Goal: Contribute content: Contribute content

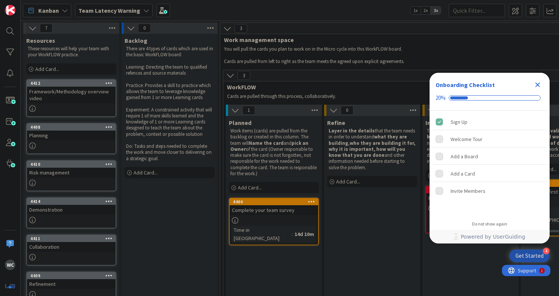
click at [537, 83] on icon "Close Checklist" at bounding box center [537, 85] width 5 height 5
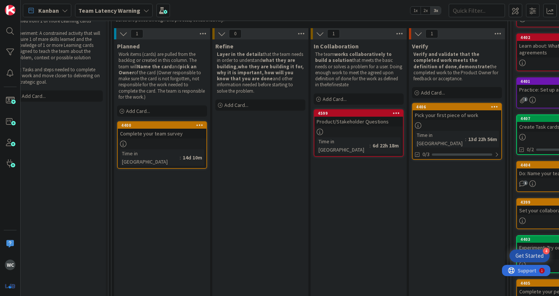
scroll to position [77, 124]
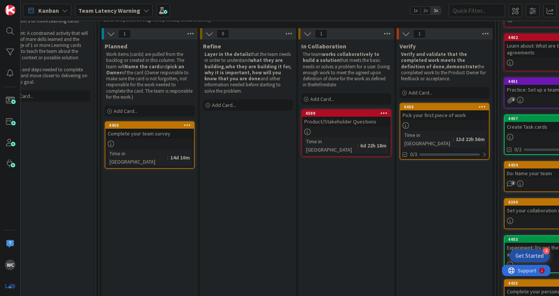
click at [334, 129] on div at bounding box center [346, 132] width 89 height 6
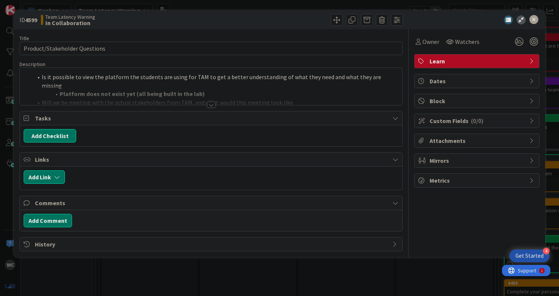
click at [208, 100] on div at bounding box center [211, 95] width 382 height 19
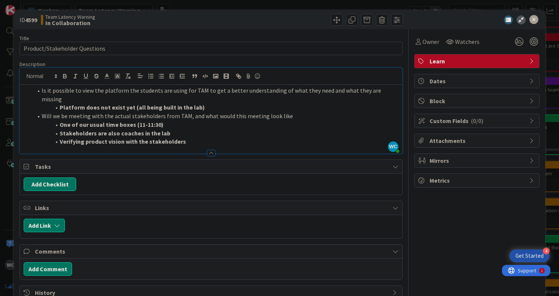
click at [208, 129] on li "Stakeholders are also coaches in the lab" at bounding box center [216, 133] width 366 height 9
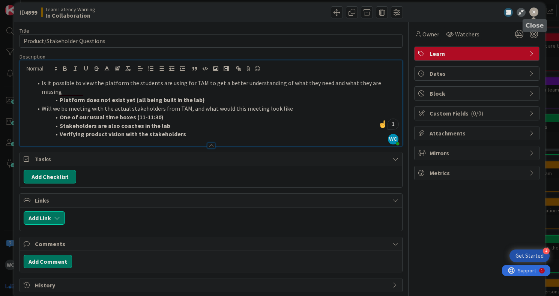
click at [535, 13] on icon at bounding box center [533, 12] width 9 height 9
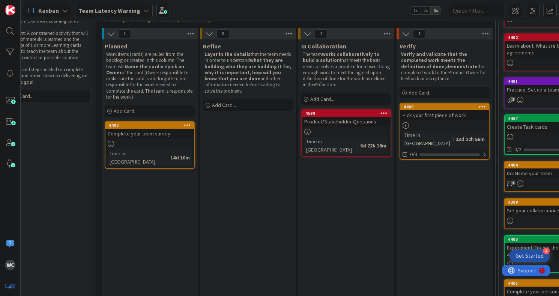
click at [111, 11] on b "Team Latency Warning" at bounding box center [109, 11] width 62 height 8
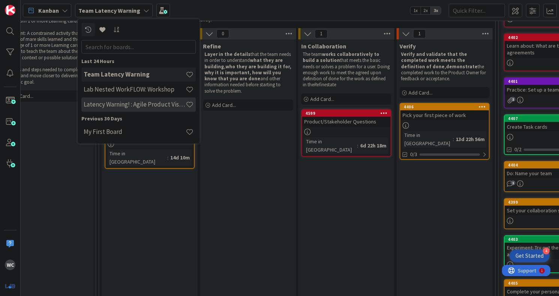
click at [156, 106] on h4 "Latency Warning! : Agile Product Vision" at bounding box center [135, 105] width 102 height 8
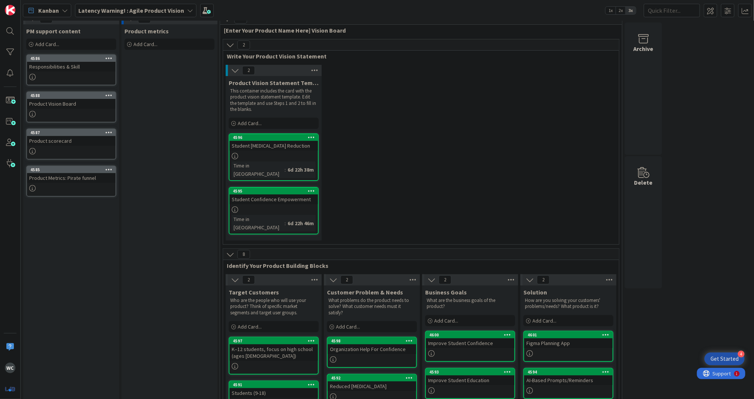
scroll to position [13, 0]
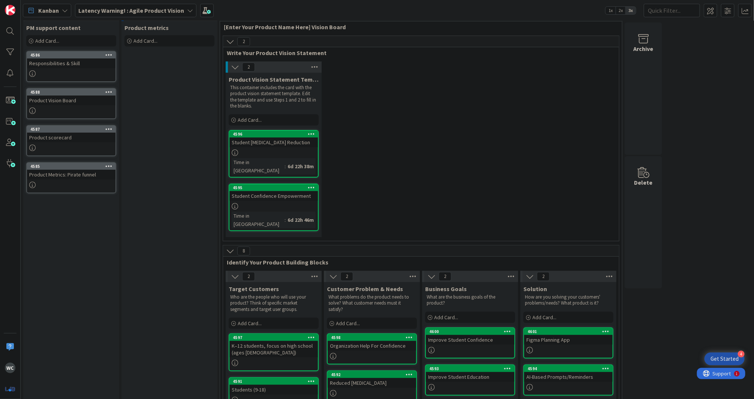
click at [301, 203] on div at bounding box center [274, 206] width 89 height 6
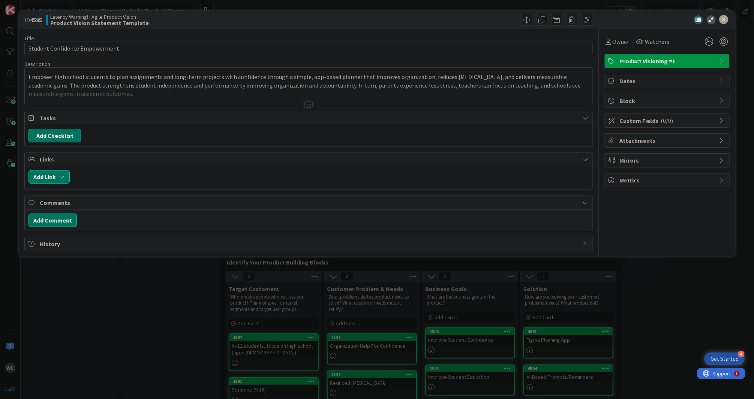
click at [303, 105] on div "Title 30 / 128 Student Confidence Empowerment Description Empower high school s…" at bounding box center [308, 140] width 568 height 222
click at [308, 104] on div at bounding box center [309, 105] width 8 height 6
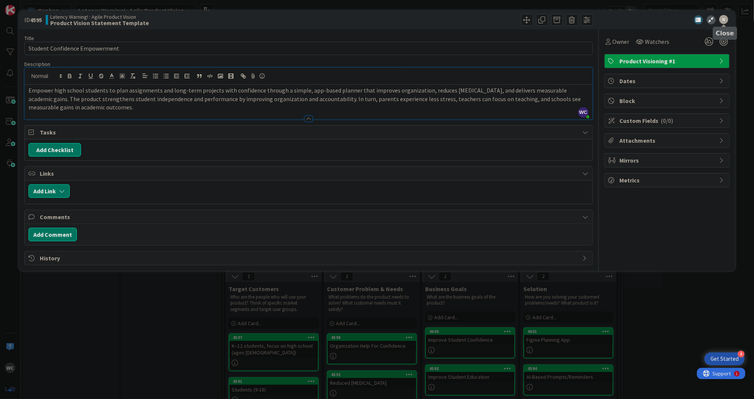
click at [559, 21] on icon at bounding box center [724, 19] width 9 height 9
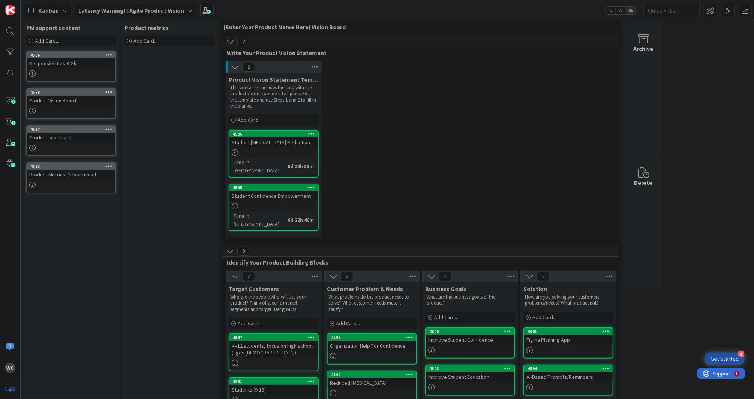
click at [287, 296] on div "K–12 students, focus on high school (ages 13–18)" at bounding box center [274, 349] width 89 height 17
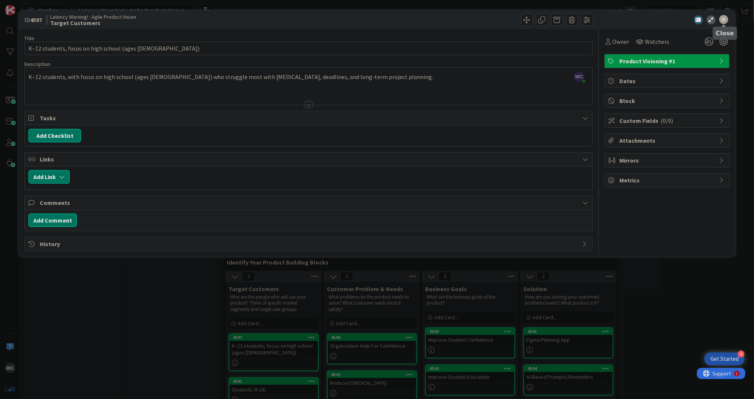
click at [559, 17] on icon at bounding box center [724, 19] width 9 height 9
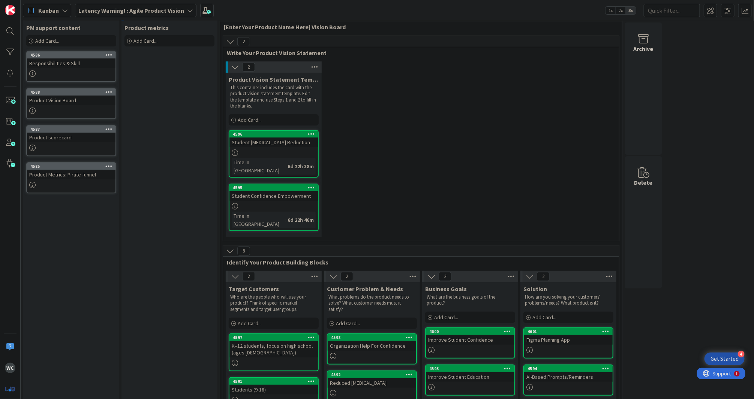
click at [288, 296] on div "Students (9-18)" at bounding box center [274, 390] width 89 height 10
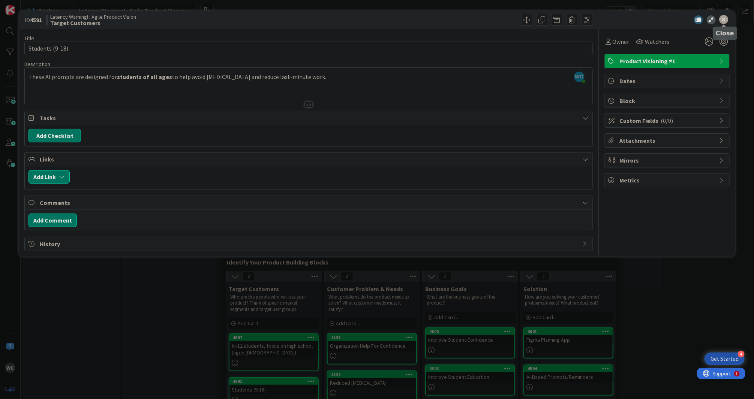
click at [559, 20] on icon at bounding box center [724, 19] width 9 height 9
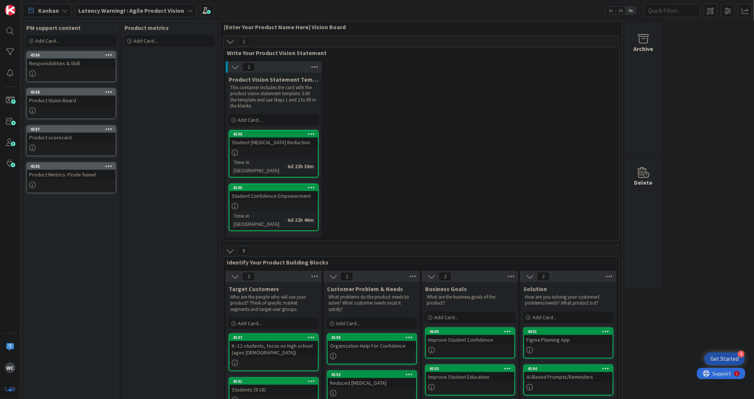
click at [371, 296] on div "Organization Help For Confidence" at bounding box center [372, 346] width 89 height 10
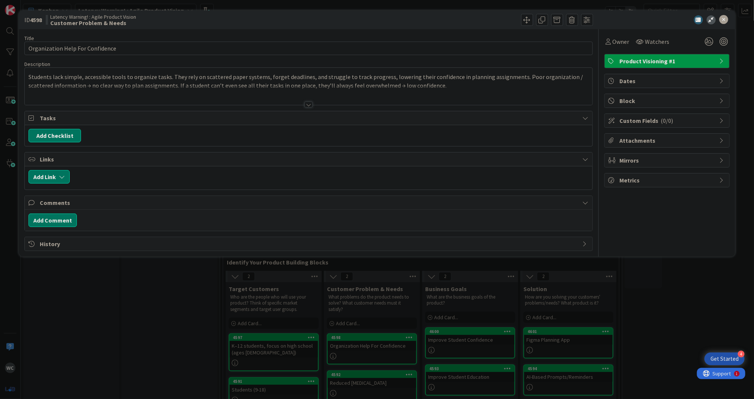
click at [309, 101] on div at bounding box center [309, 95] width 568 height 19
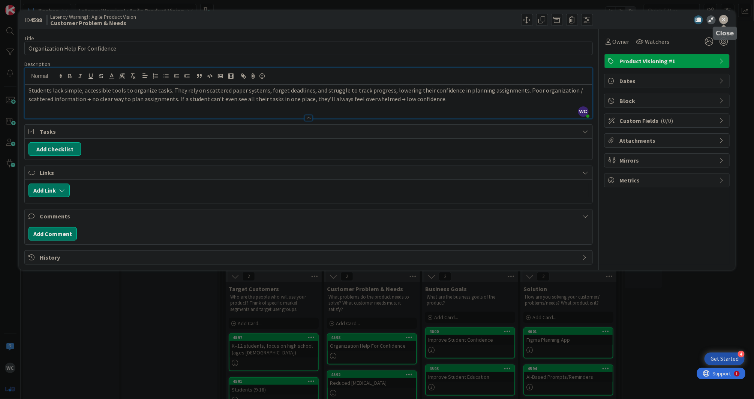
click at [559, 18] on icon at bounding box center [724, 19] width 9 height 9
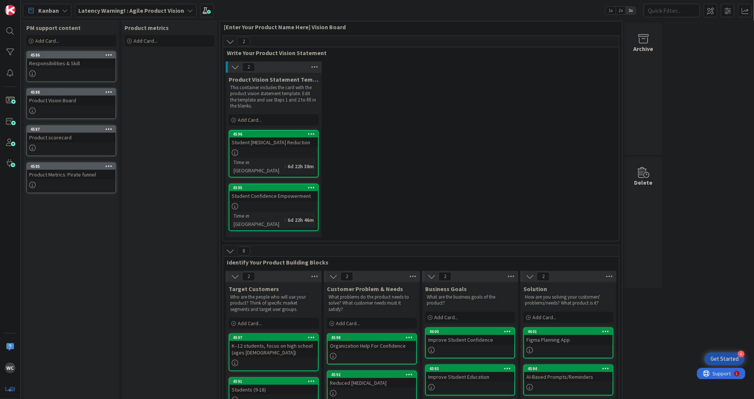
click at [481, 296] on div at bounding box center [470, 350] width 89 height 6
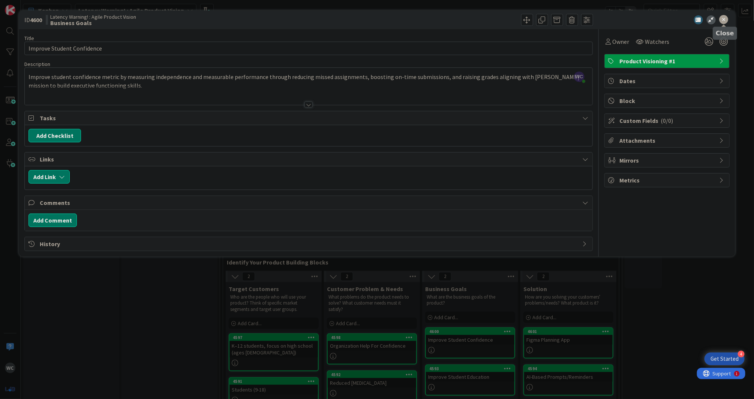
click at [559, 18] on icon at bounding box center [724, 19] width 9 height 9
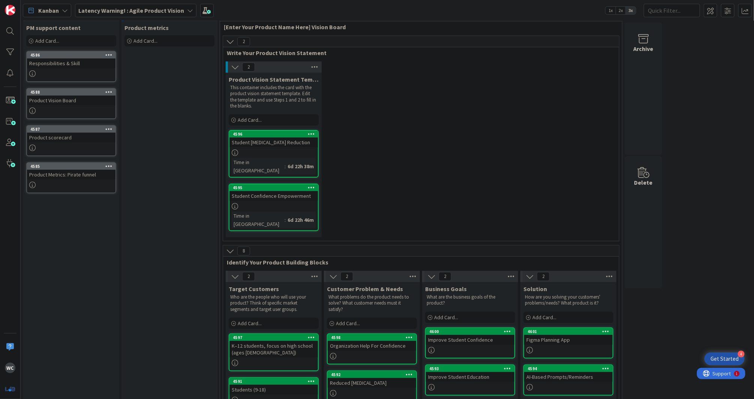
click at [487, 296] on div at bounding box center [470, 387] width 89 height 6
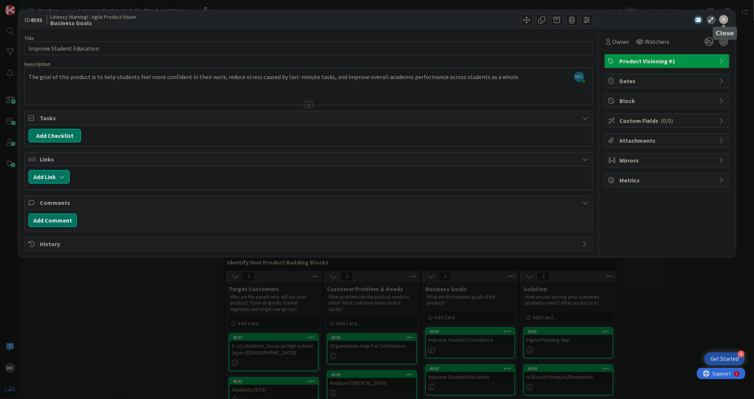
click at [559, 19] on icon at bounding box center [724, 19] width 9 height 9
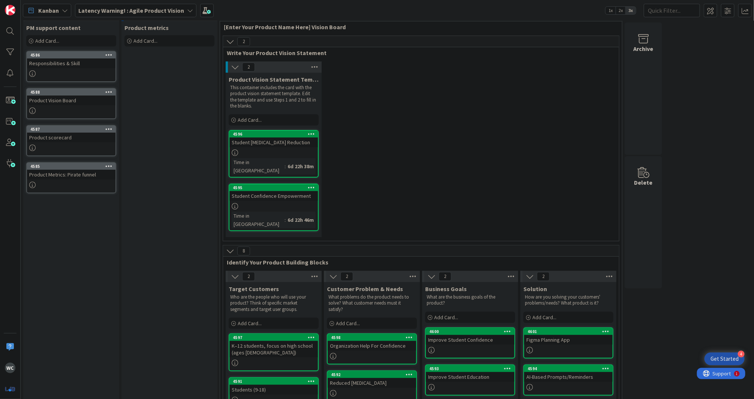
click at [559, 296] on div "Figma Planning App" at bounding box center [568, 340] width 89 height 10
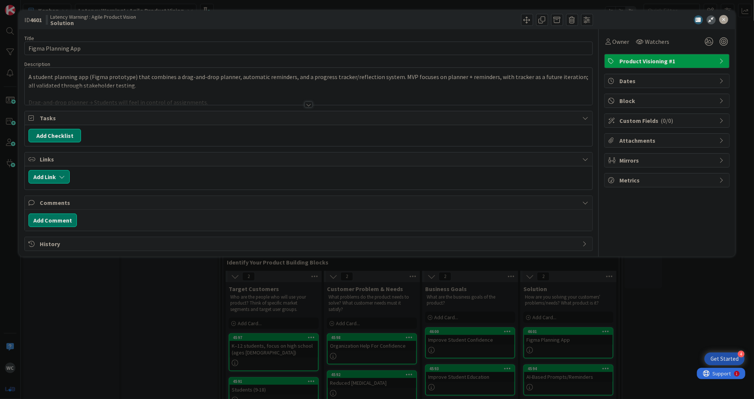
click at [308, 102] on div at bounding box center [309, 105] width 8 height 6
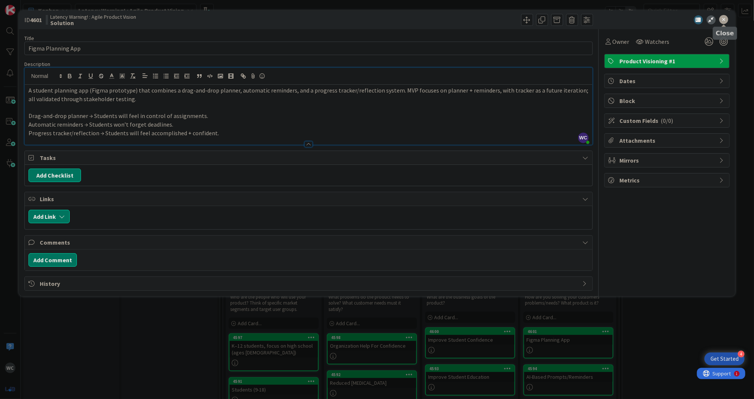
click at [559, 21] on icon at bounding box center [724, 19] width 9 height 9
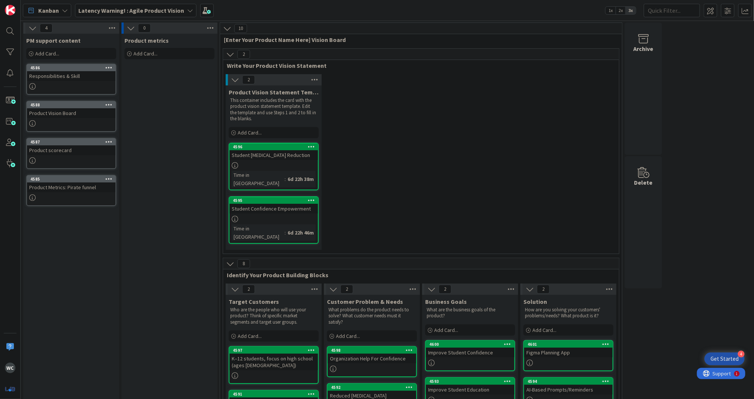
click at [127, 7] on b "Latency Warning! : Agile Product Vision" at bounding box center [131, 11] width 106 height 8
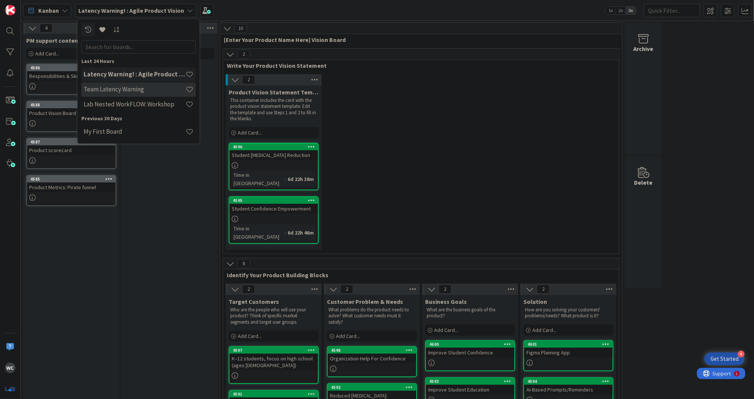
click at [146, 91] on h4 "Team Latency Warning" at bounding box center [135, 90] width 102 height 8
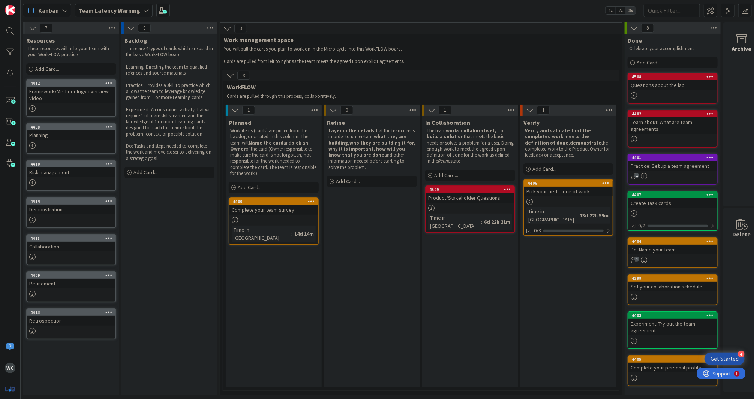
click at [549, 191] on div "Pick your first piece of work" at bounding box center [568, 192] width 89 height 10
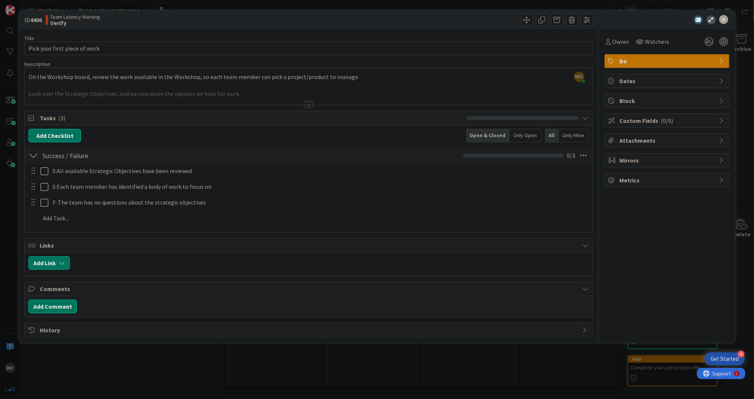
click at [80, 91] on div at bounding box center [309, 95] width 568 height 19
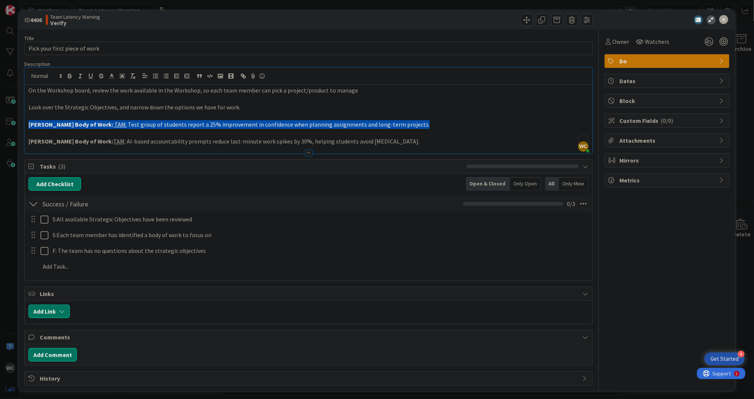
drag, startPoint x: 28, startPoint y: 127, endPoint x: 404, endPoint y: 126, distance: 376.2
click at [404, 126] on div "On the Workshop board, review the work available in the Workshop, so each team …" at bounding box center [309, 119] width 568 height 69
copy p "William Body of Work: TAM: Test group of students report a 25% improvement in c…"
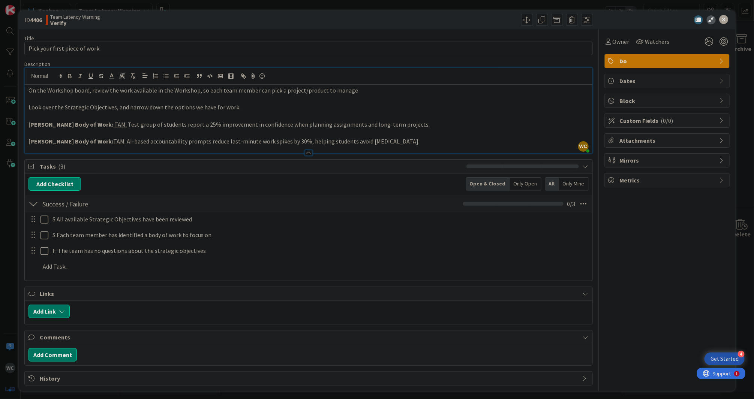
click at [291, 129] on p "To enrich screen reader interactions, please activate Accessibility in Grammarl…" at bounding box center [309, 133] width 560 height 9
click at [559, 21] on icon at bounding box center [724, 19] width 9 height 9
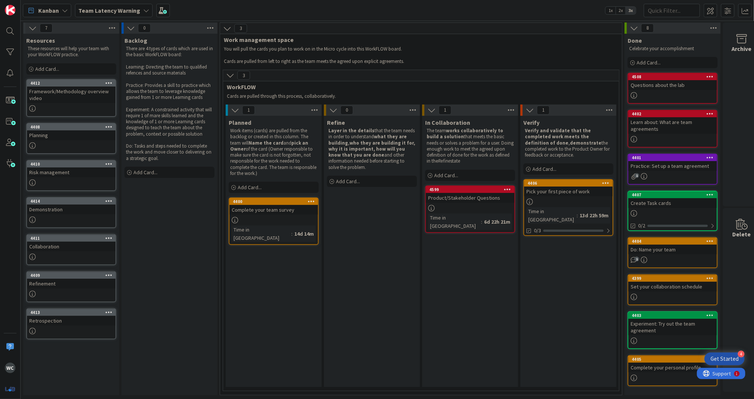
click at [555, 192] on div "Pick your first piece of work" at bounding box center [568, 192] width 89 height 10
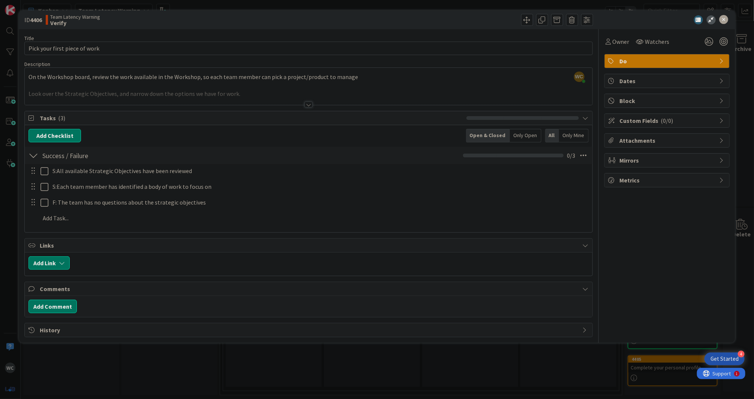
click at [306, 105] on div at bounding box center [309, 105] width 8 height 6
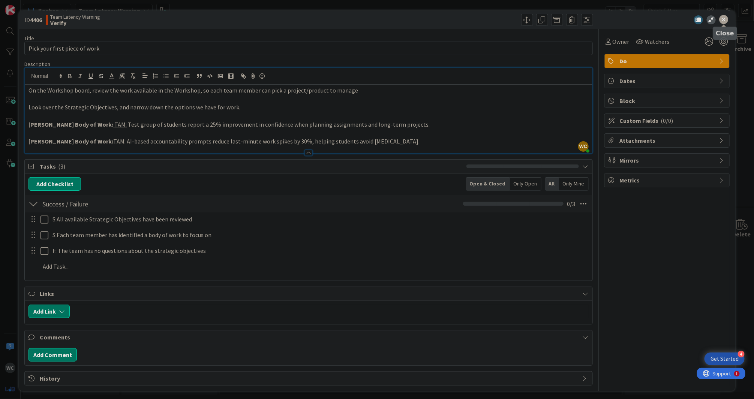
click at [559, 19] on icon at bounding box center [724, 19] width 9 height 9
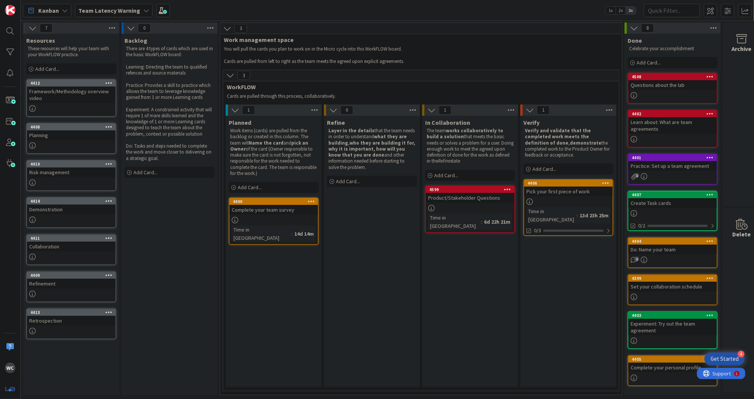
click at [89, 11] on b "Team Latency Warning" at bounding box center [109, 11] width 62 height 8
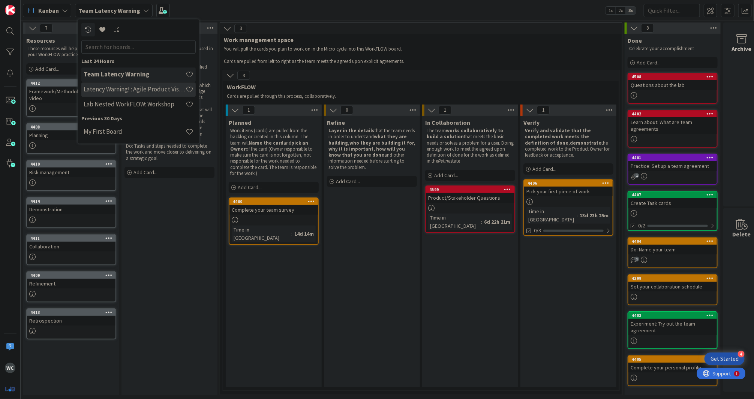
click at [156, 93] on h4 "Latency Warning! : Agile Product Vision" at bounding box center [135, 90] width 102 height 8
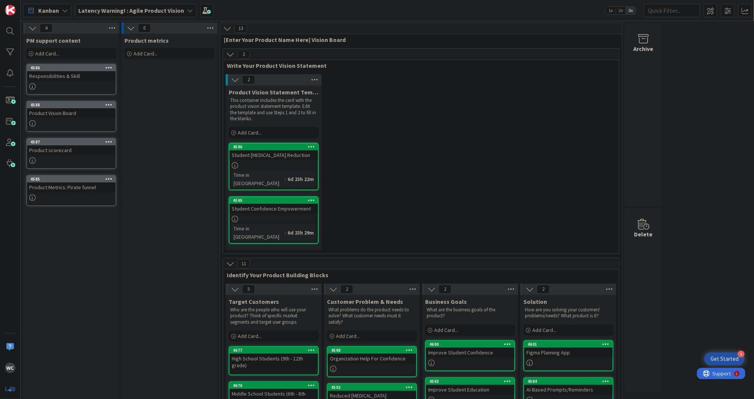
click at [293, 204] on div "Student Confidence Empowerment" at bounding box center [274, 209] width 89 height 10
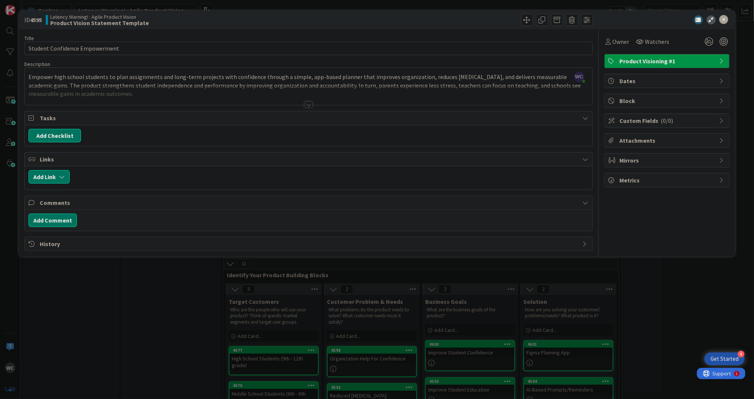
click at [141, 85] on div "Empower high school students to plan assignments and long-term projects with co…" at bounding box center [309, 88] width 568 height 34
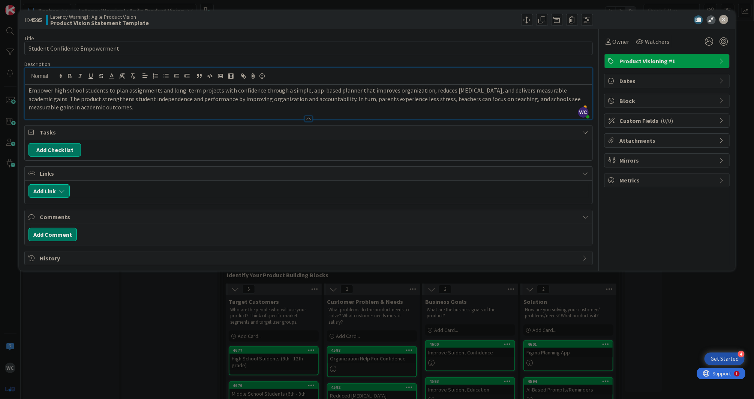
click at [153, 110] on p "Empower high school students to plan assignments and long-term projects with co…" at bounding box center [309, 99] width 560 height 26
click at [273, 99] on p "Empower high school students to plan assignments and long-term projects with co…" at bounding box center [309, 99] width 560 height 26
click at [177, 101] on p "Empower high school students to plan assignments and long-term projects with co…" at bounding box center [309, 99] width 560 height 26
click at [144, 45] on input "Student Confidence Empowerment" at bounding box center [308, 49] width 568 height 14
click at [211, 99] on p "Empower high school students to plan assignments and long-term projects with co…" at bounding box center [309, 99] width 560 height 26
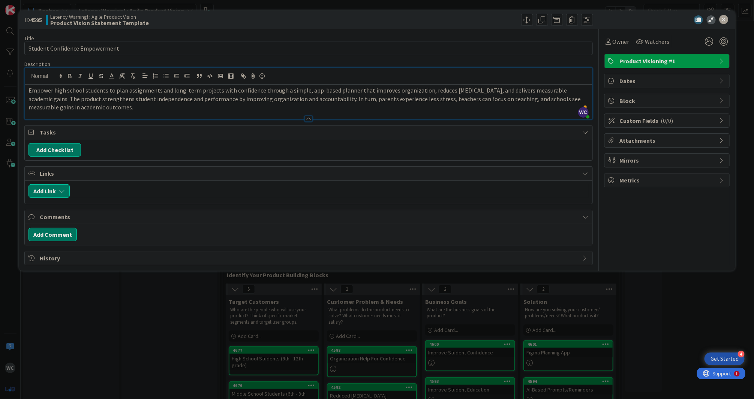
click at [209, 104] on p "Empower high school students to plan assignments and long-term projects with co…" at bounding box center [309, 99] width 560 height 26
click at [559, 19] on icon at bounding box center [724, 19] width 9 height 9
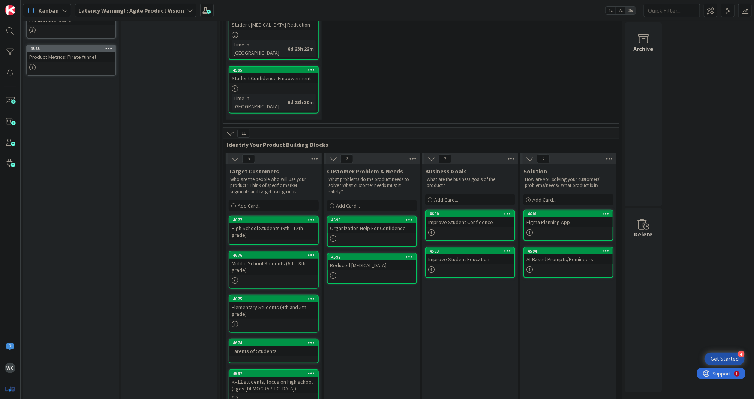
scroll to position [137, 0]
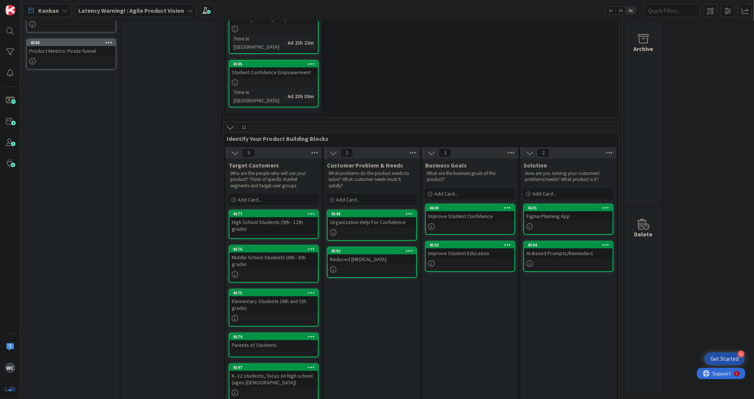
click at [313, 61] on icon at bounding box center [311, 63] width 7 height 5
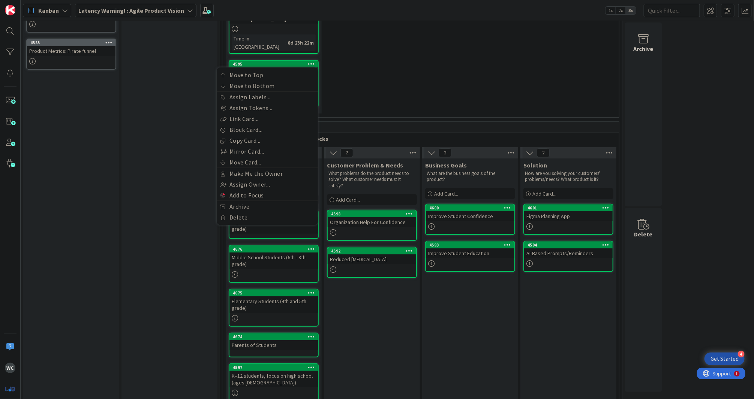
click at [380, 86] on div "2 Product Vision Statement Template This container includes the card with the p…" at bounding box center [421, 28] width 393 height 180
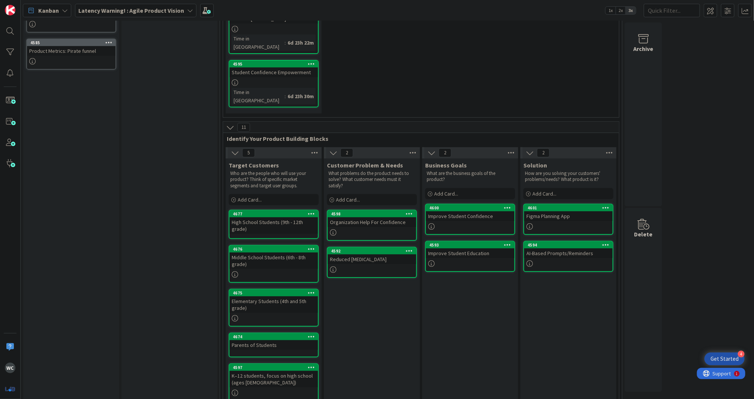
click at [277, 80] on div at bounding box center [274, 83] width 89 height 6
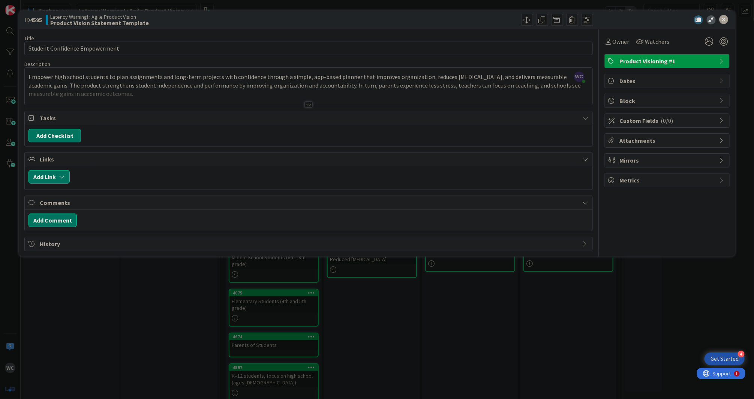
click at [559, 60] on span "Product Visioning #1" at bounding box center [668, 61] width 96 height 9
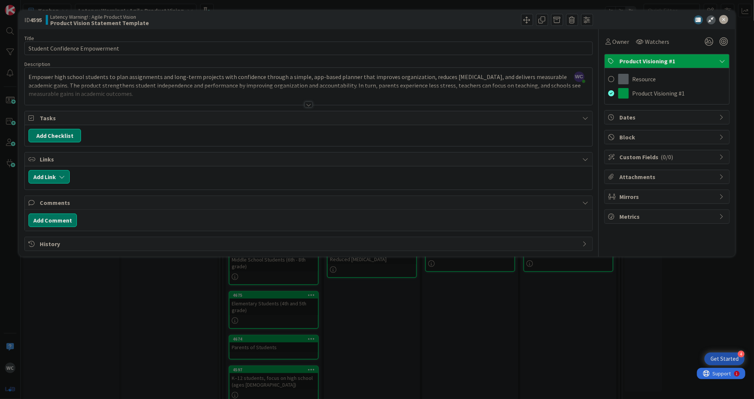
click at [559, 106] on div "Owner Watchers Product Visioning #1 Resource Product Visioning #1 Dates Block C…" at bounding box center [667, 140] width 125 height 222
click at [559, 78] on div "Resource" at bounding box center [667, 79] width 125 height 14
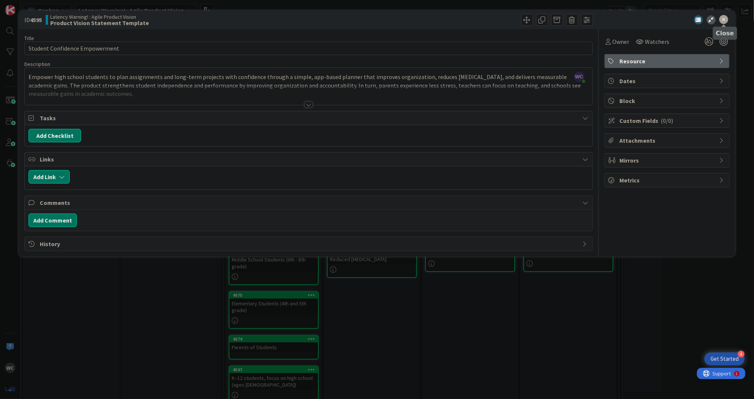
click at [559, 20] on icon at bounding box center [724, 19] width 9 height 9
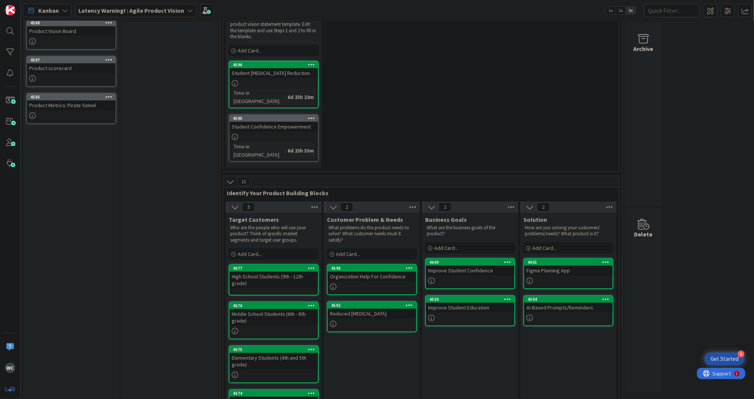
scroll to position [139, 0]
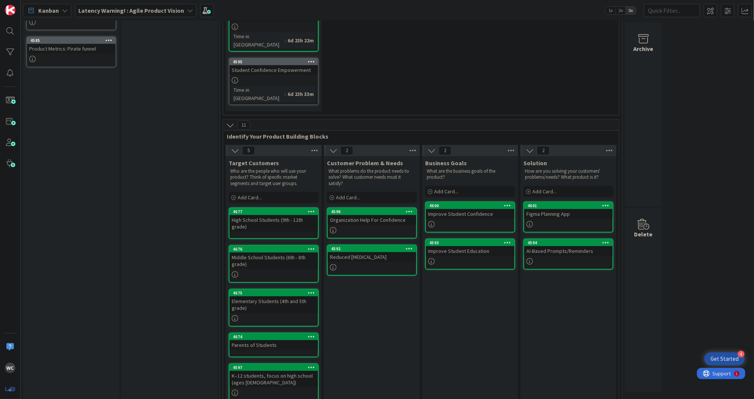
click at [409, 246] on icon at bounding box center [409, 248] width 7 height 5
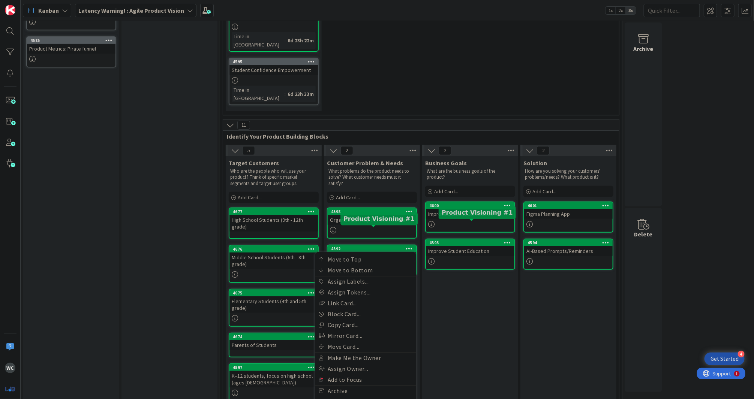
click at [466, 274] on div "Business Goals What are the business goals of the product? Add Card... 4600 Imp…" at bounding box center [470, 281] width 96 height 251
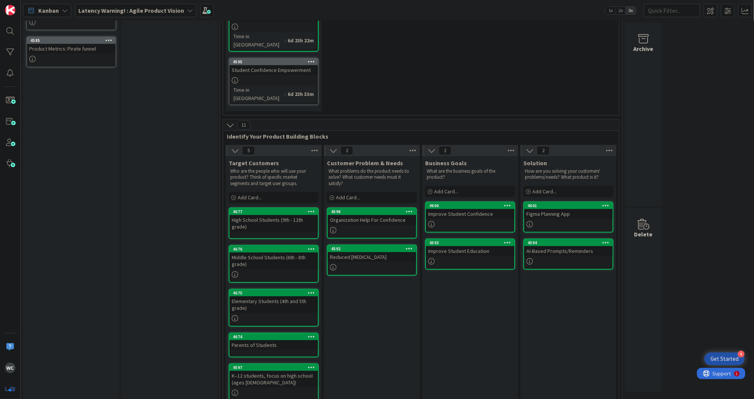
click at [377, 264] on div at bounding box center [372, 267] width 89 height 6
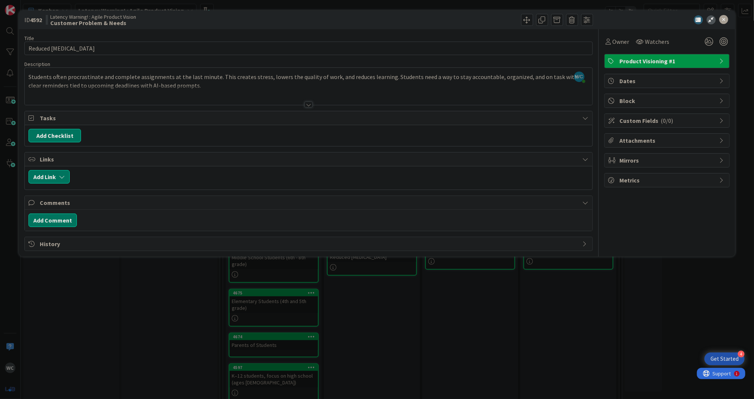
click at [559, 61] on span "Product Visioning #1" at bounding box center [668, 61] width 96 height 9
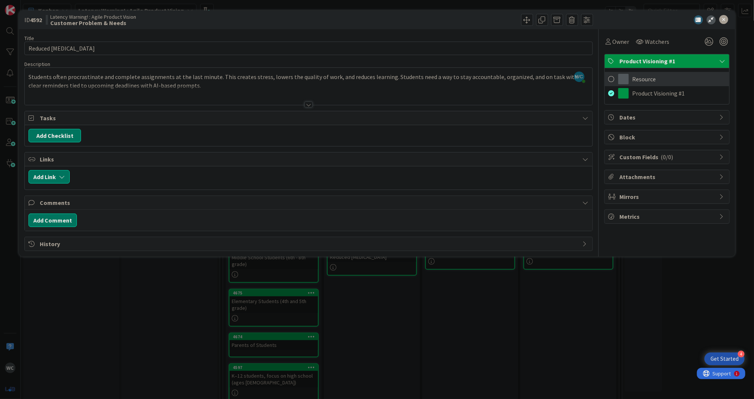
click at [559, 83] on div "Resource" at bounding box center [667, 79] width 125 height 14
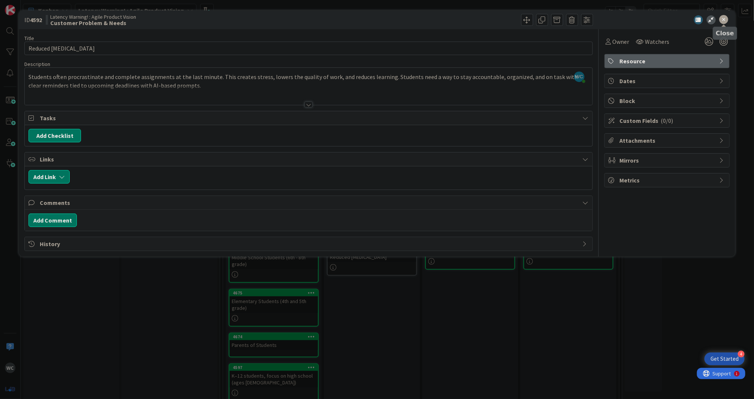
click at [559, 18] on icon at bounding box center [724, 19] width 9 height 9
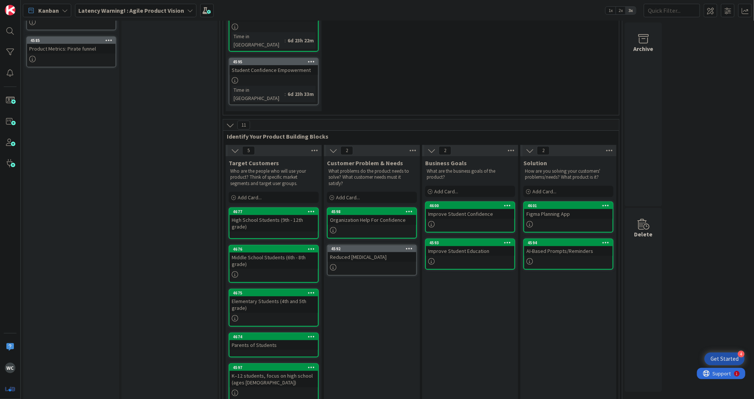
click at [382, 264] on div at bounding box center [372, 267] width 89 height 6
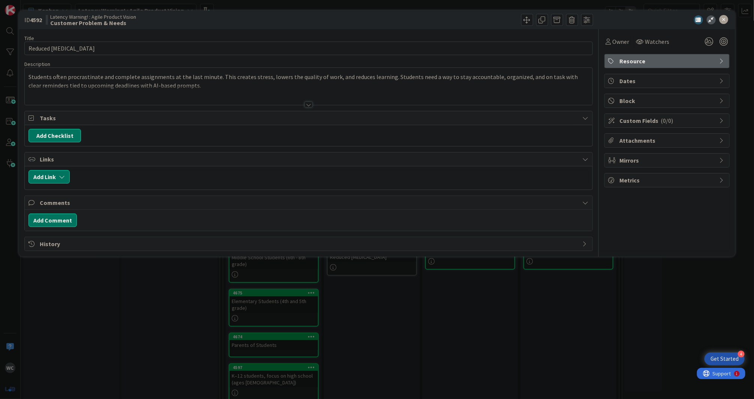
click at [559, 60] on span "Resource" at bounding box center [668, 61] width 96 height 9
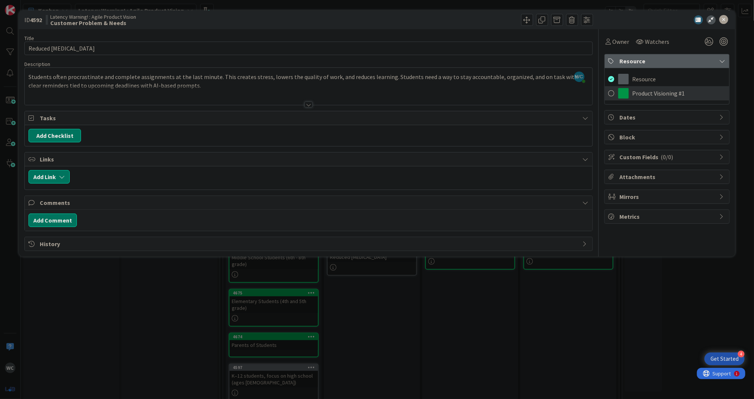
click at [559, 96] on span "Product Visioning #1" at bounding box center [659, 93] width 53 height 9
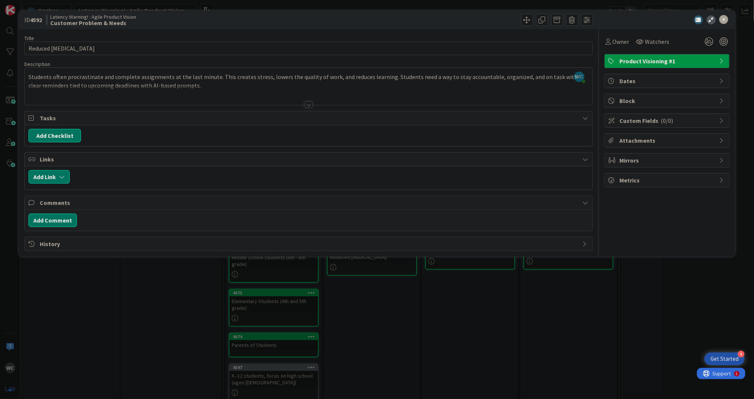
click at [559, 19] on icon at bounding box center [724, 19] width 9 height 9
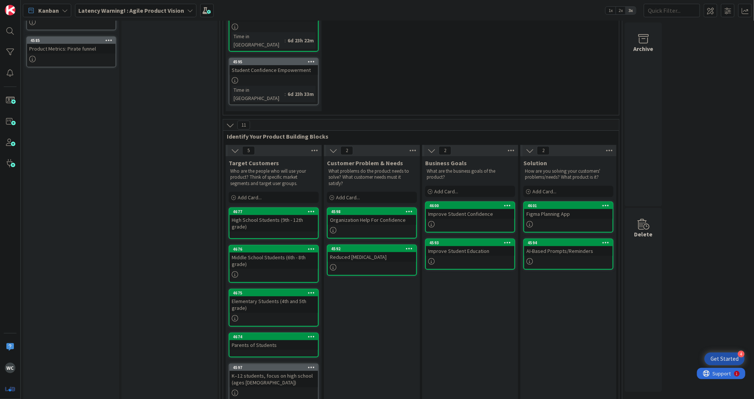
click at [405, 209] on div at bounding box center [410, 211] width 14 height 5
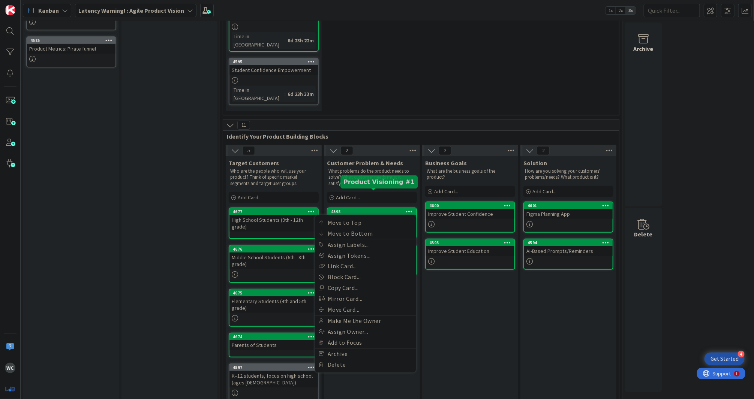
click at [369, 209] on div "4598" at bounding box center [373, 211] width 85 height 5
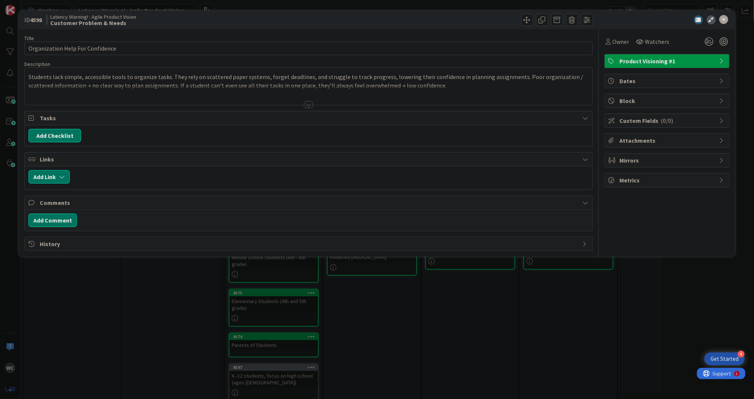
click at [559, 61] on span "Product Visioning #1" at bounding box center [668, 61] width 96 height 9
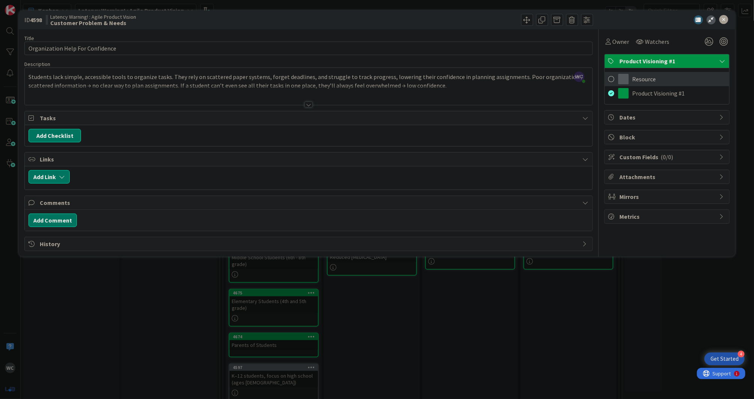
click at [559, 74] on div "Resource" at bounding box center [667, 79] width 125 height 14
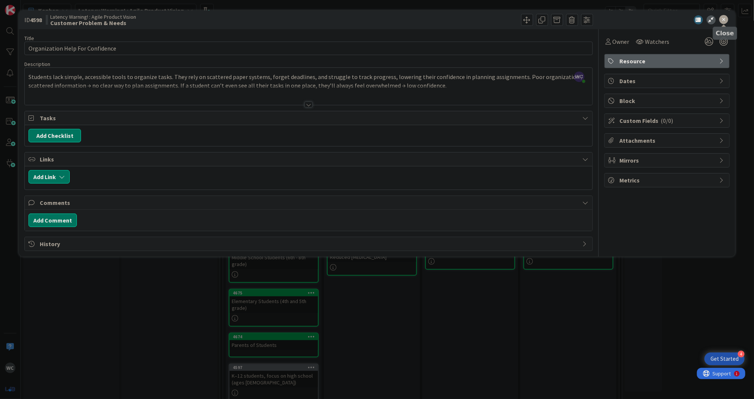
click at [559, 23] on icon at bounding box center [724, 19] width 9 height 9
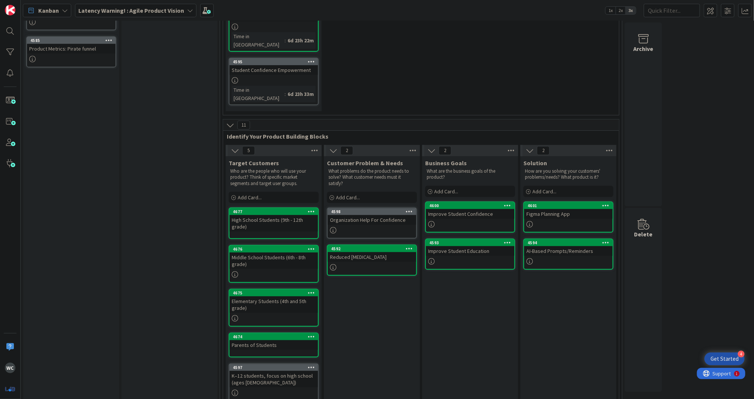
click at [463, 209] on div "Improve Student Confidence" at bounding box center [470, 214] width 89 height 10
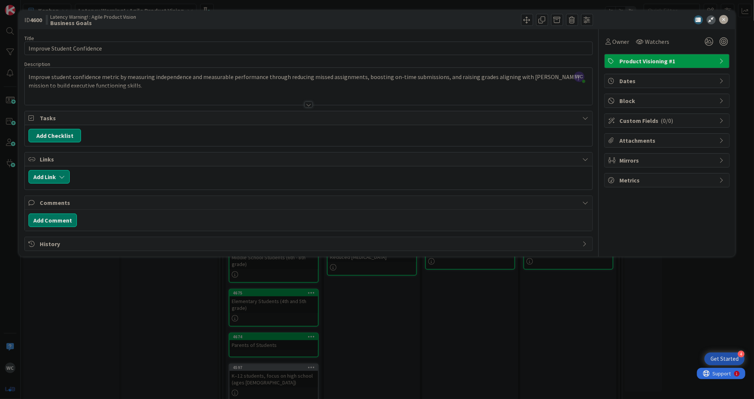
click at [559, 59] on span "Product Visioning #1" at bounding box center [668, 61] width 96 height 9
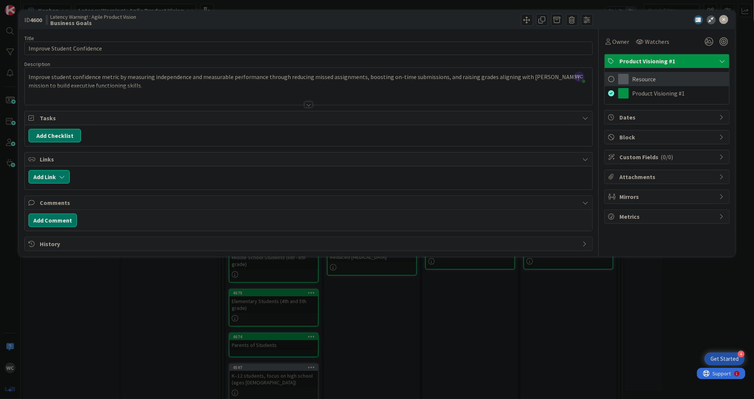
click at [559, 78] on span "Resource" at bounding box center [645, 79] width 24 height 9
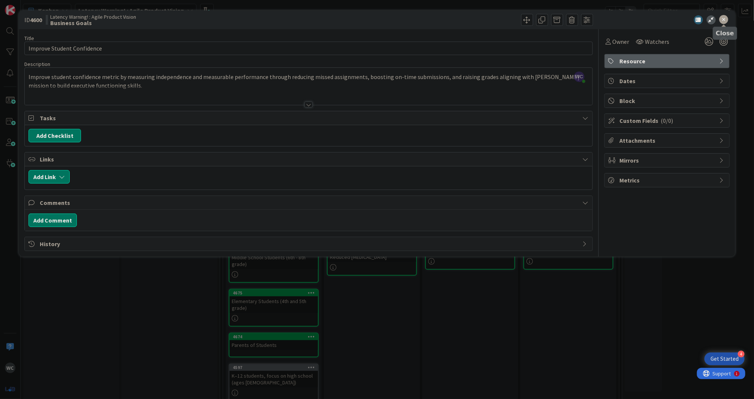
click at [559, 18] on icon at bounding box center [724, 19] width 9 height 9
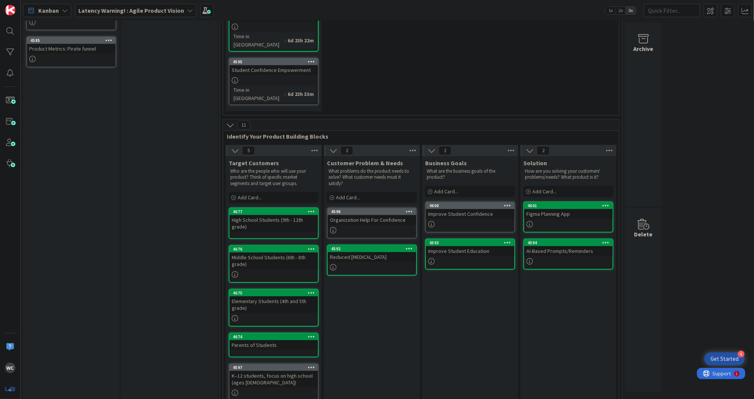
click at [559, 221] on div at bounding box center [568, 224] width 89 height 6
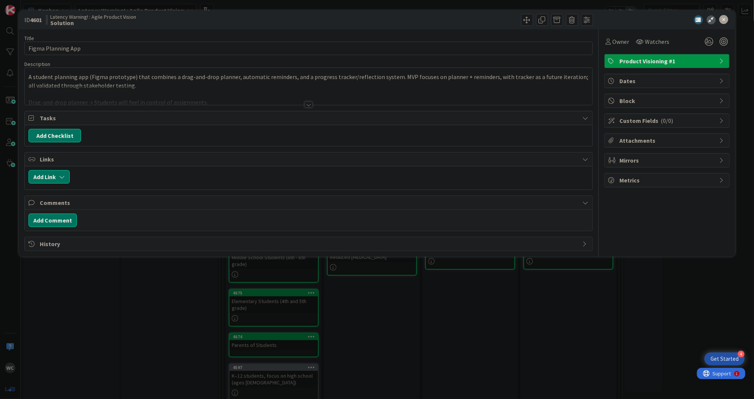
click at [559, 59] on span "Product Visioning #1" at bounding box center [668, 61] width 96 height 9
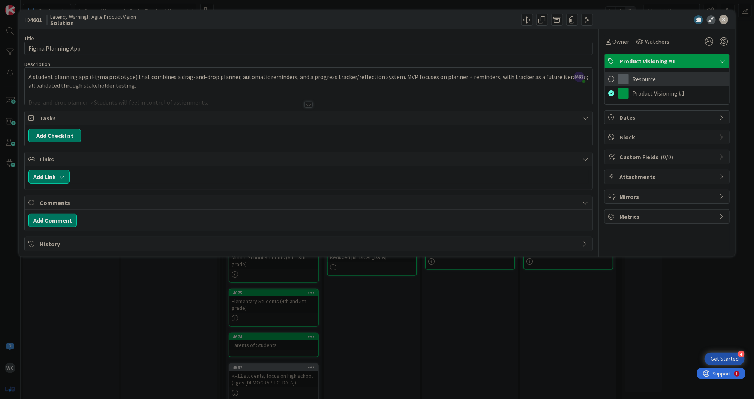
click at [559, 79] on span at bounding box center [624, 79] width 11 height 11
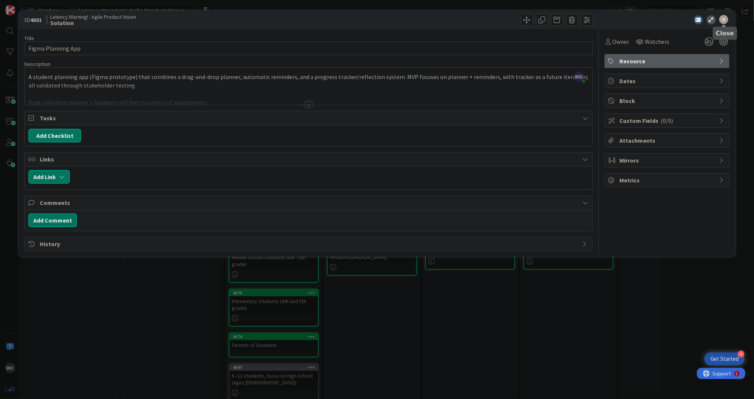
click at [559, 20] on icon at bounding box center [724, 19] width 9 height 9
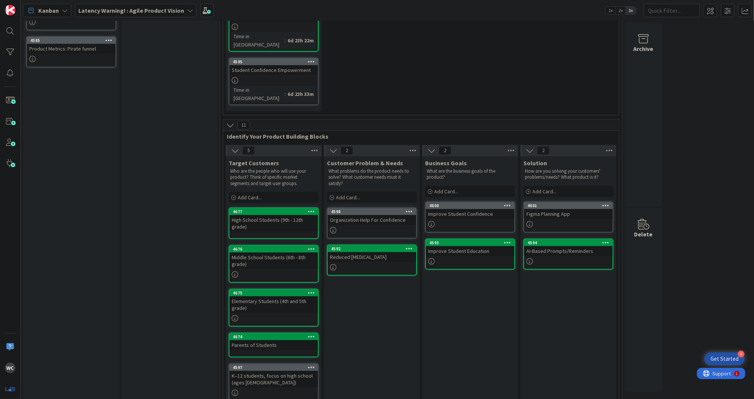
click at [293, 296] on div "K–12 students, focus on high school (ages 13–18)" at bounding box center [274, 379] width 89 height 17
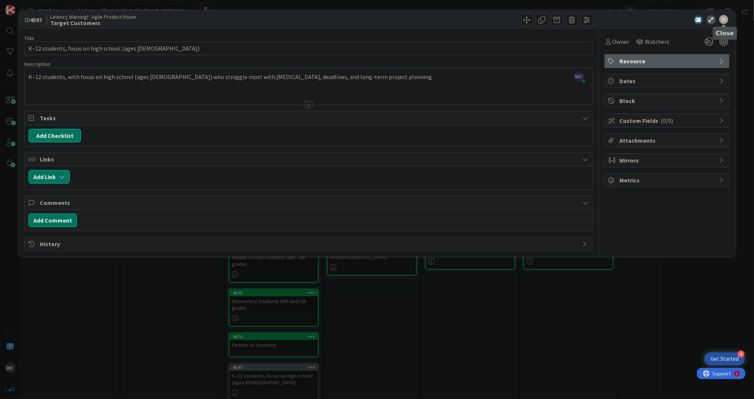
click at [559, 19] on icon at bounding box center [724, 19] width 9 height 9
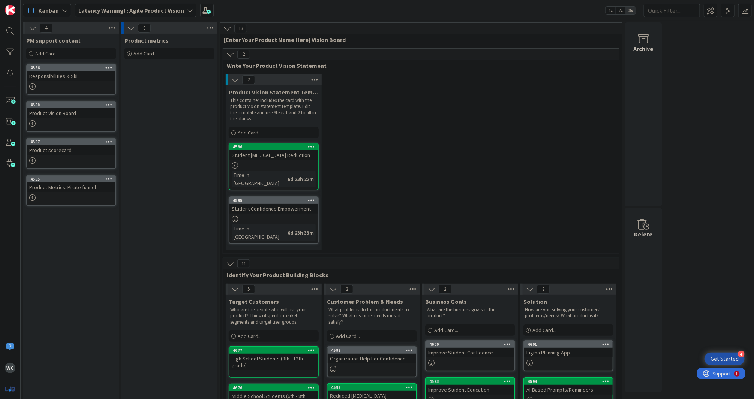
scroll to position [139, 0]
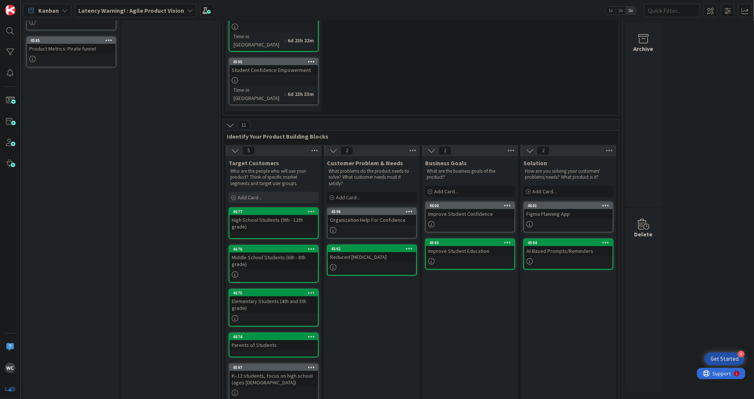
click at [246, 194] on span "Add Card..." at bounding box center [250, 197] width 24 height 7
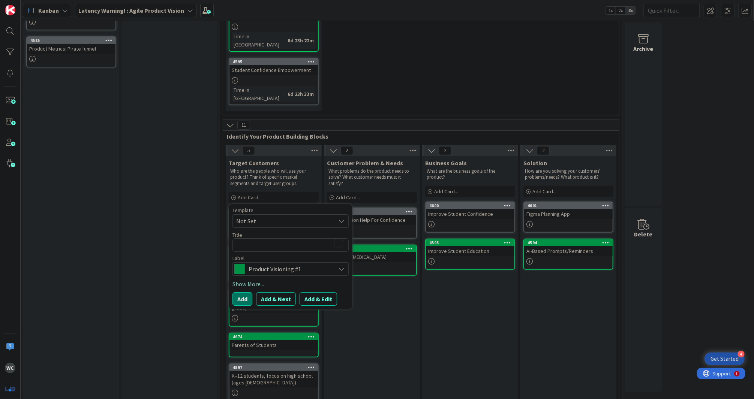
click at [297, 264] on span "Product Visioning #1" at bounding box center [290, 269] width 83 height 11
click at [266, 256] on div "Label" at bounding box center [291, 258] width 116 height 5
click at [257, 264] on span "Product Visioning #1" at bounding box center [290, 269] width 83 height 11
click at [254, 296] on span at bounding box center [251, 314] width 11 height 11
click at [264, 239] on textarea "To enrich screen reader interactions, please activate Accessibility in Grammarl…" at bounding box center [291, 246] width 116 height 14
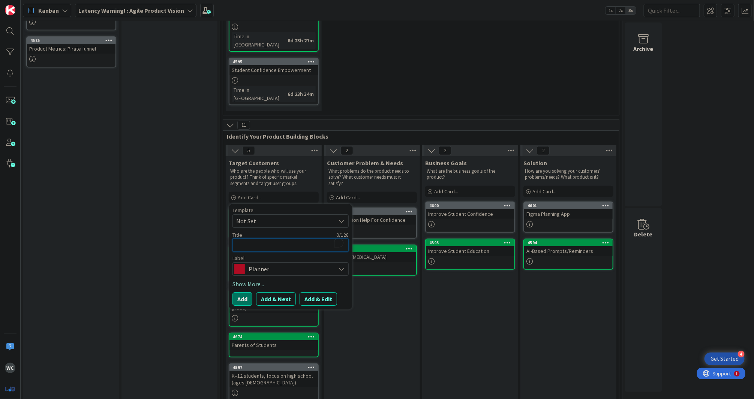
paste textarea "Primary: K–12 students, especially high school (ages 13–18) who struggle with p…"
type textarea "x"
type textarea "Primary: K–12 students, especially high school (ages 13–18) who struggle with p…"
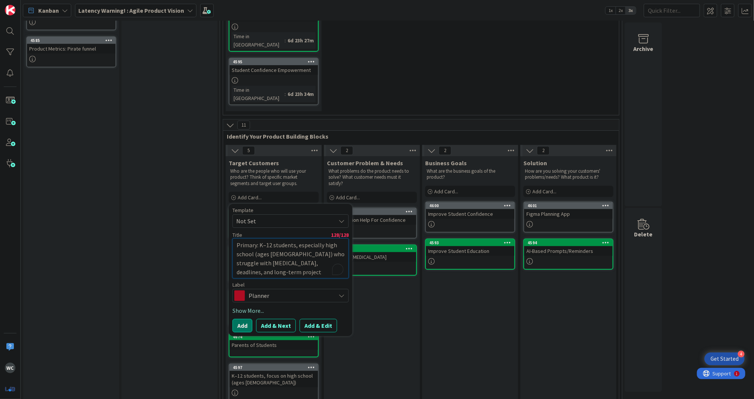
type textarea "x"
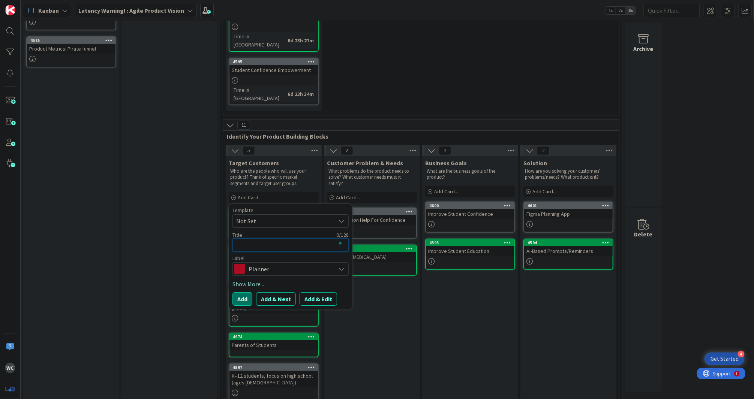
type textarea "x"
type textarea "S"
type textarea "x"
type textarea "St"
type textarea "x"
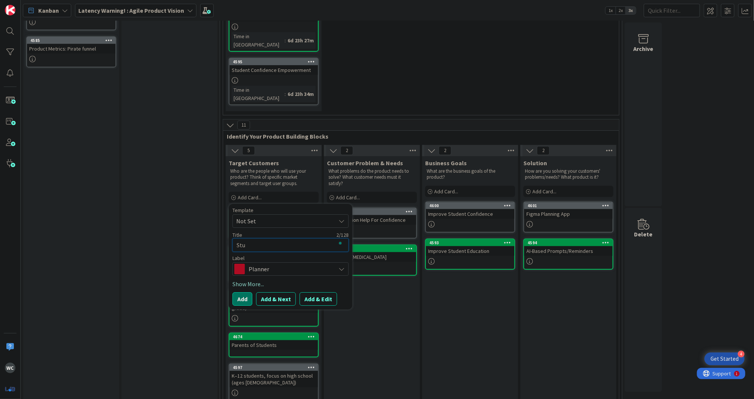
type textarea "Stud"
type textarea "x"
type textarea "Stude"
type textarea "x"
type textarea "Studen"
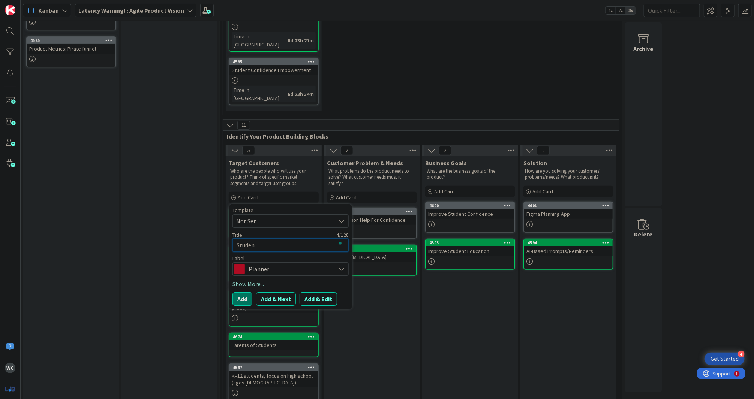
type textarea "x"
type textarea "Student"
type textarea "x"
type textarea "Students"
type textarea "x"
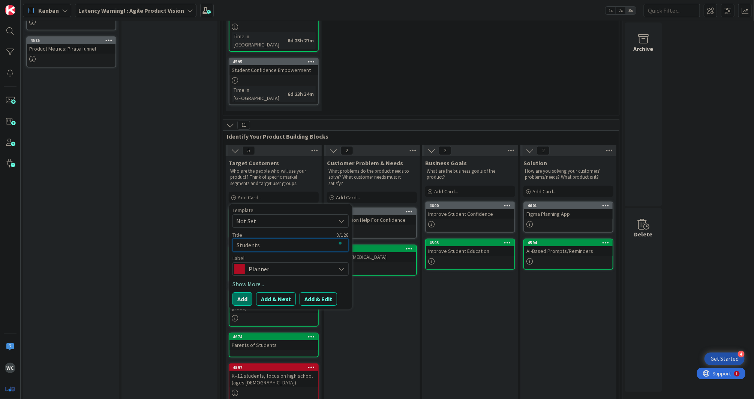
type textarea "Students."
type textarea "x"
type textarea "Students"
type textarea "x"
type textarea "Students/"
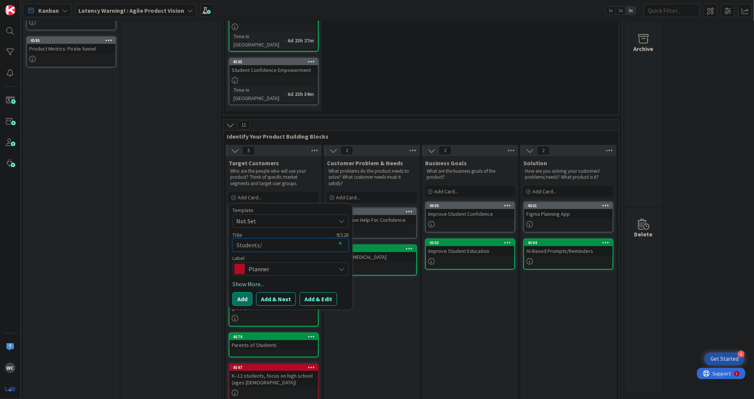
type textarea "x"
type textarea "Students/P"
type textarea "x"
type textarea "Students/Pa"
type textarea "x"
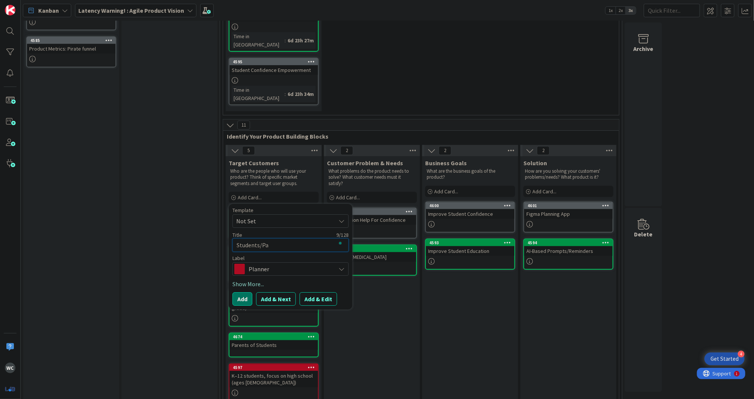
type textarea "Students/Par"
type textarea "x"
type textarea "Students/Pare"
type textarea "x"
type textarea "Students/Paren"
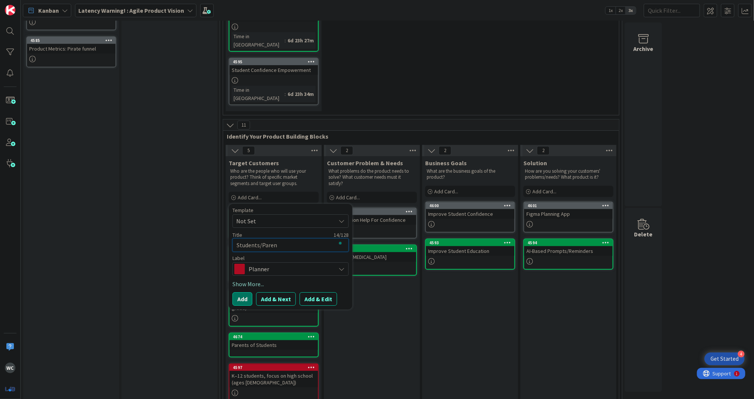
type textarea "x"
type textarea "Students/Parent"
type textarea "x"
type textarea "Students/Parents"
click at [236, 293] on button "Add" at bounding box center [243, 300] width 20 height 14
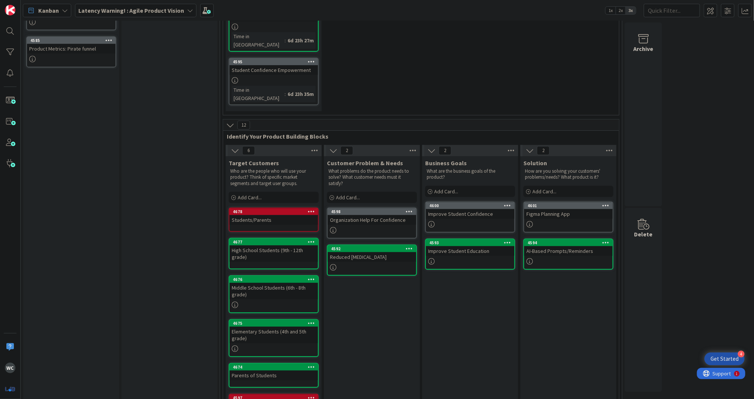
scroll to position [169, 0]
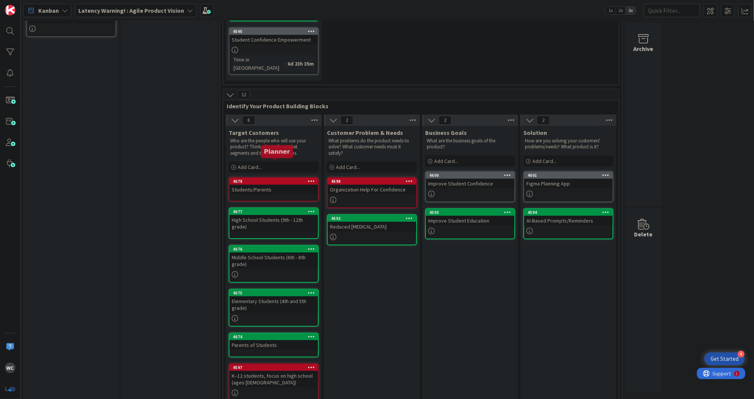
click at [264, 185] on div "Students/Parents" at bounding box center [274, 190] width 89 height 10
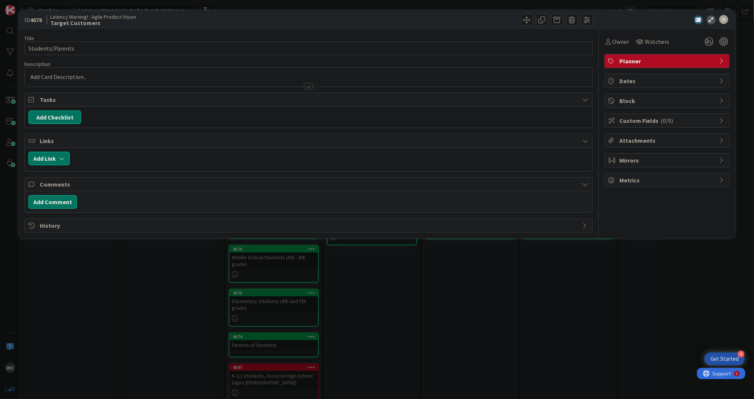
click at [161, 74] on div at bounding box center [309, 77] width 568 height 19
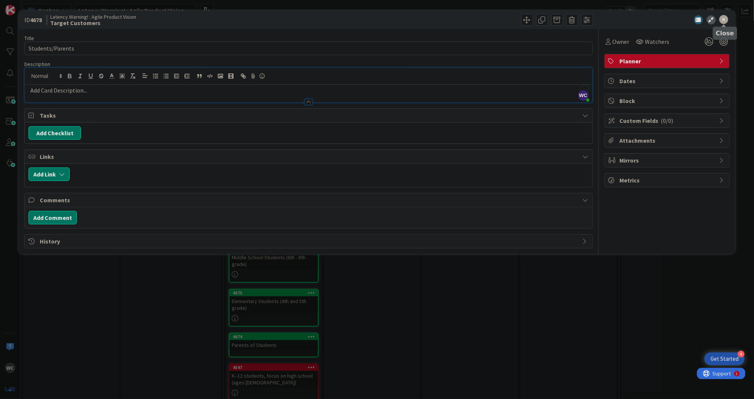
click at [559, 20] on icon at bounding box center [724, 19] width 9 height 9
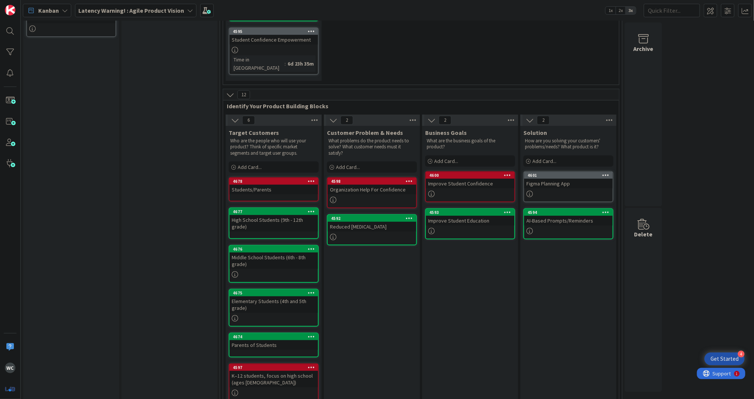
click at [278, 296] on div at bounding box center [274, 393] width 89 height 6
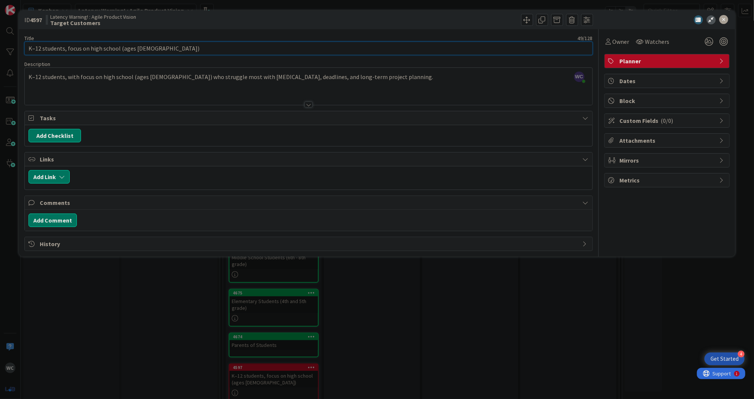
click at [291, 49] on input "K–12 students, focus on high school (ages 13–18)" at bounding box center [308, 49] width 568 height 14
type input "K–12 students, focus on high school (ages 13–18) & parents"
click at [211, 86] on div at bounding box center [309, 95] width 568 height 19
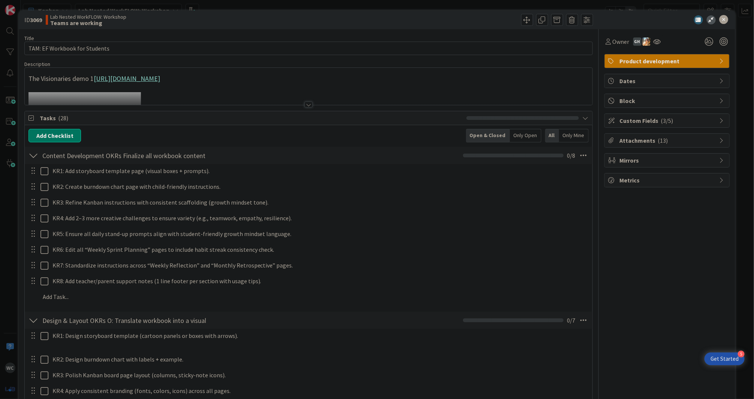
click at [309, 102] on div at bounding box center [309, 105] width 8 height 6
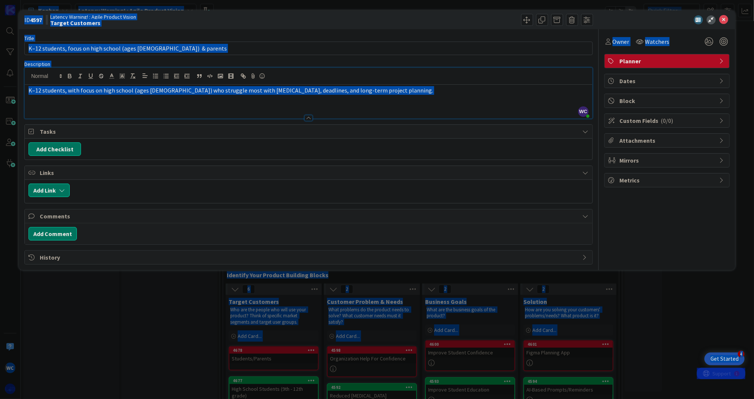
scroll to position [169, 0]
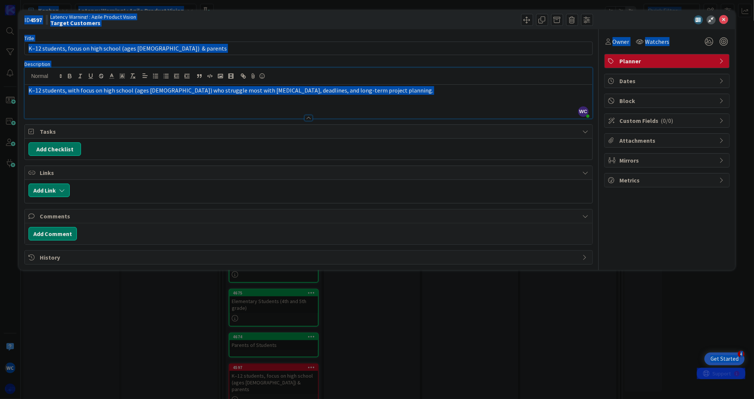
click at [231, 102] on div "K–12 students, with focus on high school (ages [DEMOGRAPHIC_DATA]) who struggle…" at bounding box center [309, 102] width 568 height 34
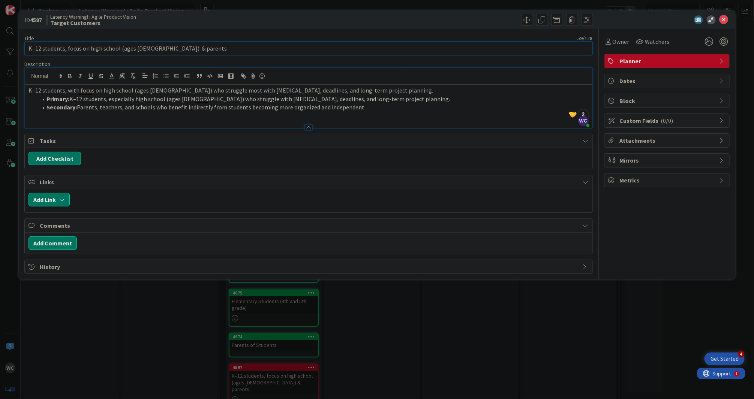
drag, startPoint x: 195, startPoint y: 52, endPoint x: 156, endPoint y: 51, distance: 38.6
click at [156, 51] on input "K–12 students, focus on high school (ages 13–18) & parents" at bounding box center [308, 49] width 568 height 14
type input "K–12 students, focus on high school (ages [DEMOGRAPHIC_DATA]) & adults"
click at [725, 18] on icon at bounding box center [724, 19] width 9 height 9
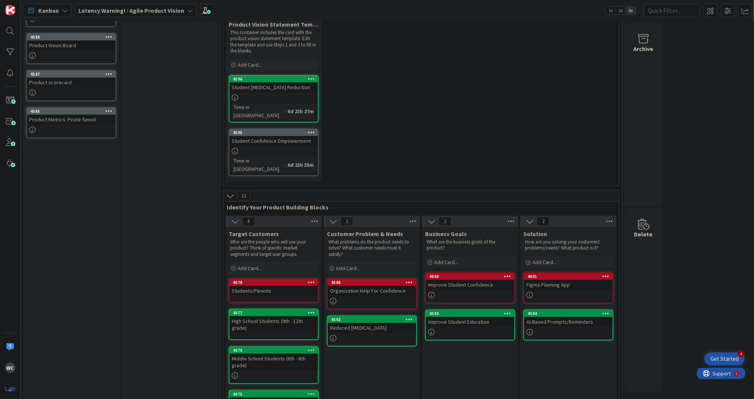
scroll to position [169, 0]
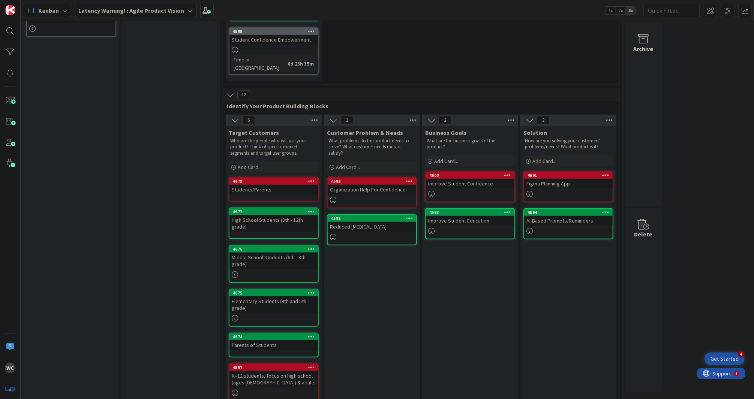
click at [313, 179] on icon at bounding box center [311, 181] width 7 height 5
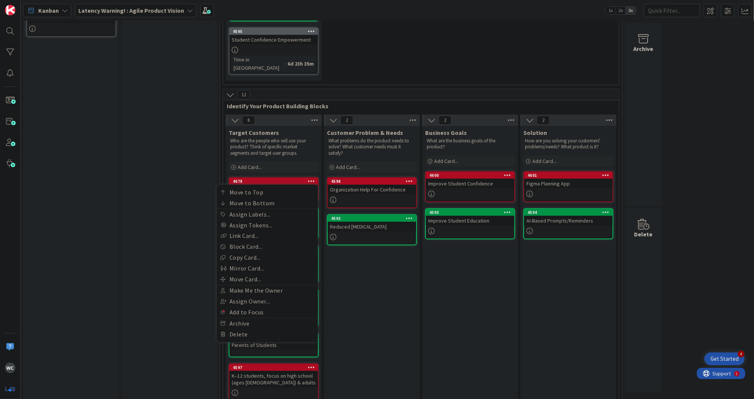
click at [313, 179] on icon at bounding box center [311, 181] width 7 height 5
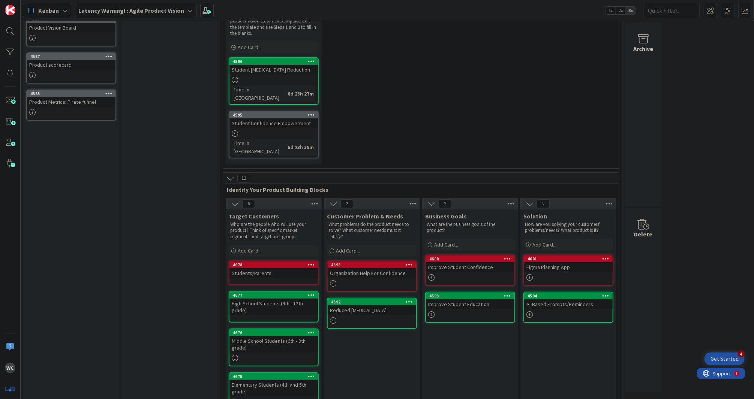
scroll to position [127, 0]
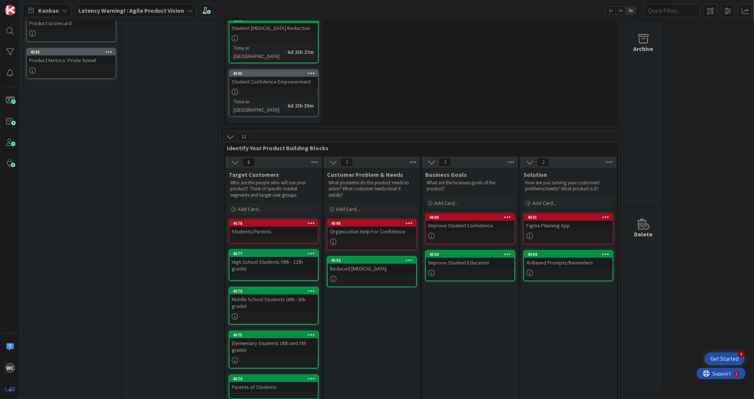
click at [375, 239] on div at bounding box center [372, 242] width 89 height 6
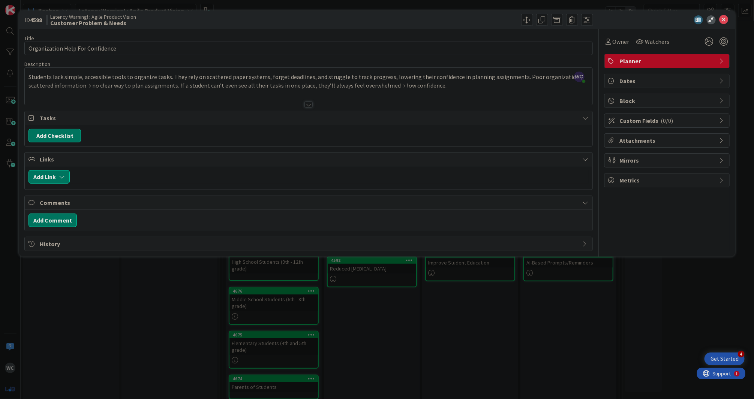
click at [219, 80] on div "WC William Cardona just joined Students lack simple, accessible tools to organi…" at bounding box center [309, 86] width 568 height 37
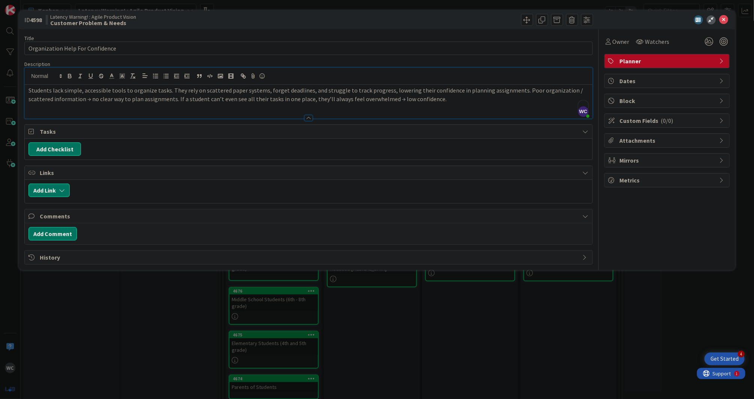
click at [426, 103] on div "Students lack simple, accessible tools to organize tasks. They rely on scattere…" at bounding box center [309, 102] width 568 height 34
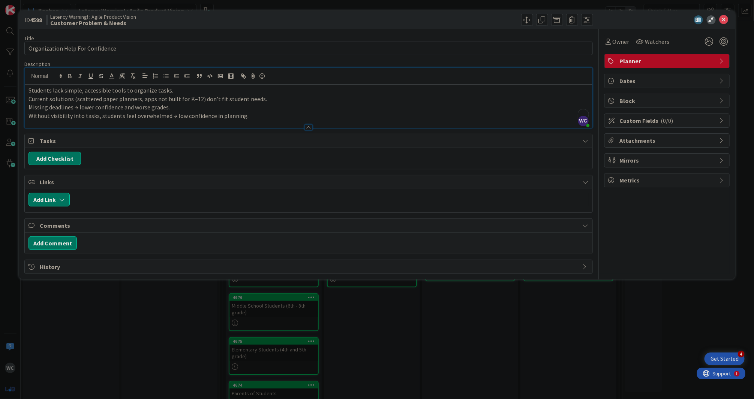
click at [205, 113] on p "Without visibility into tasks, students feel overwhelmed → low confidence in pl…" at bounding box center [309, 116] width 560 height 9
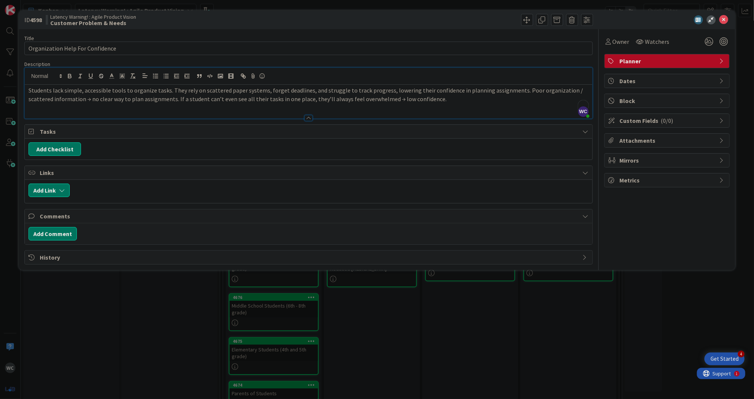
click at [450, 107] on div "Students lack simple, accessible tools to organize tasks. They rely on scattere…" at bounding box center [309, 102] width 568 height 34
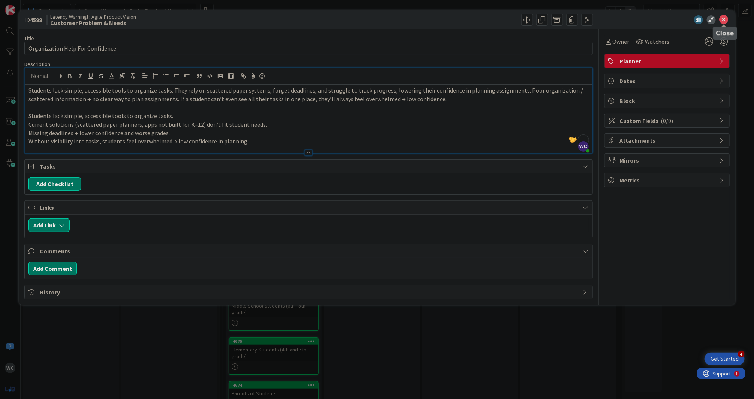
click at [724, 19] on icon at bounding box center [724, 19] width 9 height 9
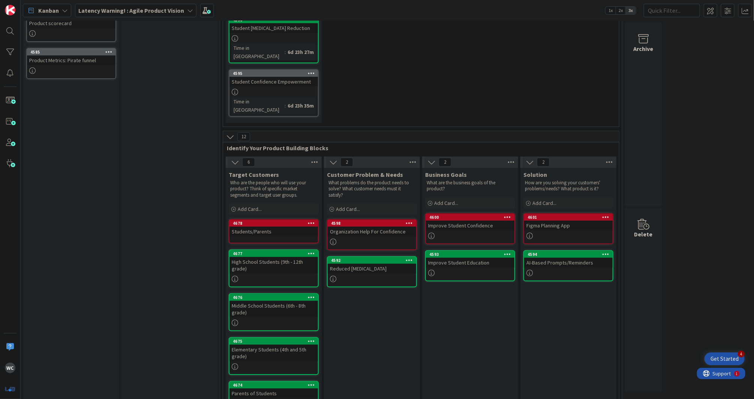
click at [487, 221] on div "Improve Student Confidence" at bounding box center [470, 226] width 89 height 10
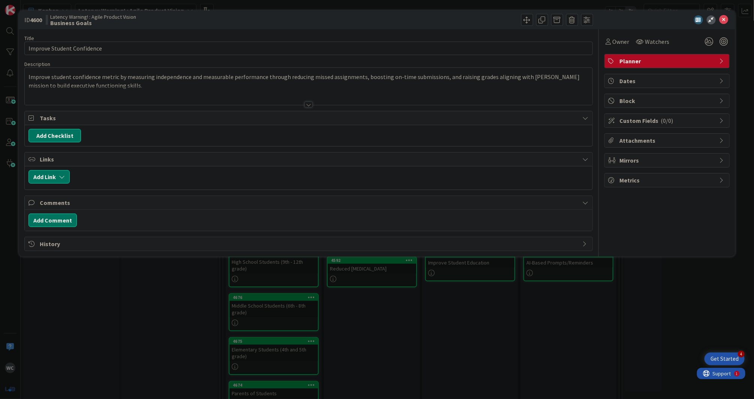
click at [121, 90] on div at bounding box center [309, 95] width 568 height 19
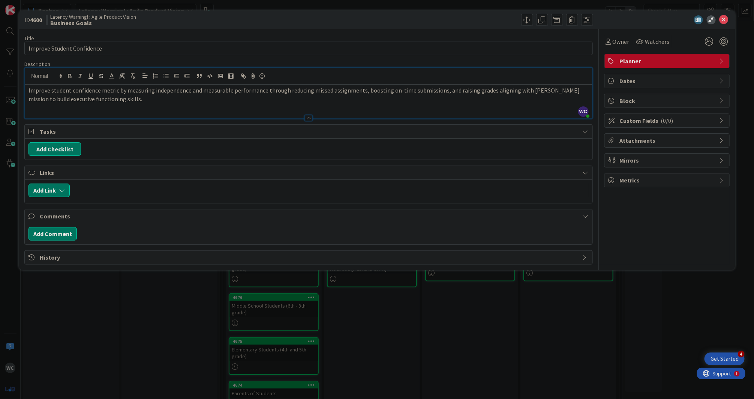
click at [116, 101] on p "Improve student confidence metric by measuring independence and measurable perf…" at bounding box center [309, 94] width 560 height 17
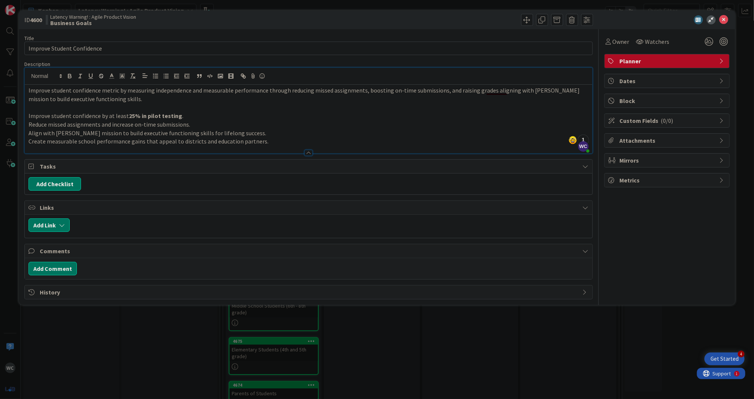
click at [177, 114] on p "Improve student confidence by at least 25% in pilot testing ." at bounding box center [309, 116] width 560 height 9
click at [183, 114] on p "Improve student confidence by at least 25% in pilot testing ." at bounding box center [309, 116] width 560 height 9
click at [726, 16] on icon at bounding box center [724, 19] width 9 height 9
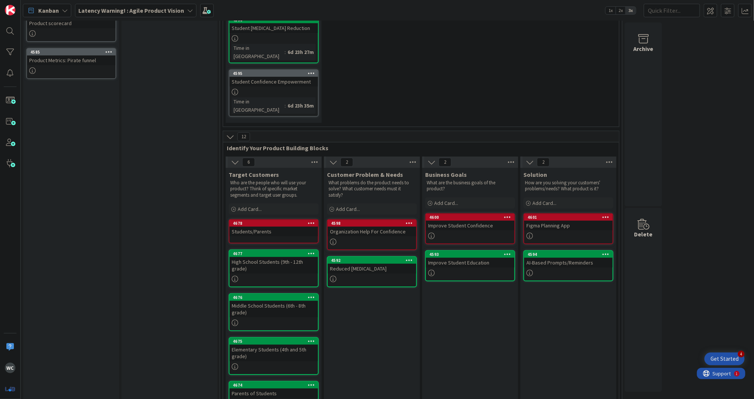
click at [544, 233] on div at bounding box center [568, 236] width 89 height 6
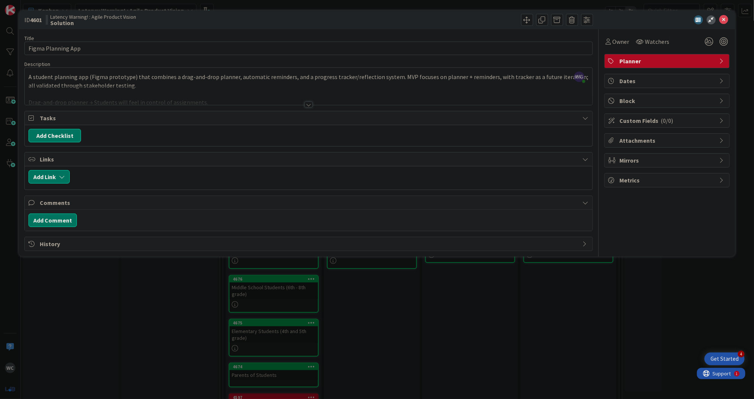
click at [308, 105] on div at bounding box center [309, 105] width 8 height 6
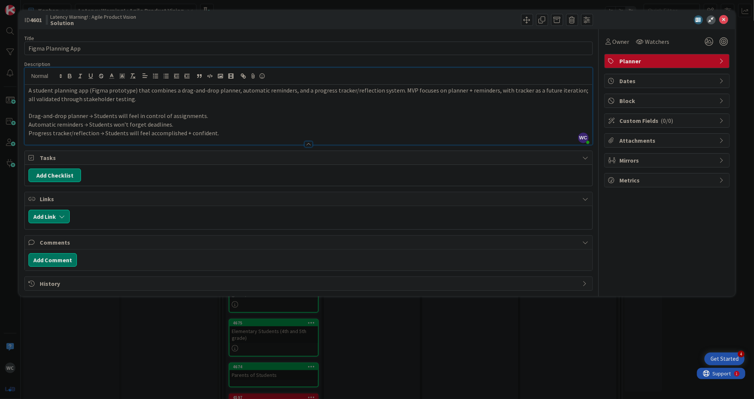
click at [269, 134] on p "Progress tracker/reflection → Students will feel accomplished + confident." at bounding box center [309, 133] width 560 height 9
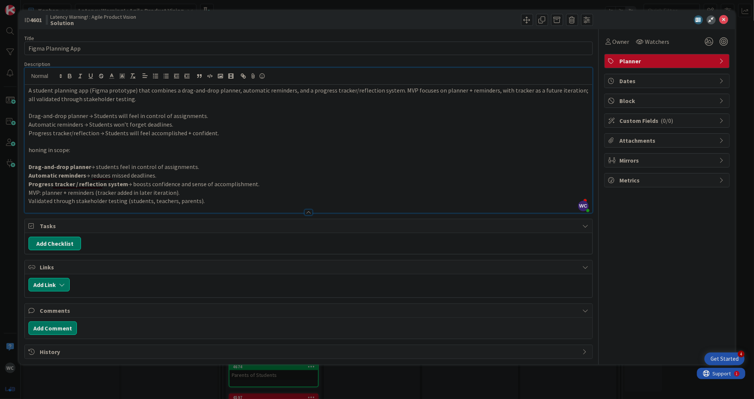
click at [132, 166] on p "Drag-and-drop planner → students feel in control of assignments." at bounding box center [309, 167] width 560 height 9
click at [105, 155] on p "To enrich screen reader interactions, please activate Accessibility in Grammarl…" at bounding box center [309, 159] width 560 height 9
click at [210, 168] on p "Drag-and-drop planner → students feel in control of assignments." at bounding box center [309, 167] width 560 height 9
click at [234, 202] on p "Validated through stakeholder testing (students, teachers, parents)." at bounding box center [309, 201] width 560 height 9
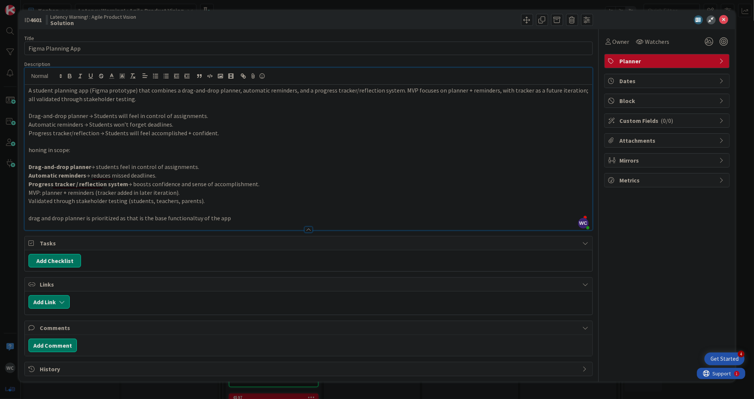
click at [186, 219] on p "drag and drop planner is prioritized as that is the base functionaltuy of the a…" at bounding box center [309, 218] width 560 height 9
click at [196, 220] on p "drag and drop planner is prioritized as that is the base functionaltuy of the a…" at bounding box center [309, 218] width 560 height 9
click at [298, 214] on p "drag and drop planner is prioritized as that is the base functionality of the a…" at bounding box center [309, 218] width 560 height 9
click at [225, 135] on p "Progress tracker/reflection → Students will feel accomplished + confident." at bounding box center [309, 133] width 560 height 9
click at [157, 196] on p "MVP: planner + reminders (tracker added in later iteration)." at bounding box center [309, 193] width 560 height 9
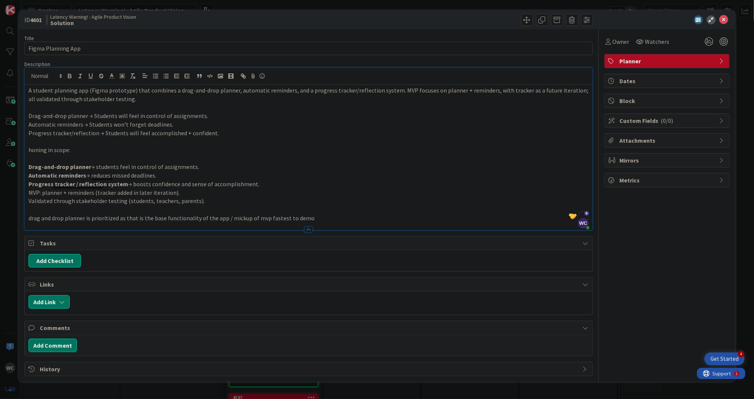
click at [29, 218] on p "drag and drop planner is prioritized as that is the base functionality of the a…" at bounding box center [309, 218] width 560 height 9
click at [250, 163] on p "Drag-and-drop planner → students feel in control of assignments." at bounding box center [309, 167] width 560 height 9
click at [357, 226] on div at bounding box center [309, 226] width 568 height 8
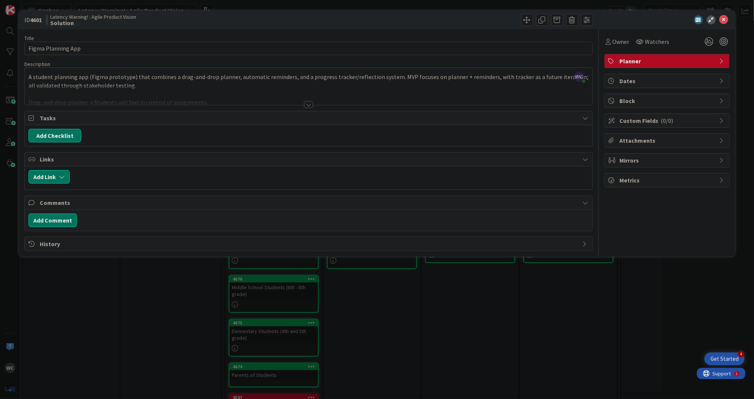
click at [310, 102] on div at bounding box center [309, 105] width 8 height 6
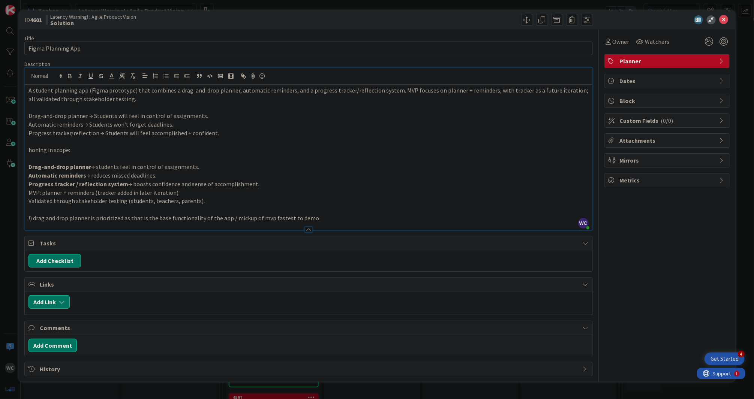
click at [376, 223] on div at bounding box center [309, 226] width 568 height 8
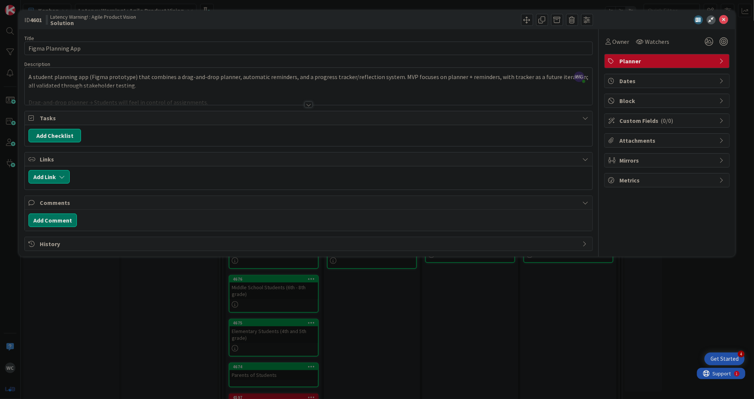
click at [305, 104] on div at bounding box center [309, 105] width 8 height 6
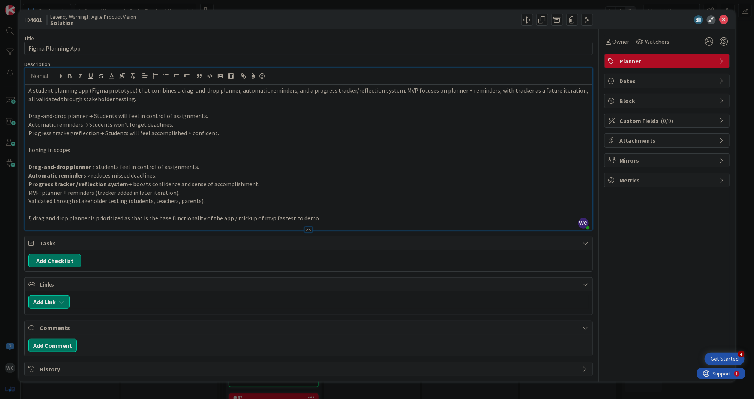
click at [336, 227] on div at bounding box center [309, 226] width 568 height 8
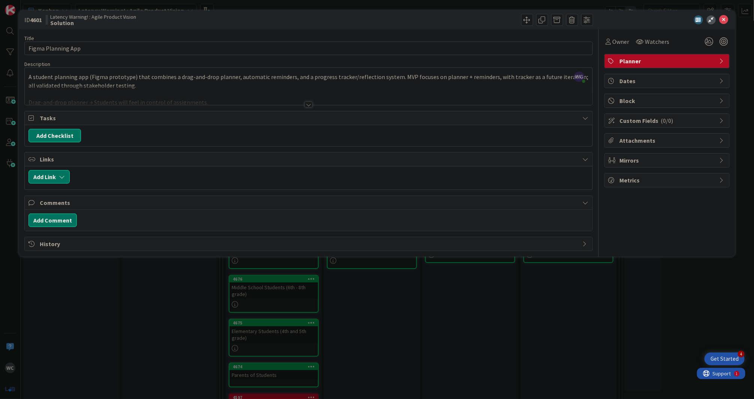
click at [309, 100] on div at bounding box center [309, 95] width 568 height 19
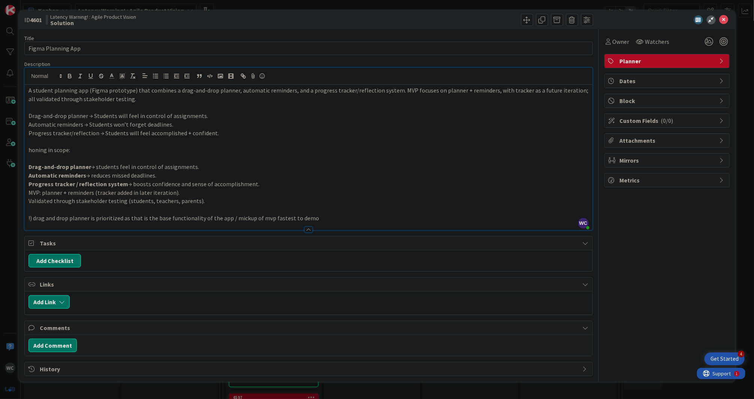
click at [338, 215] on p "!) drag and drop planner is prioritized as that is the base functionality of th…" at bounding box center [309, 218] width 560 height 9
click at [726, 20] on icon at bounding box center [724, 19] width 9 height 9
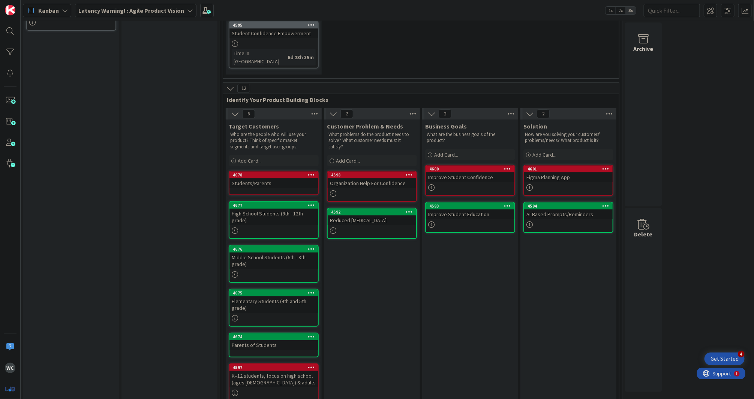
click at [294, 371] on div "K–12 students, focus on high school (ages [DEMOGRAPHIC_DATA]) & adults" at bounding box center [274, 379] width 89 height 17
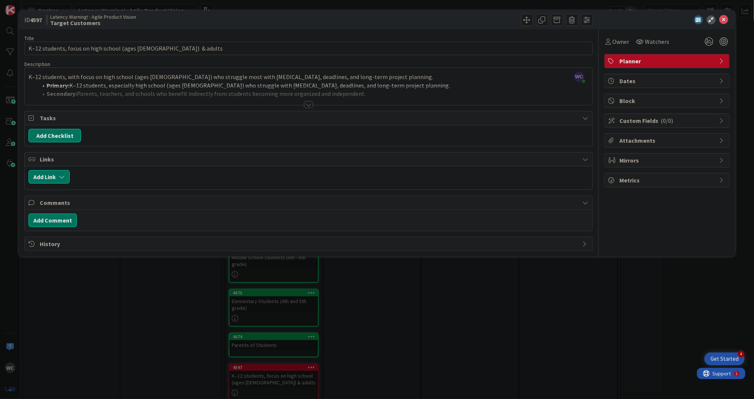
click at [305, 99] on div at bounding box center [309, 95] width 568 height 19
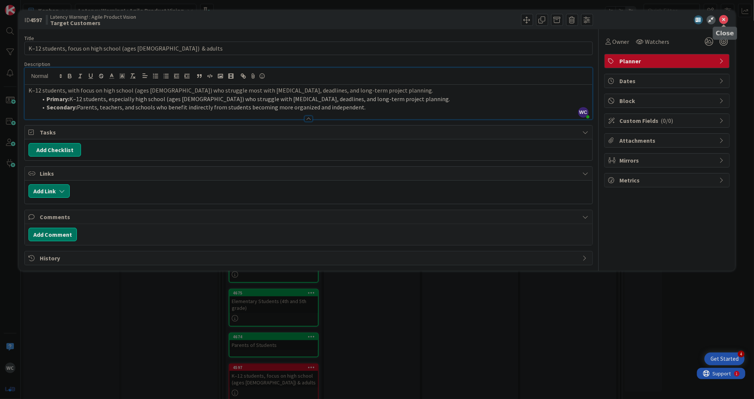
click at [725, 20] on icon at bounding box center [724, 19] width 9 height 9
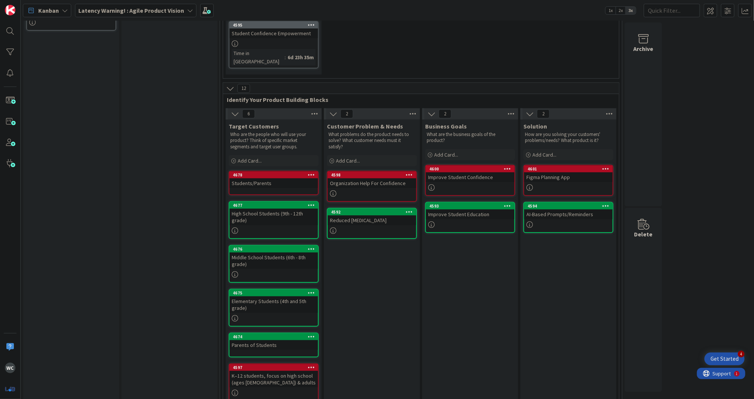
click at [279, 371] on div "K–12 students, focus on high school (ages [DEMOGRAPHIC_DATA]) & adults" at bounding box center [274, 379] width 89 height 17
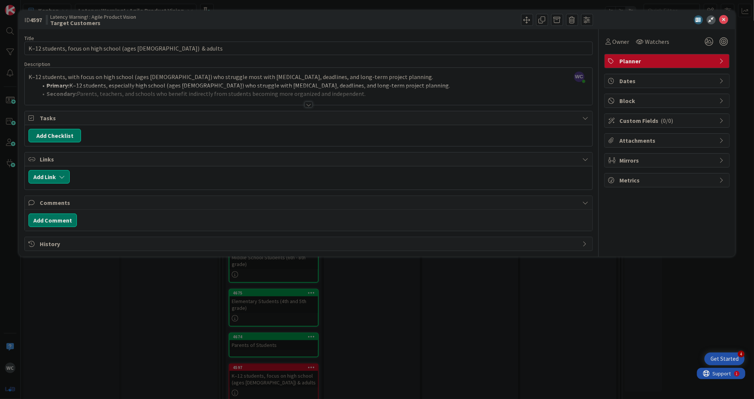
click at [310, 100] on div at bounding box center [309, 95] width 568 height 19
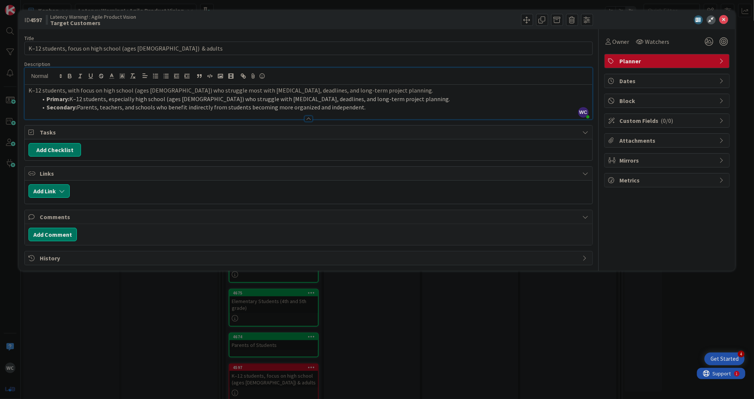
click at [377, 108] on li "Secondary: Parents, teachers, and schools who benefit indirectly from students …" at bounding box center [313, 107] width 551 height 9
click at [723, 19] on icon at bounding box center [724, 19] width 9 height 9
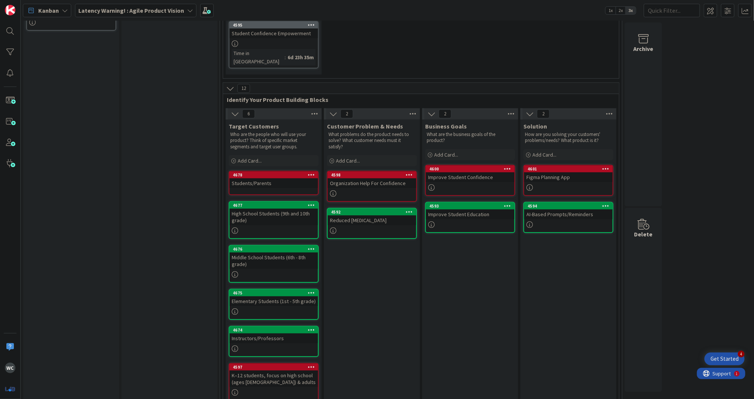
click at [273, 209] on div "High School Students (9th and 10th grade)" at bounding box center [274, 217] width 89 height 17
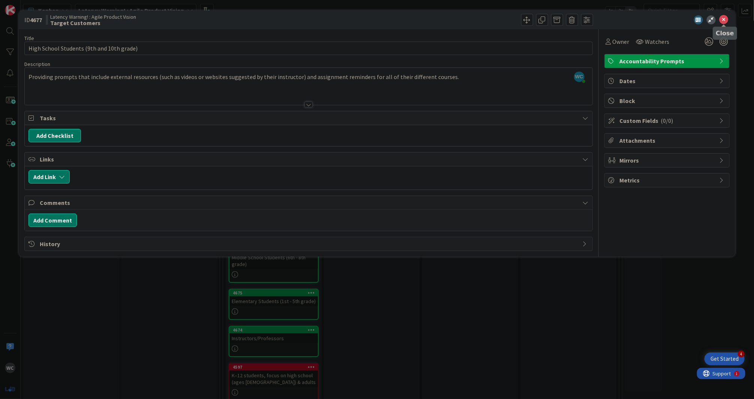
click at [726, 20] on icon at bounding box center [724, 19] width 9 height 9
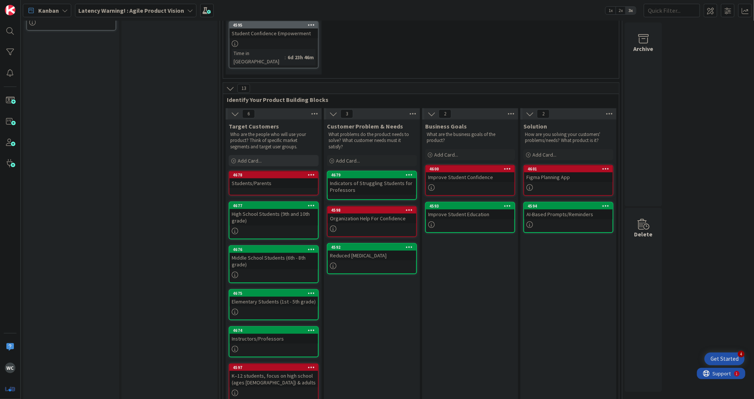
click at [250, 158] on span "Add Card..." at bounding box center [250, 161] width 24 height 7
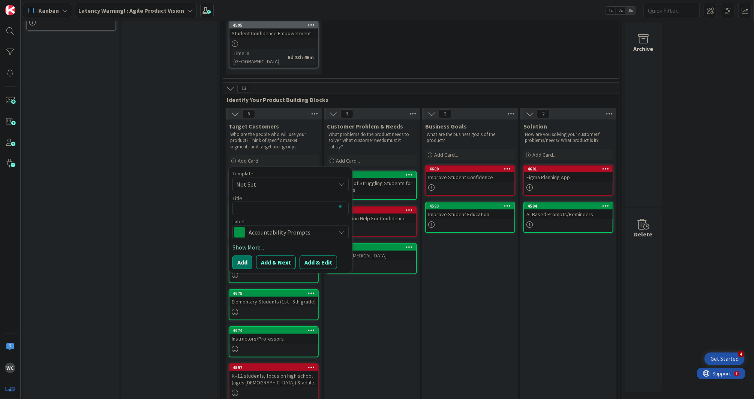
click at [298, 227] on span "Accountability Prompts" at bounding box center [290, 232] width 83 height 11
click at [277, 272] on span "Planner" at bounding box center [307, 277] width 92 height 11
click at [272, 202] on textarea "To enrich screen reader interactions, please activate Accessibility in Grammarl…" at bounding box center [291, 209] width 116 height 14
type textarea "S"
type textarea "x"
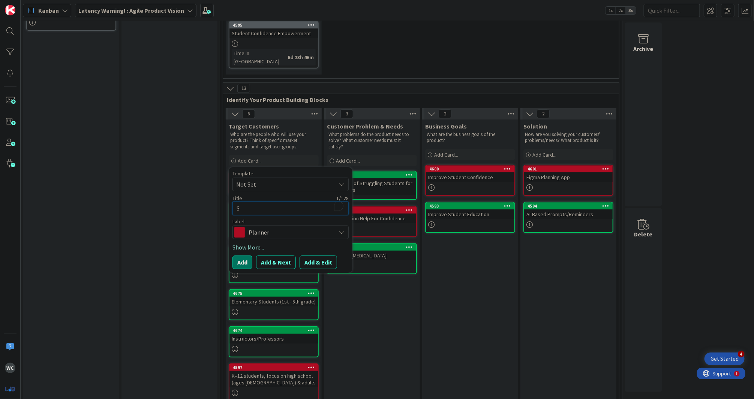
type textarea "St"
type textarea "x"
type textarea "Stu"
type textarea "x"
type textarea "Stud"
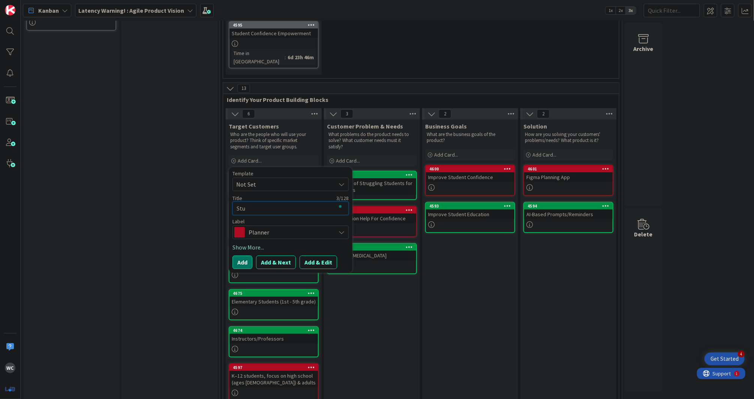
type textarea "x"
type textarea "Stude"
type textarea "x"
type textarea "Studen"
type textarea "x"
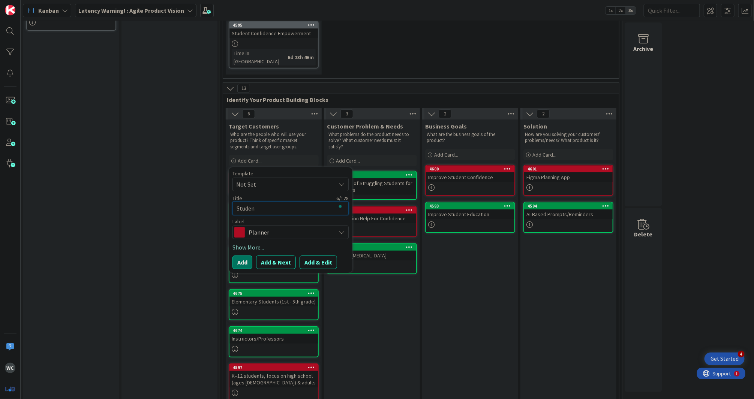
type textarea "Student"
type textarea "x"
type textarea "Students"
type textarea "x"
type textarea "Students"
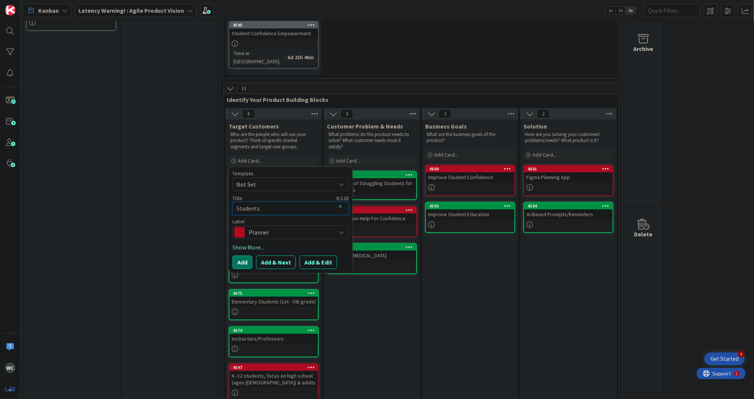
type textarea "x"
type textarea "Students ("
type textarea "x"
type textarea "Students (1"
type textarea "x"
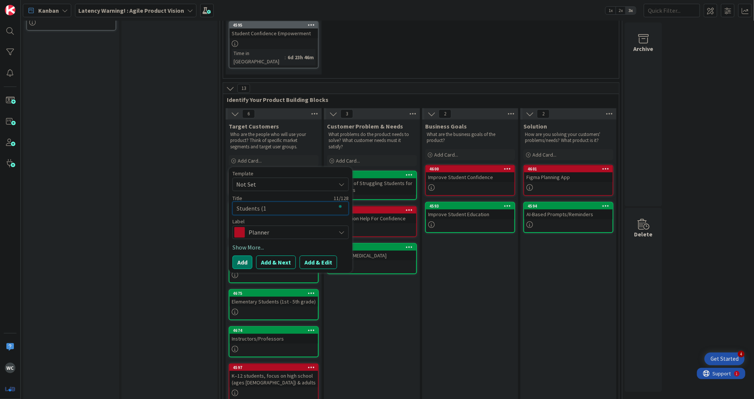
type textarea "Students (1f"
type textarea "x"
type textarea "Students (1"
type textarea "x"
type textarea "Students (1s"
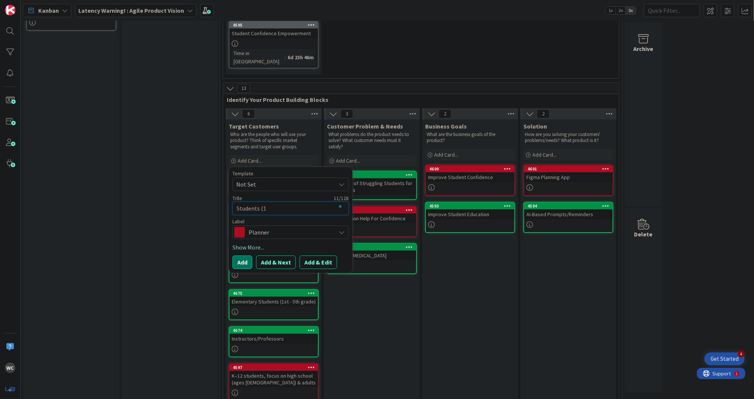
type textarea "x"
type textarea "Students (1st"
type textarea "x"
type textarea "Students (1st"
type textarea "x"
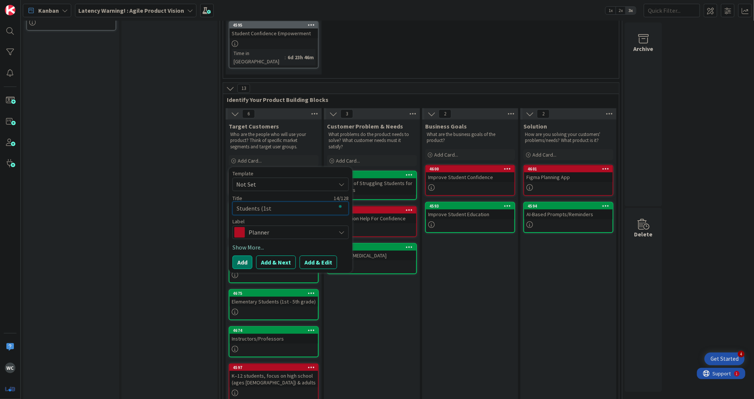
type textarea "Students (1st G"
type textarea "x"
type textarea "Students (1st Ga"
type textarea "x"
type textarea "Students (1st G"
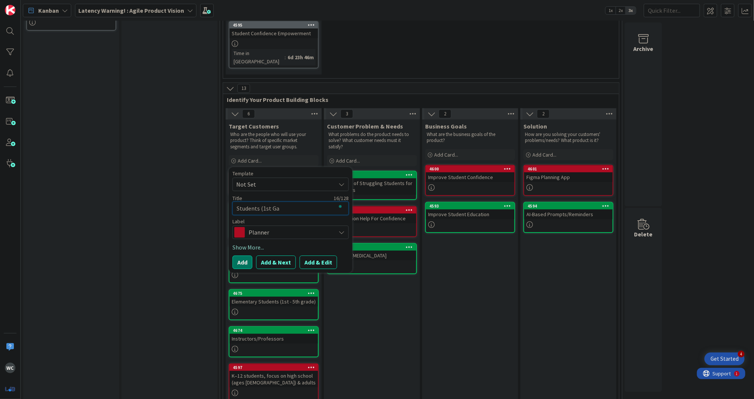
type textarea "x"
type textarea "Students (1st Gr"
type textarea "x"
type textarea "Students (1st Gra"
type textarea "x"
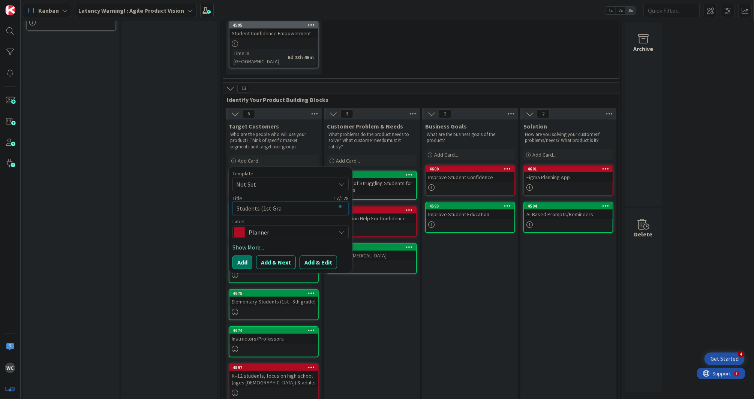
type textarea "Students (1st Grad"
type textarea "x"
type textarea "Students (1st Grade"
type textarea "x"
type textarea "Students (1st Grade"
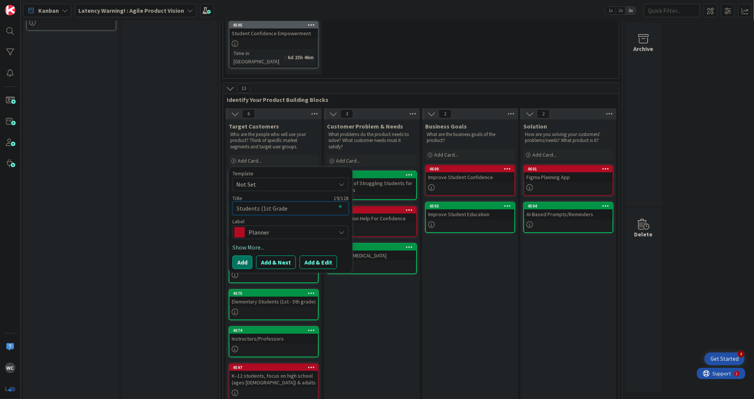
type textarea "x"
type textarea "Students (1st Grade -"
type textarea "x"
type textarea "Students (1st Grade -"
type textarea "x"
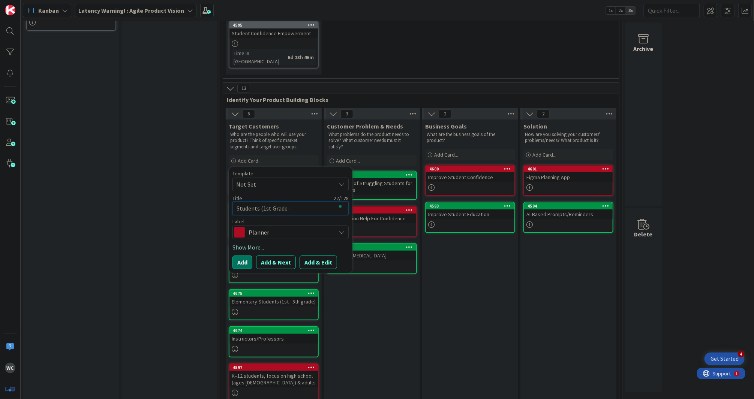
type textarea "Students (1st Grade - 1"
type textarea "x"
type textarea "Students (1st Grade - 10"
type textarea "x"
type textarea "Students (1st Grade - 10t"
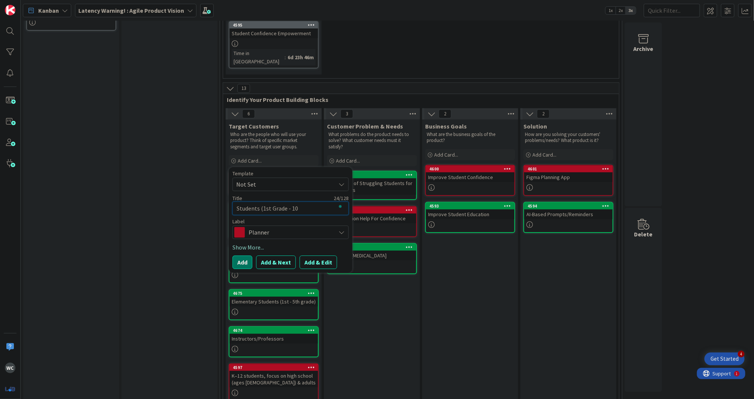
type textarea "x"
type textarea "Students (1st Grade - 10th"
type textarea "x"
type textarea "Students (1st Grade - 10th"
type textarea "x"
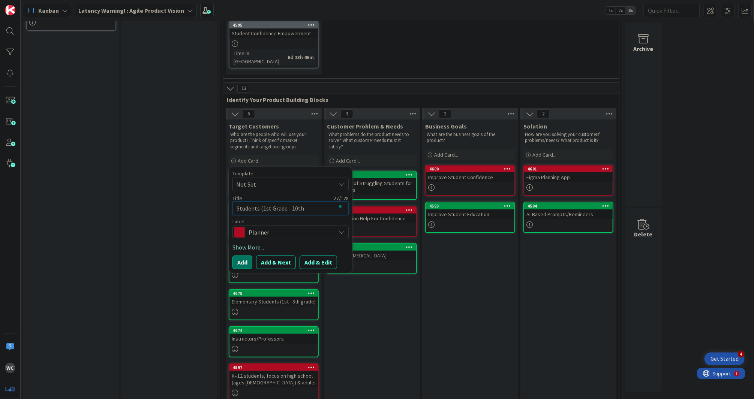
type textarea "Students (1st Grade - 10th G"
type textarea "x"
type textarea "Students (1st Grade - 10th Gr"
type textarea "x"
type textarea "Students (1st Grade - 10th Gra"
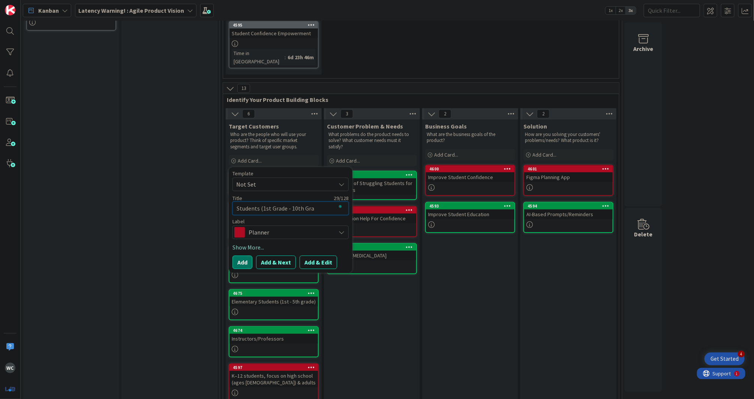
type textarea "x"
type textarea "Students (1st Grade - 10th Grad"
type textarea "x"
type textarea "Students (1st Grade - 10th Grade"
type textarea "x"
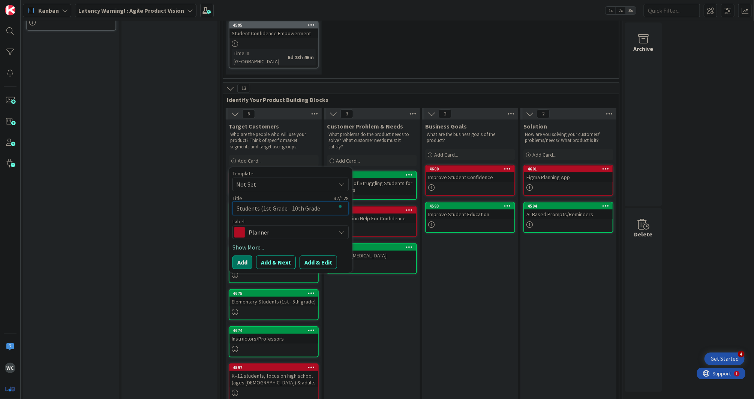
type textarea "Students (1st Grade - 10th Grade)"
type textarea "x"
type textarea "Students (1st Grade - 10th Grade)"
type textarea "x"
type textarea "Students (1st Grade - 10th Grade) A"
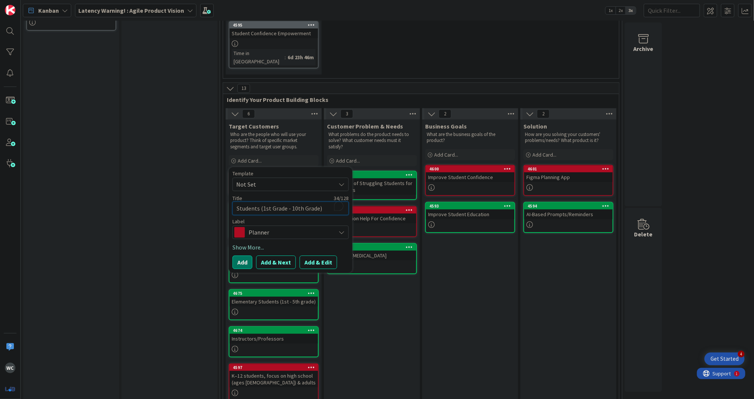
type textarea "x"
type textarea "Students (1st Grade - 10th Grade) Ag"
type textarea "x"
type textarea "Students (1st Grade - 10th Grade) Age"
type textarea "x"
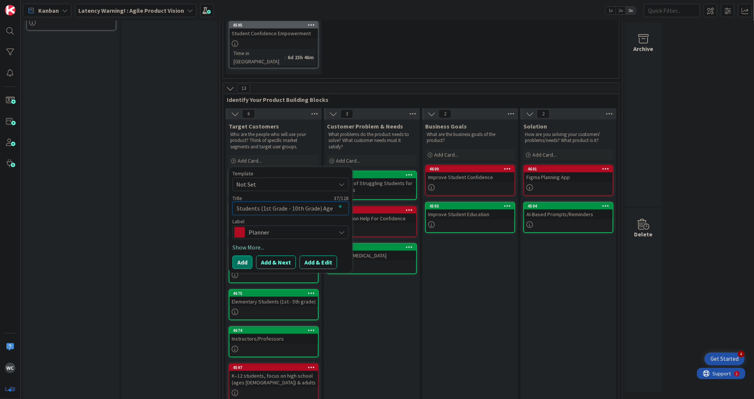
type textarea "Students (1st Grade - 10th Grade) Ages"
type textarea "x"
type textarea "Students (1st Grade - 10th Grade) Ages:"
type textarea "x"
type textarea "Students (1st Grade - 10th Grade) Ages:[DEMOGRAPHIC_DATA]"
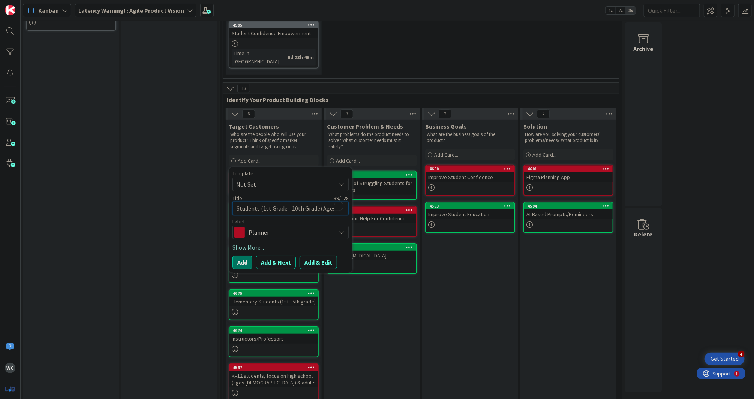
type textarea "x"
type textarea "Students (1st Grade - 10th Grade) Ages:[DEMOGRAPHIC_DATA]-"
type textarea "x"
type textarea "Students (1st Grade - 10th Grade) Ages:[DEMOGRAPHIC_DATA]"
type textarea "x"
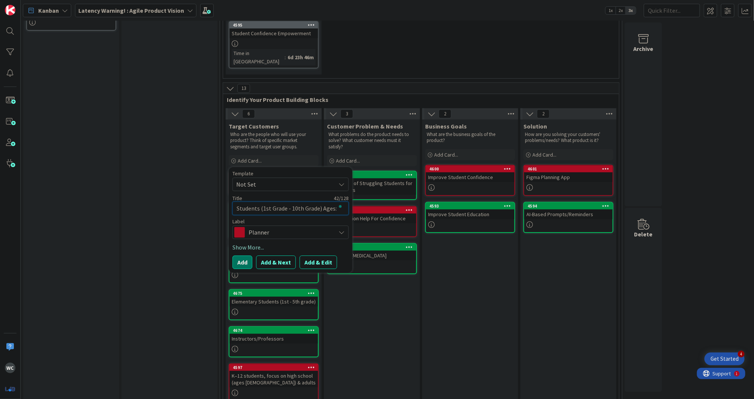
type textarea "Students (1st Grade - 10th Grade) Ages:[DEMOGRAPHIC_DATA]"
type textarea "x"
type textarea "Students (1st Grade - 10th Grade) Ages:[DEMOGRAPHIC_DATA]"
click at [239, 256] on button "Add" at bounding box center [243, 263] width 20 height 14
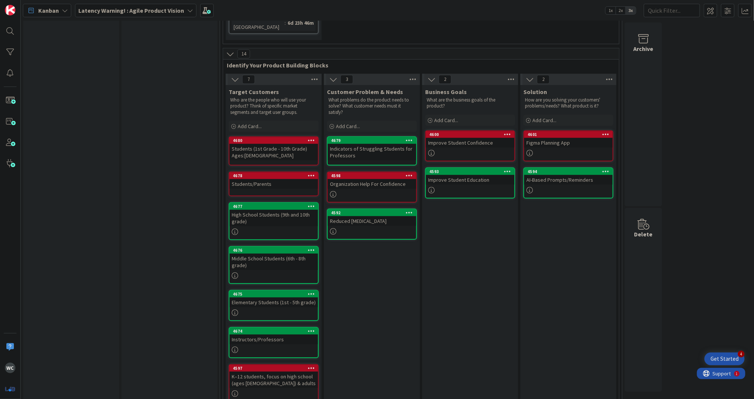
scroll to position [199, 0]
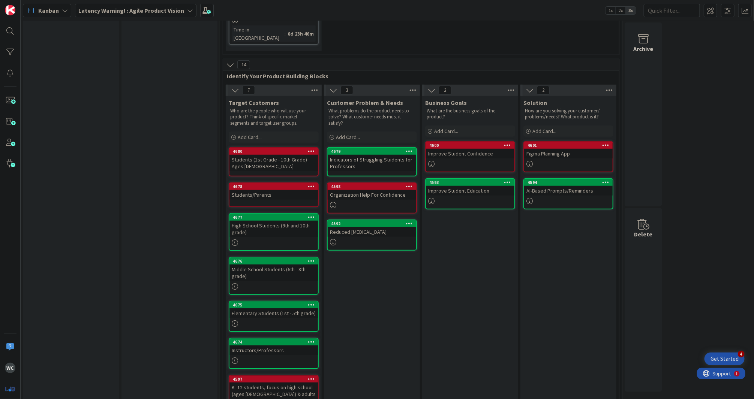
click at [278, 183] on link "4678 Move to Top Move to Bottom Assign Labels... Assign Tokens... Link Card... …" at bounding box center [274, 195] width 90 height 25
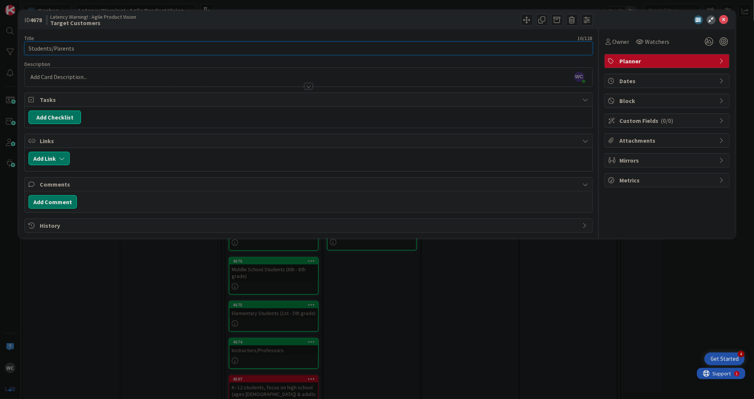
click at [123, 51] on input "Students/Parents" at bounding box center [308, 49] width 568 height 14
type input "Students"
click at [725, 21] on icon at bounding box center [724, 19] width 9 height 9
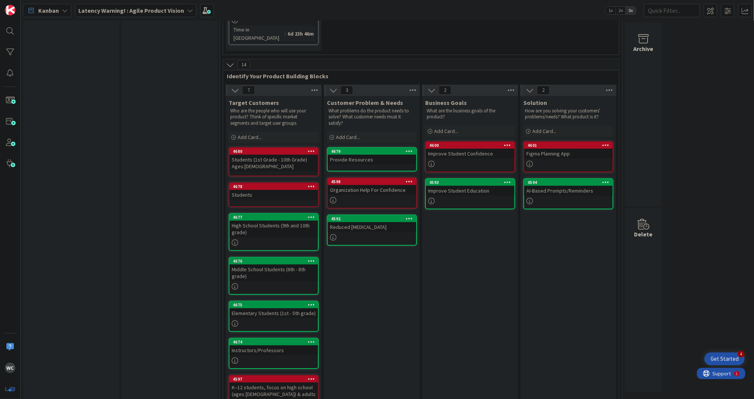
click at [245, 155] on div "Students (1st Grade - 10th Grade) Ages:[DEMOGRAPHIC_DATA]" at bounding box center [274, 163] width 89 height 17
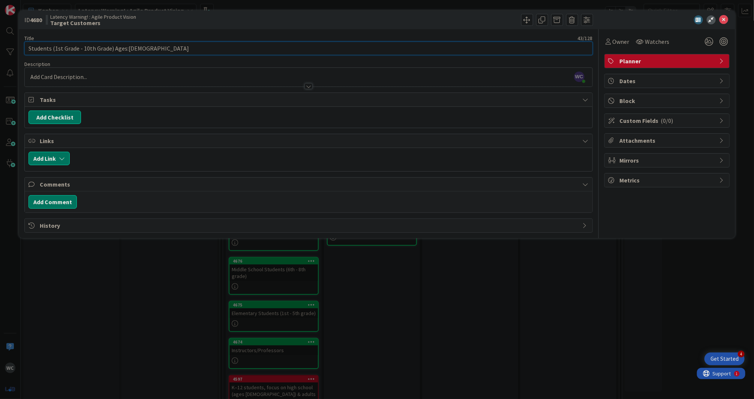
click at [29, 50] on input "Students (1st Grade - 10th Grade) Ages:[DEMOGRAPHIC_DATA]" at bounding box center [308, 49] width 568 height 14
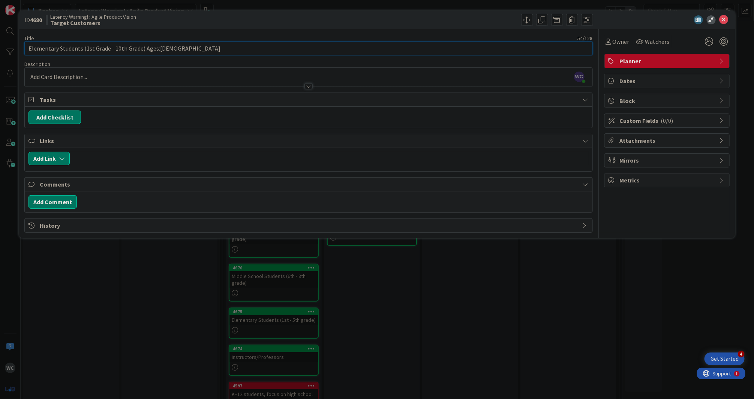
click at [180, 50] on input "Elementary Students (1st Grade - 10th Grade) Ages:[DEMOGRAPHIC_DATA]" at bounding box center [308, 49] width 568 height 14
click at [118, 50] on input "Elementary Students (1st Grade - 10th Grade) Ages:[DEMOGRAPHIC_DATA]" at bounding box center [308, 49] width 568 height 14
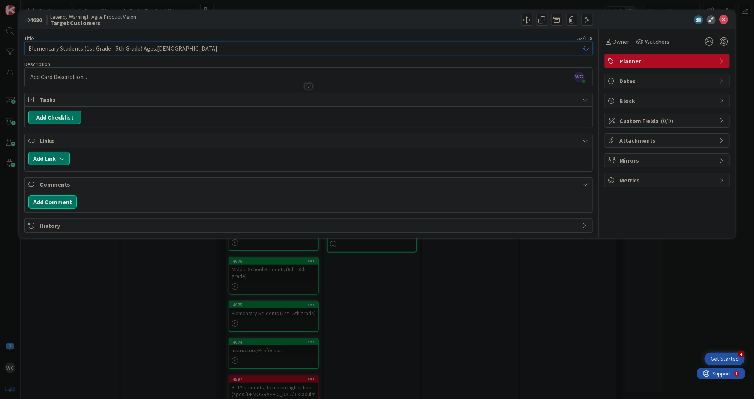
click at [231, 48] on input "Elementary Students (1st Grade - 5th Grade) Ages:[DEMOGRAPHIC_DATA]" at bounding box center [308, 49] width 568 height 14
click at [228, 52] on input "Elementary Students (1st Grade - 5th Grade) Ages:[DEMOGRAPHIC_DATA]" at bounding box center [308, 49] width 568 height 14
type input "Elementary Students (1st Grade - 5th Grade) Ages:[DEMOGRAPHIC_DATA]"
click at [726, 22] on icon at bounding box center [724, 19] width 9 height 9
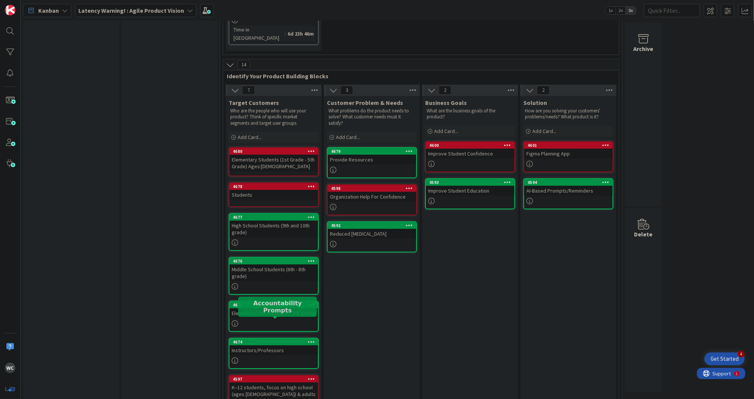
scroll to position [210, 0]
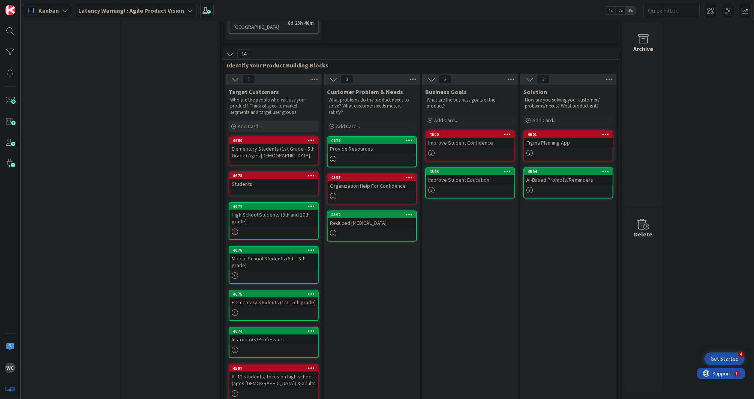
click at [275, 121] on div "Add Card..." at bounding box center [274, 126] width 90 height 11
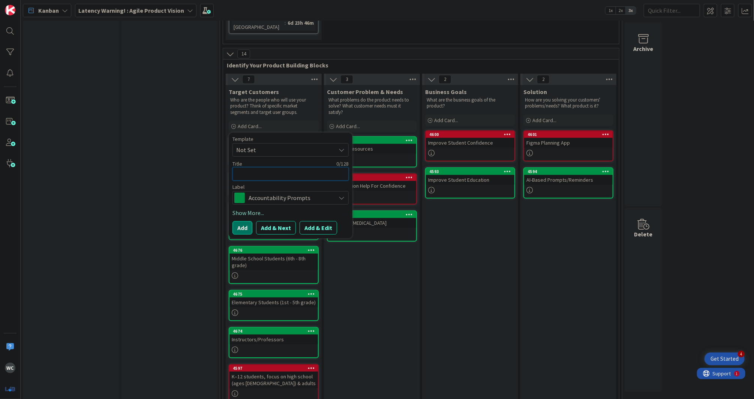
paste textarea "Elementary Students (1st Grade - 5th Grade) Ages:[DEMOGRAPHIC_DATA]"
type textarea "Elementary Students (1st Grade - 5th Grade) Ages:[DEMOGRAPHIC_DATA]"
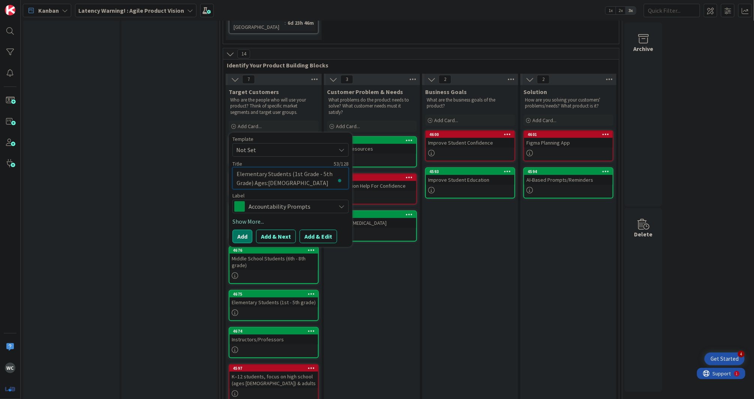
type textarea "x"
drag, startPoint x: 264, startPoint y: 157, endPoint x: 226, endPoint y: 156, distance: 37.9
click at [226, 156] on div "Target Customers Who are the people who will use your product? Think of specifi…" at bounding box center [274, 246] width 96 height 323
click at [285, 167] on textarea "Elementary Students (1st Grade - 5th Grade) Ages:[DEMOGRAPHIC_DATA]" at bounding box center [291, 178] width 116 height 23
drag, startPoint x: 265, startPoint y: 157, endPoint x: 241, endPoint y: 156, distance: 24.0
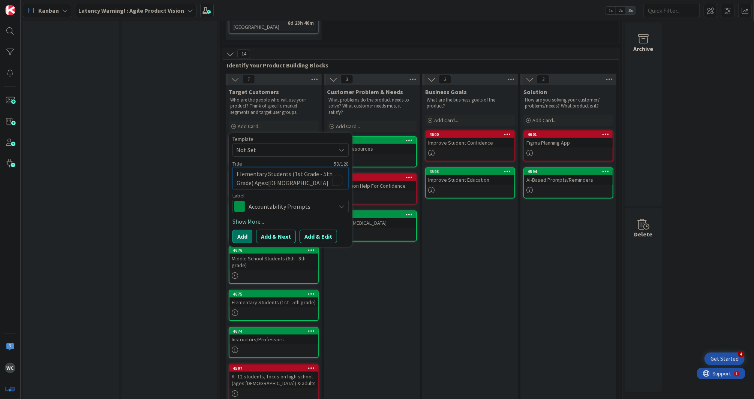
click at [241, 167] on textarea "Elementary Students (1st Grade - 5th Grade) Ages:[DEMOGRAPHIC_DATA]" at bounding box center [291, 178] width 116 height 23
type textarea "El Students (1st Grade - 5th Grade) Ages:[DEMOGRAPHIC_DATA]"
type textarea "x"
type textarea "E Students (1st Grade - 5th Grade) Ages:[DEMOGRAPHIC_DATA]"
type textarea "x"
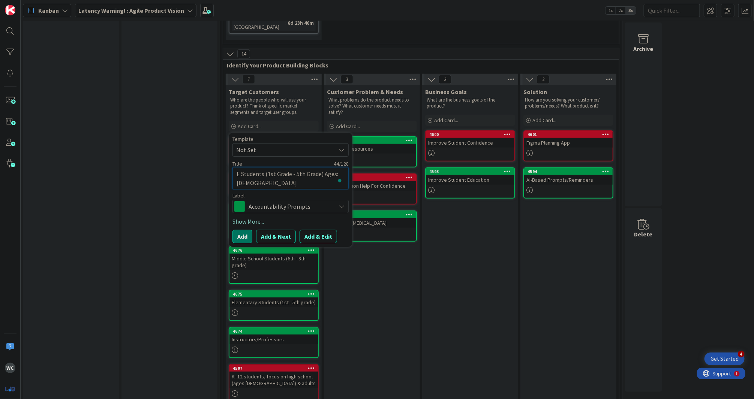
type textarea "Students (1st Grade - 5th Grade) Ages:[DEMOGRAPHIC_DATA]"
type textarea "x"
type textarea "M Students (1st Grade - 5th Grade) Ages:[DEMOGRAPHIC_DATA]"
type textarea "x"
type textarea "MS Students (1st Grade - 5th Grade) Ages:[DEMOGRAPHIC_DATA]"
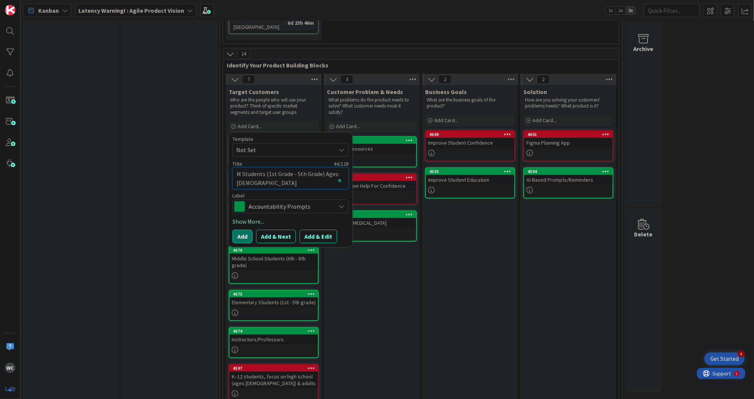
type textarea "x"
click at [282, 167] on textarea "MS Students (1st Grade - 5th Grade) Ages:[DEMOGRAPHIC_DATA]" at bounding box center [291, 178] width 116 height 23
click at [273, 167] on textarea "MS Students (1st Grade - 5th Grade) Ages:[DEMOGRAPHIC_DATA]" at bounding box center [291, 178] width 116 height 23
type textarea "MS Students (st Grade - 5th Grade) Ages:[DEMOGRAPHIC_DATA]"
type textarea "x"
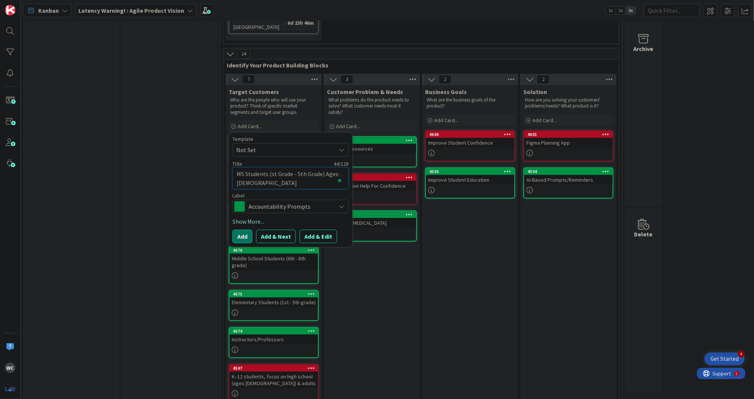
type textarea "MS Students (6st Grade - 5th Grade) Ages:[DEMOGRAPHIC_DATA]"
type textarea "x"
click at [300, 167] on textarea "MS Students (6st Grade - 5th Grade) Ages:[DEMOGRAPHIC_DATA]" at bounding box center [291, 178] width 116 height 23
type textarea "MS Students (6st Grade - th Grade) Ages:[DEMOGRAPHIC_DATA]"
type textarea "x"
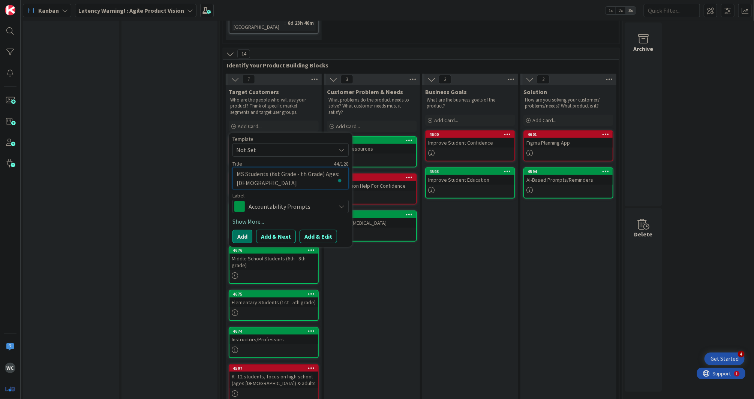
type textarea "MS Students (6st Grade - 8th Grade) Ages:[DEMOGRAPHIC_DATA]"
type textarea "x"
click at [341, 167] on textarea "MS Students (6st Grade - 8th Grade) Ages:[DEMOGRAPHIC_DATA]" at bounding box center [291, 178] width 116 height 23
type textarea "MS Students (6st Grade - 8th Grade) Ages:-[DEMOGRAPHIC_DATA]"
type textarea "x"
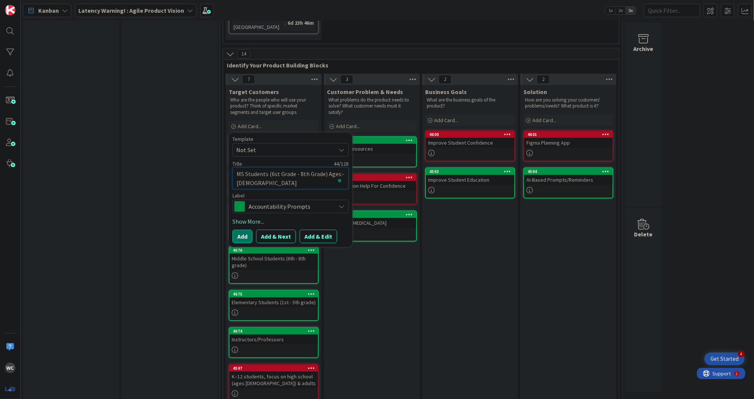
type textarea "MS Students (6st Grade - 8th Grade) Ages:[DEMOGRAPHIC_DATA]"
type textarea "x"
type textarea "MS Students (6st Grade - 8th Grade) Ages:[DEMOGRAPHIC_DATA]"
type textarea "x"
click at [282, 167] on textarea "MS Students (6st Grade - 8th Grade) Ages:[DEMOGRAPHIC_DATA]" at bounding box center [291, 178] width 116 height 23
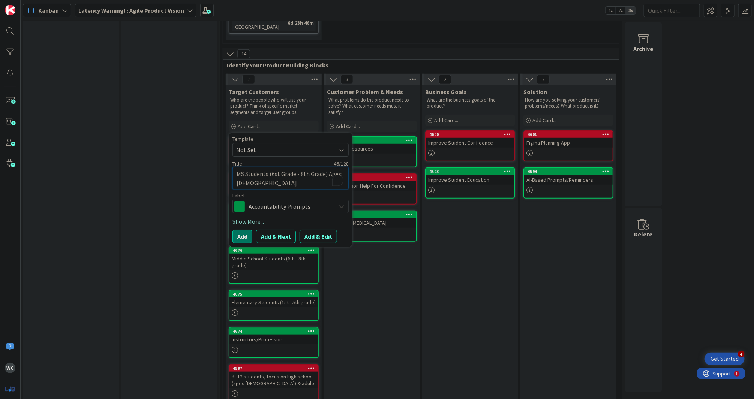
type textarea "MS Students (6st Grade - 8th Grade) Ages:[DEMOGRAPHIC_DATA]"
type textarea "x"
type textarea "MS Students (6st Grade - 8th Grade) Ages:[DEMOGRAPHIC_DATA]-"
type textarea "x"
type textarea "MS Students (6st Grade - 8th Grade) Ages:[DEMOGRAPHIC_DATA]"
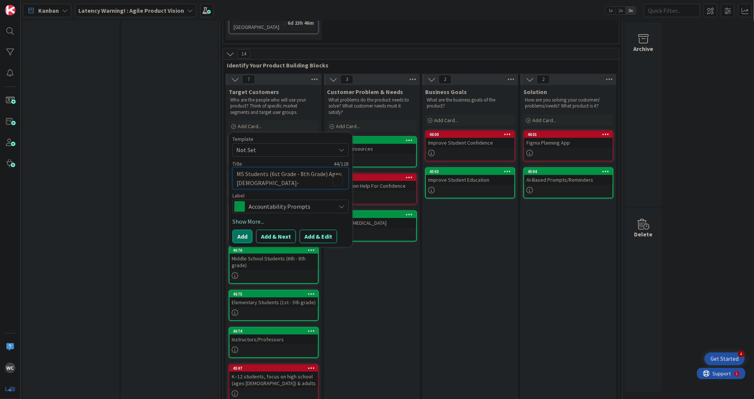
type textarea "x"
type textarea "MS Students (6st Grade - 8th Grade) Ages:[DEMOGRAPHIC_DATA]"
type textarea "x"
type textarea "MS Students (6st Grade - 8th Grade) Ages:[DEMOGRAPHIC_DATA]"
type textarea "x"
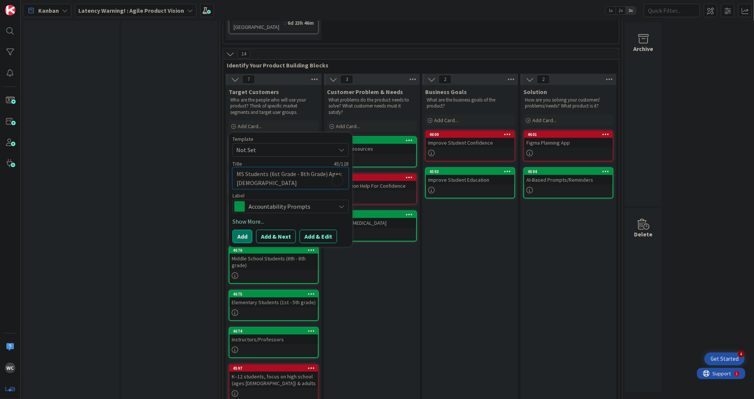
type textarea "MS Students (6st Grade - 8th Grade) Ages:[DEMOGRAPHIC_DATA]"
type textarea "x"
type textarea "MS Students (6st Grade - 8th Grade) Ages:[DEMOGRAPHIC_DATA]"
click at [243, 230] on button "Add" at bounding box center [243, 237] width 20 height 14
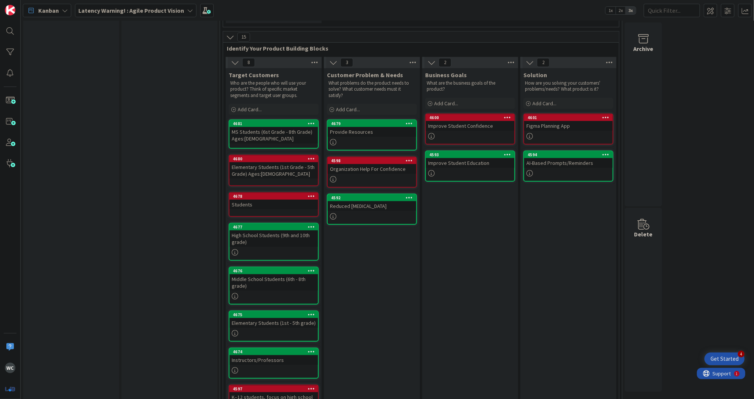
scroll to position [247, 0]
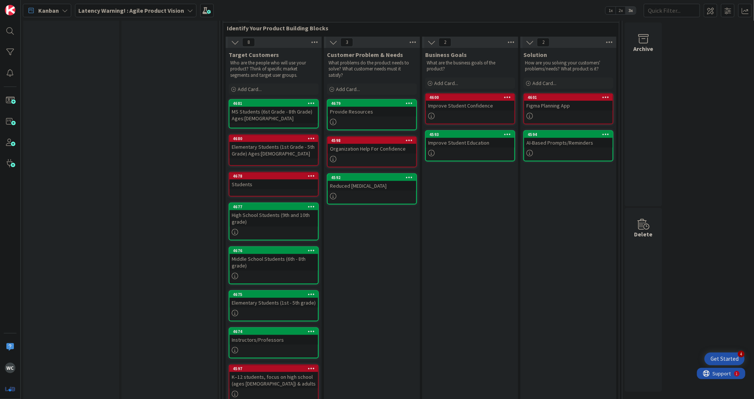
click at [311, 101] on icon at bounding box center [311, 103] width 7 height 5
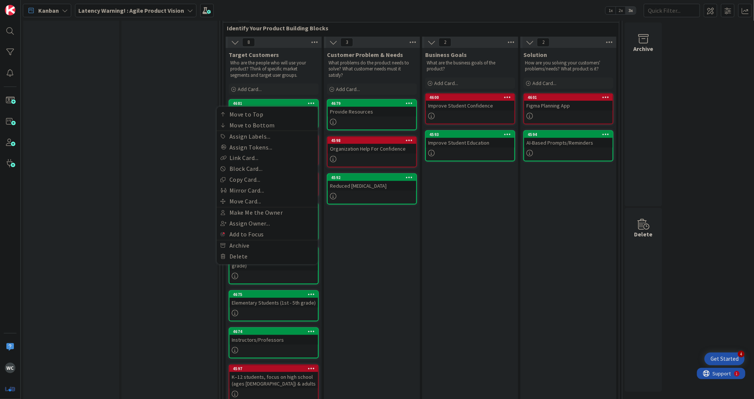
click at [382, 252] on div "Customer Problem & Needs What problems do the product needs to solve? What cust…" at bounding box center [372, 228] width 96 height 361
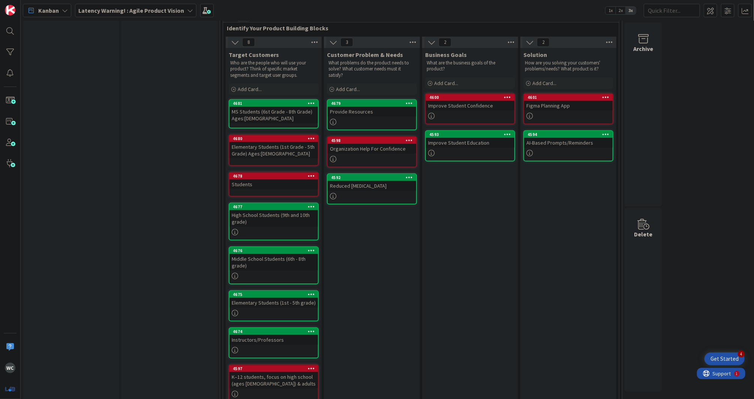
click at [282, 107] on div "MS Students (6st Grade - 8th Grade) Ages:[DEMOGRAPHIC_DATA]" at bounding box center [274, 115] width 89 height 17
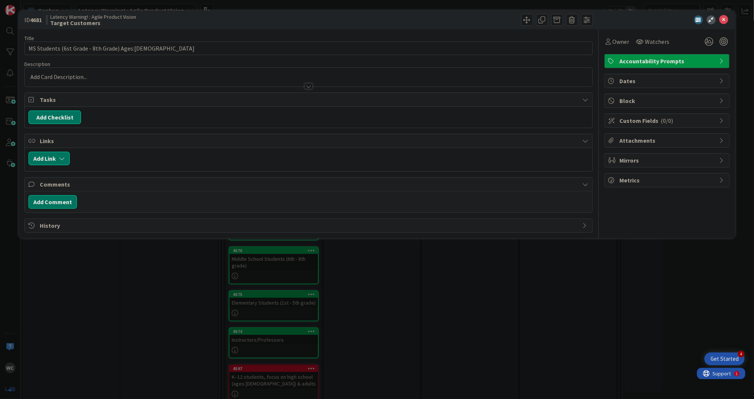
click at [622, 62] on span "Accountability Prompts" at bounding box center [668, 61] width 96 height 9
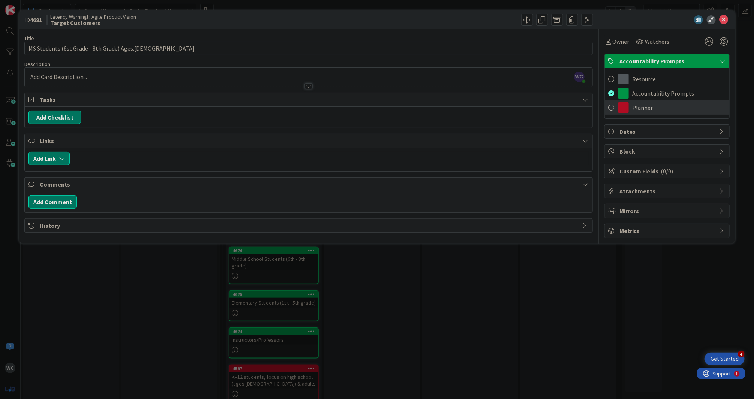
click at [630, 102] on div "Planner" at bounding box center [667, 108] width 125 height 14
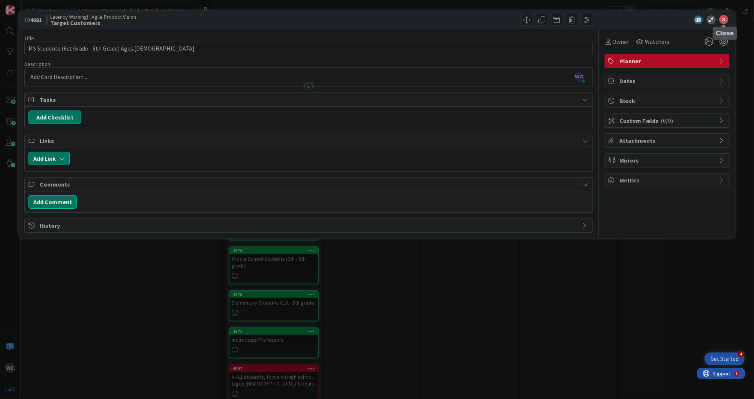
click at [726, 18] on icon at bounding box center [724, 19] width 9 height 9
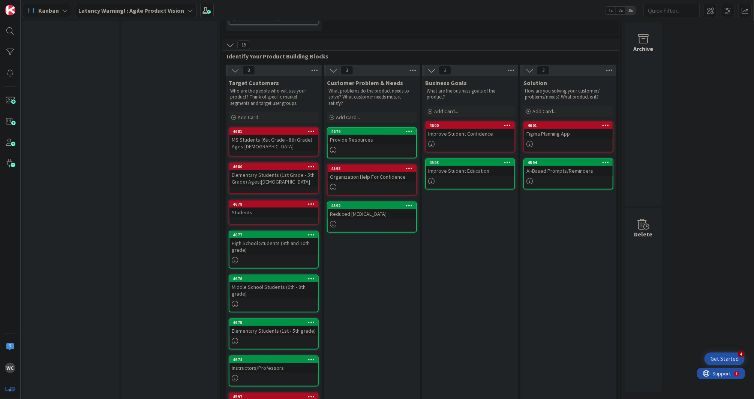
scroll to position [211, 0]
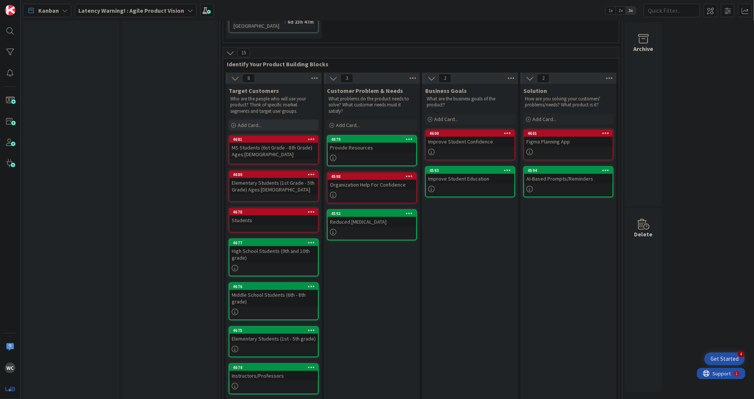
click at [267, 120] on div "Add Card..." at bounding box center [274, 125] width 90 height 11
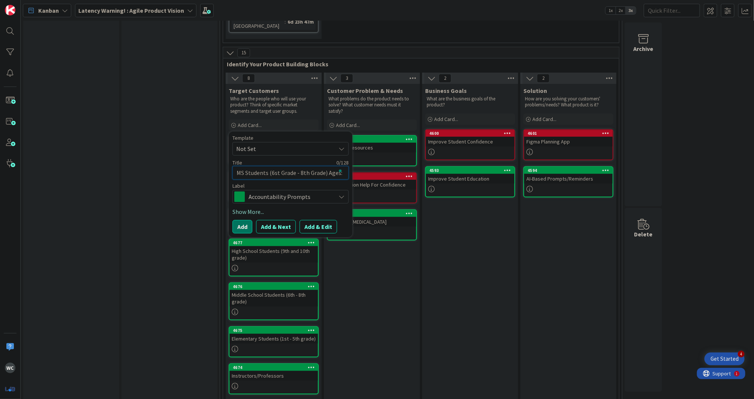
click at [295, 166] on textarea "MS Students (6st Grade - 8th Grade) Ages:[DEMOGRAPHIC_DATA]" at bounding box center [291, 173] width 116 height 14
type textarea "H"
type textarea "x"
type textarea "HS"
type textarea "x"
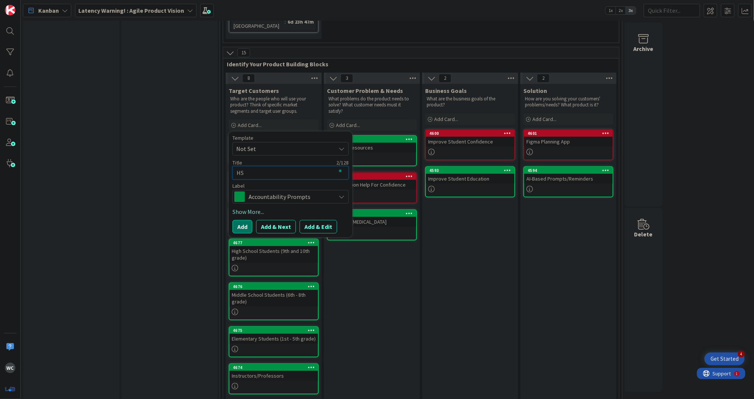
type textarea "HS"
type textarea "x"
type textarea "HS S"
type textarea "x"
type textarea "HS St"
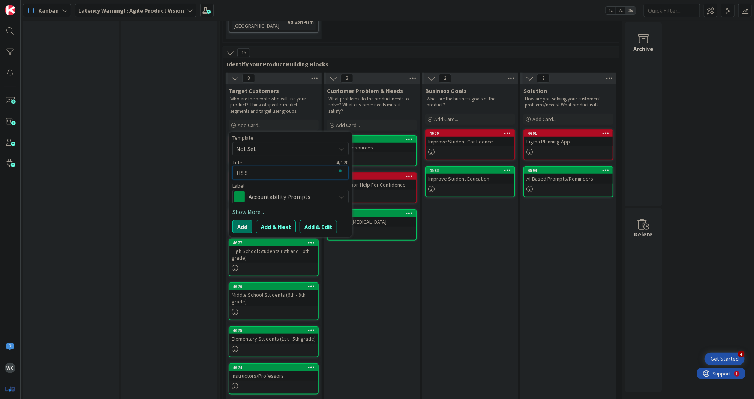
type textarea "x"
type textarea "HS Stu"
type textarea "x"
type textarea "HS Stud"
type textarea "x"
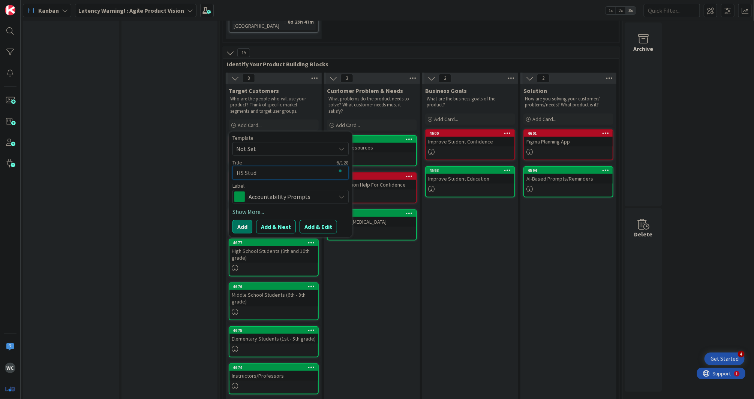
type textarea "[PERSON_NAME]"
type textarea "x"
type textarea "HS Studen"
type textarea "x"
type textarea "HS Student"
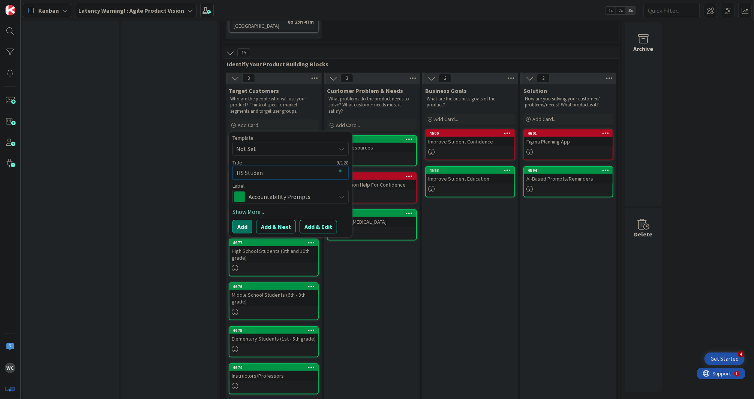
type textarea "x"
type textarea "HS Students"
type textarea "x"
type textarea "HS Students"
type textarea "x"
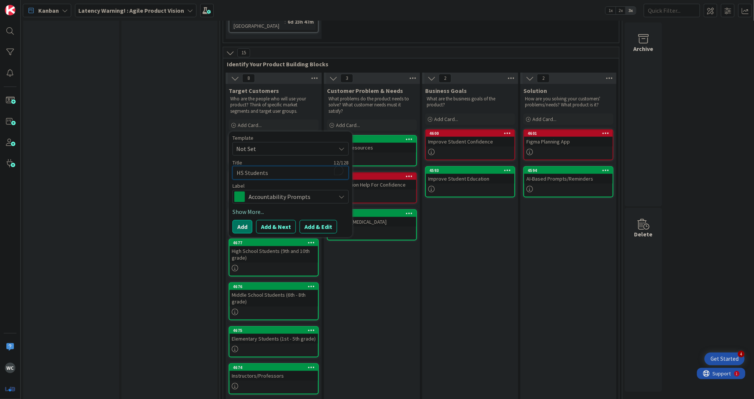
type textarea "HS Students ("
type textarea "x"
type textarea "HS Students (9"
type textarea "x"
type textarea "HS Students (9-"
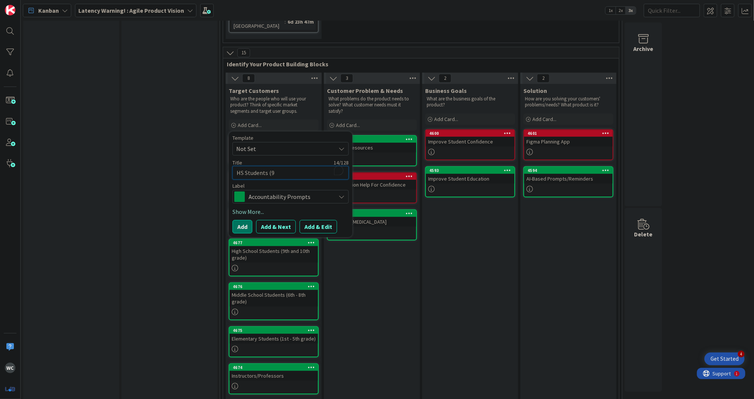
type textarea "x"
type textarea "HS Students (9-1"
type textarea "x"
type textarea "HS Students (9-10"
type textarea "x"
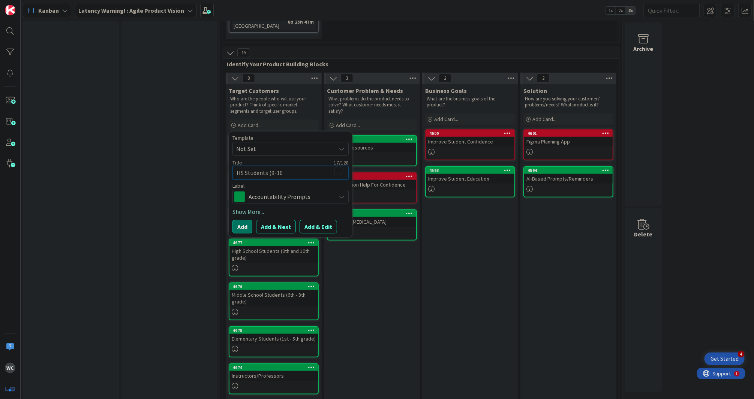
click at [270, 166] on textarea "HS Students (9-10" at bounding box center [291, 173] width 116 height 14
type textarea "HS Students (G9-10"
type textarea "x"
type textarea "HS Students (Gr9-10"
type textarea "x"
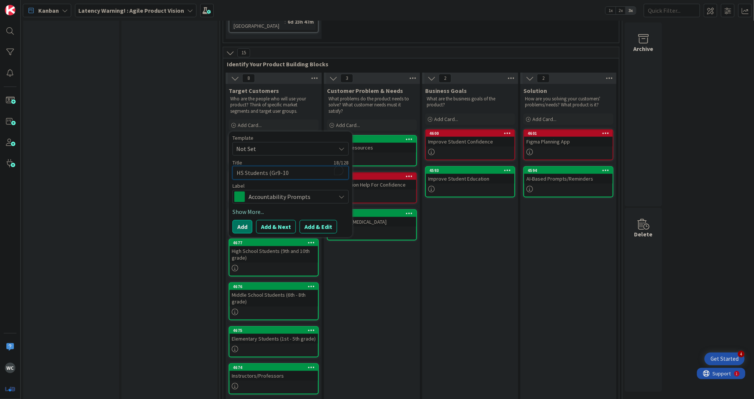
type textarea "HS Students (Grs9-10"
type textarea "x"
type textarea "HS Students (Grsd9-10"
type textarea "x"
type textarea "HS Students (Grsde9-10"
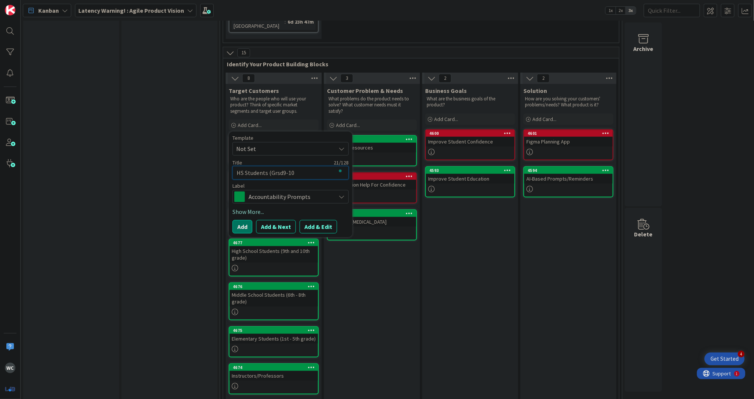
type textarea "x"
type textarea "HS Students (Grsdes9-10"
type textarea "x"
type textarea "HS Students (Grsde9-10"
type textarea "x"
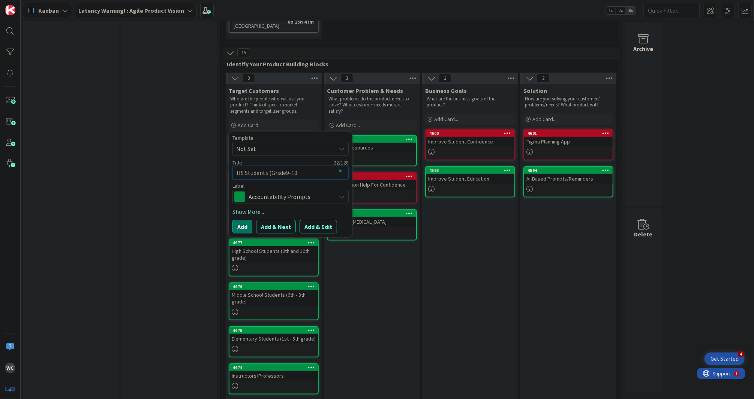
type textarea "HS Students (Grsd9-10"
type textarea "x"
type textarea "HS Students (Grs9-10"
type textarea "x"
type textarea "HS Students (Gr9-10"
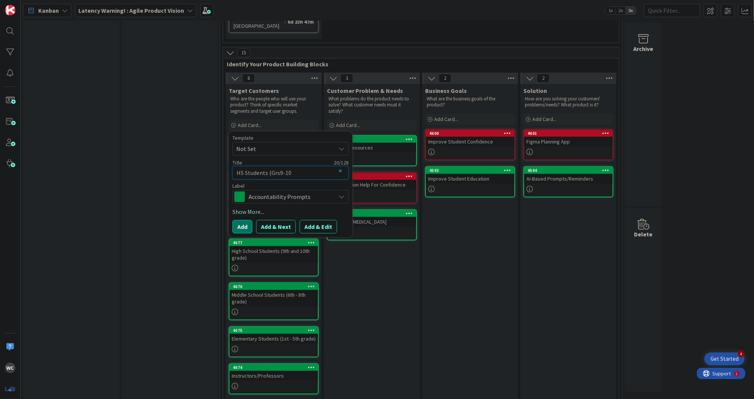
type textarea "x"
type textarea "HS Students (Gra9-10"
type textarea "x"
type textarea "HS Students (Grad9-10"
type textarea "x"
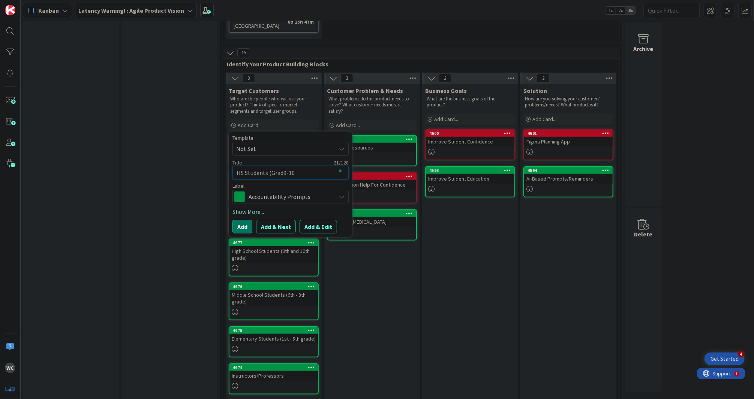
type textarea "HS Students (Grade9-10"
type textarea "x"
type textarea "HS Students (Grades9-10"
type textarea "x"
type textarea "HS Students (Grades 9-10"
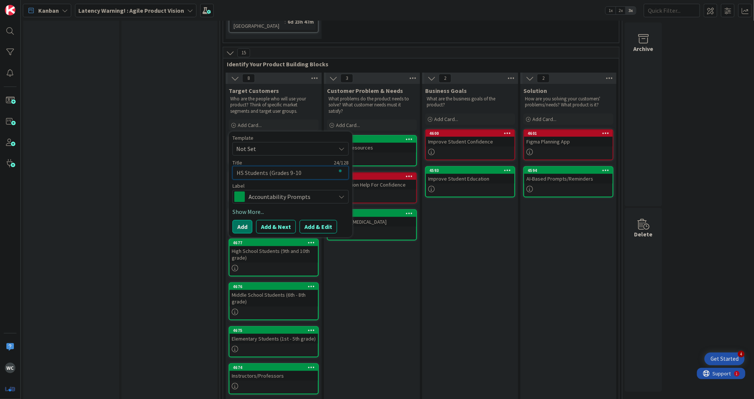
type textarea "x"
click at [304, 166] on textarea "HS Students (Grades 9-10" at bounding box center [291, 173] width 116 height 14
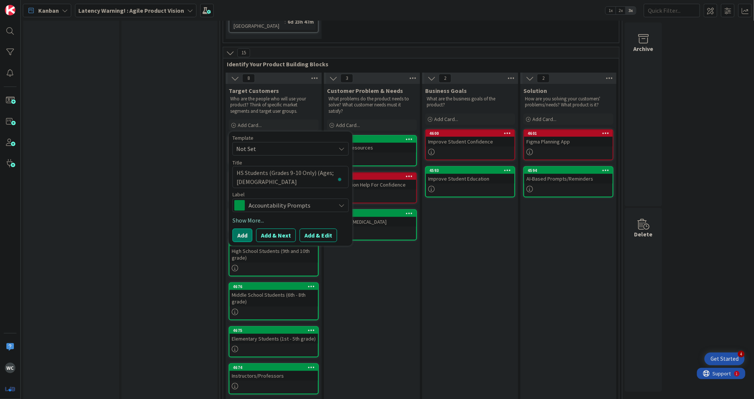
click at [274, 201] on span "Accountability Prompts" at bounding box center [290, 206] width 83 height 11
click at [268, 245] on span "Planner" at bounding box center [307, 250] width 92 height 11
click at [243, 229] on button "Add" at bounding box center [243, 236] width 20 height 14
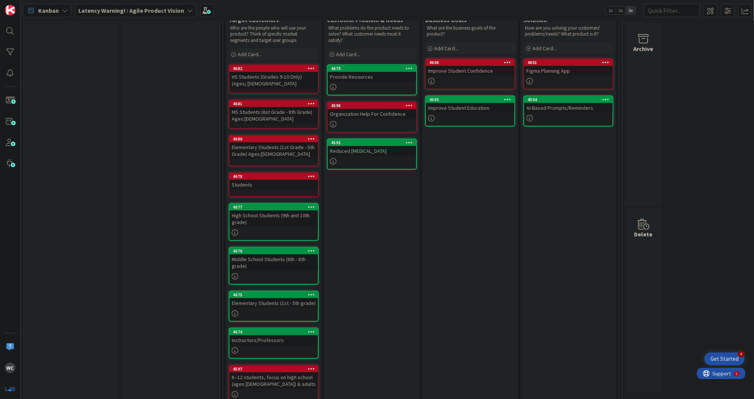
scroll to position [266, 0]
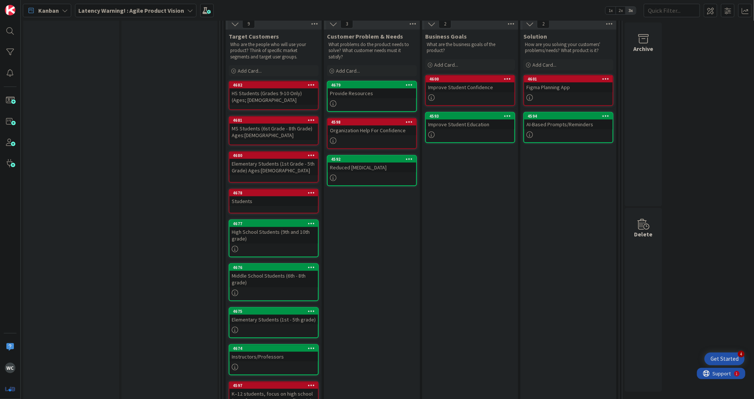
click at [309, 190] on icon at bounding box center [311, 192] width 7 height 5
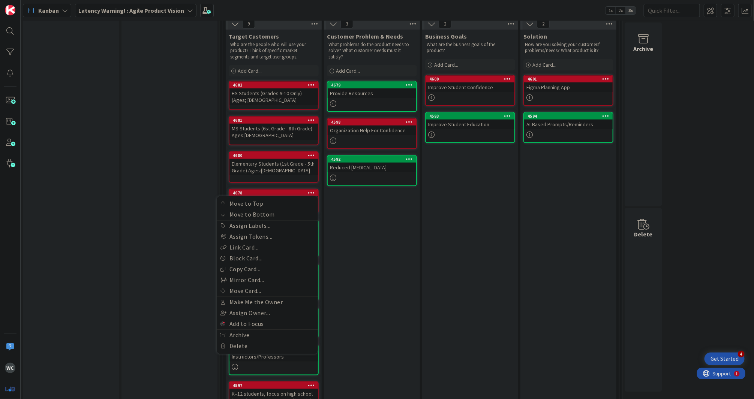
click at [371, 224] on div "Customer Problem & Needs What problems do the product needs to solve? What cust…" at bounding box center [372, 228] width 96 height 396
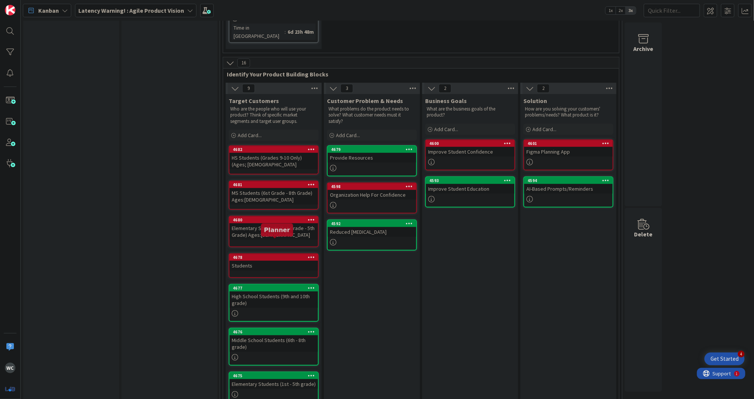
scroll to position [198, 0]
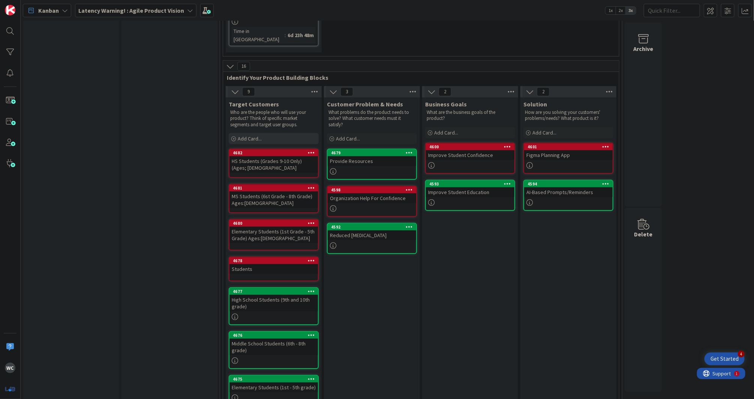
click at [264, 133] on div "Add Card..." at bounding box center [274, 138] width 90 height 11
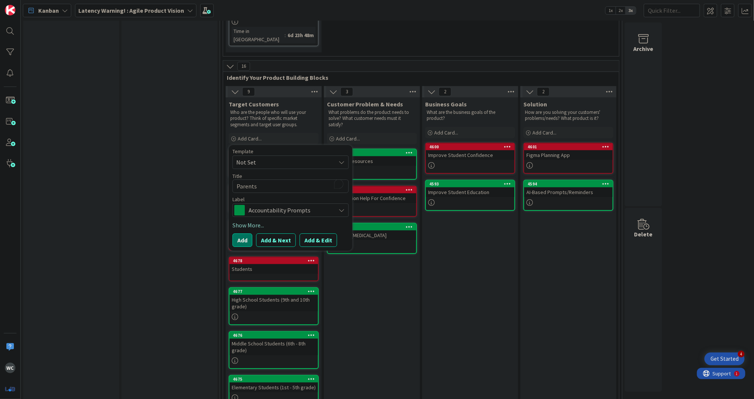
click at [284, 201] on div "Template Not Set Title 8 / 128 Parents Label Accountability Prompts Resource Ac…" at bounding box center [291, 198] width 116 height 98
click at [284, 205] on span "Accountability Prompts" at bounding box center [290, 210] width 83 height 11
click at [290, 249] on span "Planner" at bounding box center [307, 254] width 92 height 11
click at [260, 180] on textarea "Parents" at bounding box center [291, 187] width 116 height 14
click at [243, 234] on button "Add" at bounding box center [243, 241] width 20 height 14
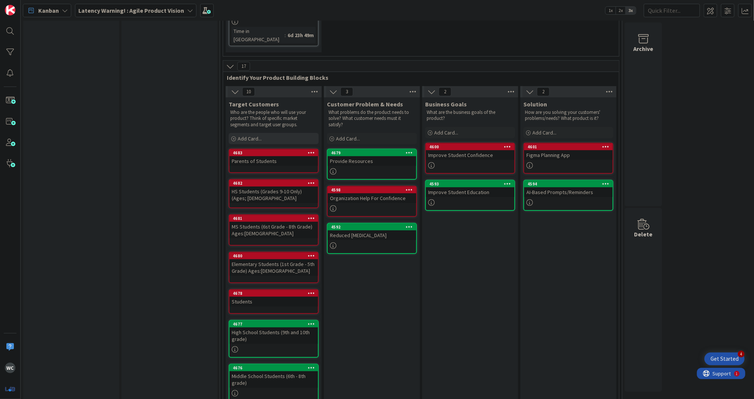
click at [267, 133] on div "Add Card..." at bounding box center [274, 138] width 90 height 11
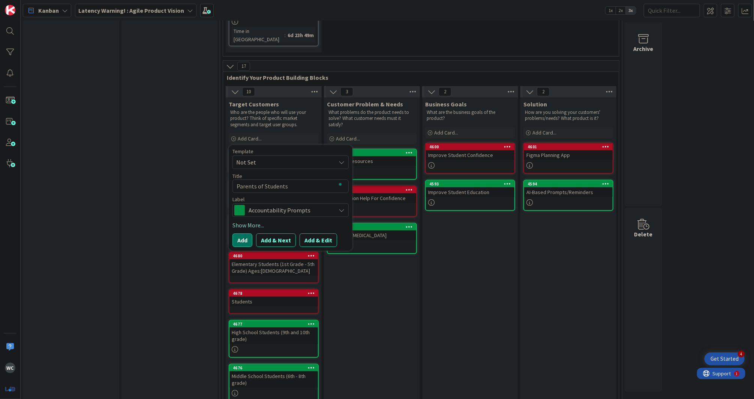
click at [278, 204] on div "Accountability Prompts" at bounding box center [291, 211] width 116 height 14
click at [285, 249] on span "Planner" at bounding box center [307, 254] width 92 height 11
click at [274, 180] on textarea "Parents of Students" at bounding box center [291, 187] width 116 height 14
click at [722, 74] on div "4 PM support content Add Card... 4586 Responsibilities & Skill 4588 Product Vis…" at bounding box center [387, 181] width 731 height 713
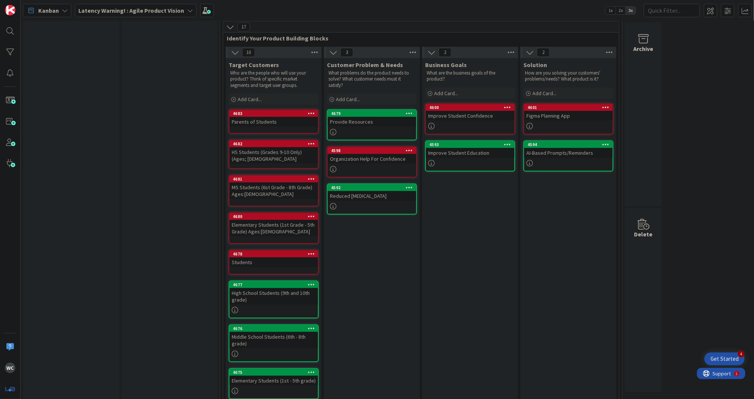
scroll to position [289, 0]
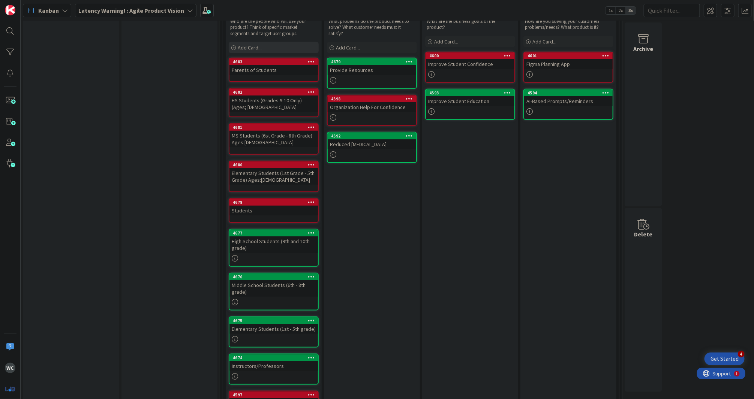
click at [262, 42] on div "Add Card..." at bounding box center [274, 47] width 90 height 11
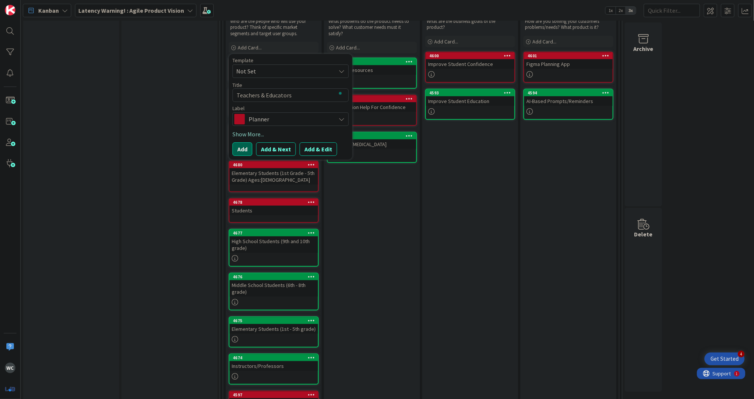
click at [246, 143] on button "Add" at bounding box center [243, 150] width 20 height 14
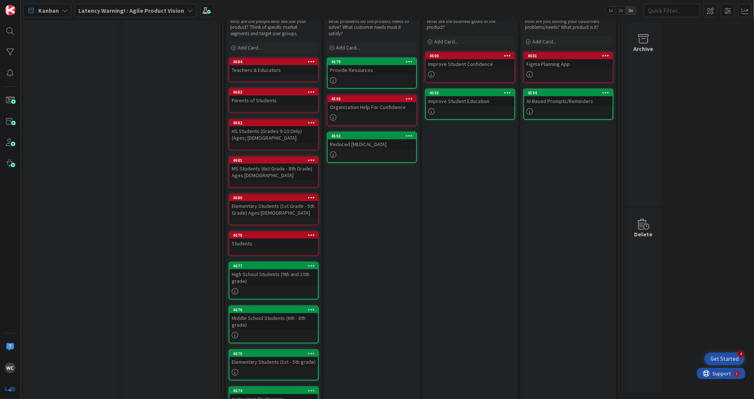
scroll to position [322, 0]
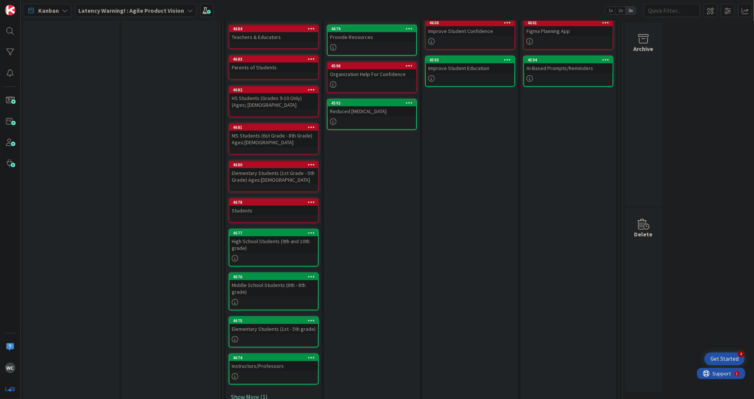
click at [262, 391] on link "Show More (1)" at bounding box center [274, 397] width 90 height 12
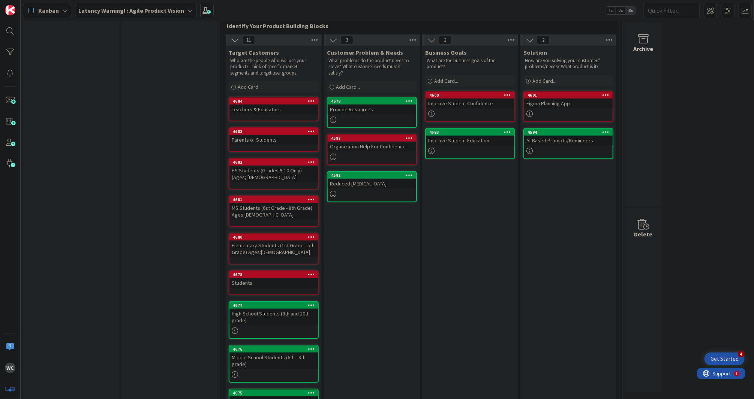
scroll to position [227, 0]
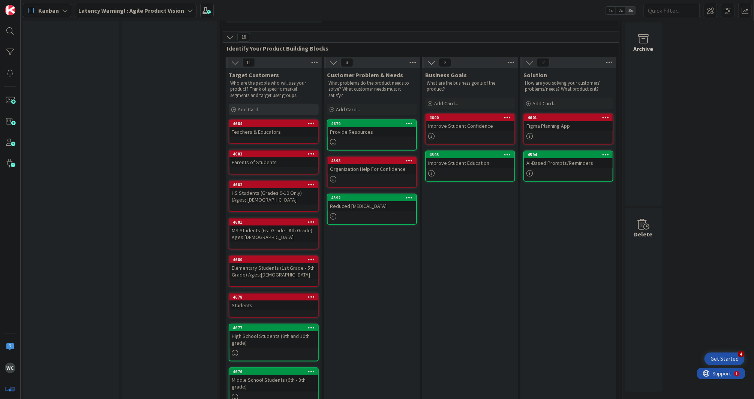
click at [267, 104] on div "Add Card..." at bounding box center [274, 109] width 90 height 11
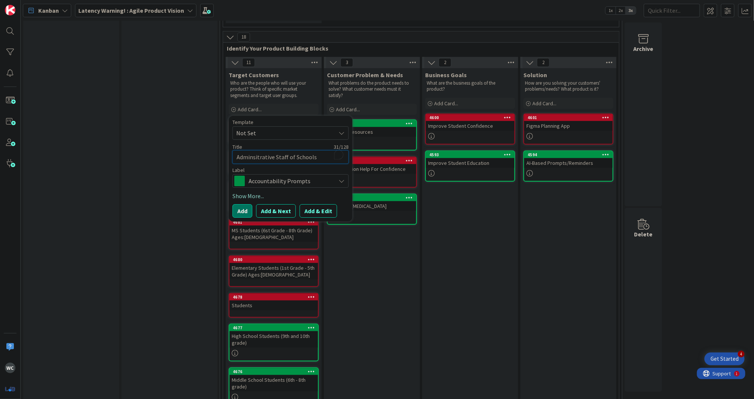
drag, startPoint x: 275, startPoint y: 138, endPoint x: 293, endPoint y: 139, distance: 18.0
click at [293, 150] on textarea "Adminsitrative Staff of Schools" at bounding box center [291, 157] width 116 height 14
click at [305, 150] on textarea "Adminsitrative Schools" at bounding box center [291, 157] width 116 height 14
click at [256, 176] on span "Accountability Prompts" at bounding box center [290, 181] width 83 height 11
click at [261, 220] on span "Planner" at bounding box center [307, 225] width 92 height 11
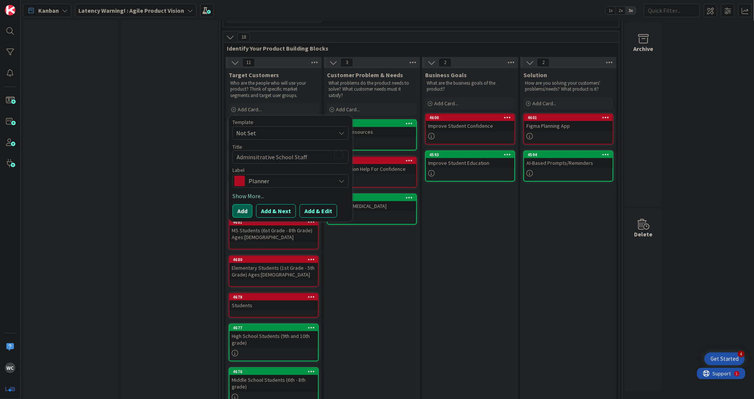
click at [242, 204] on button "Add" at bounding box center [243, 211] width 20 height 14
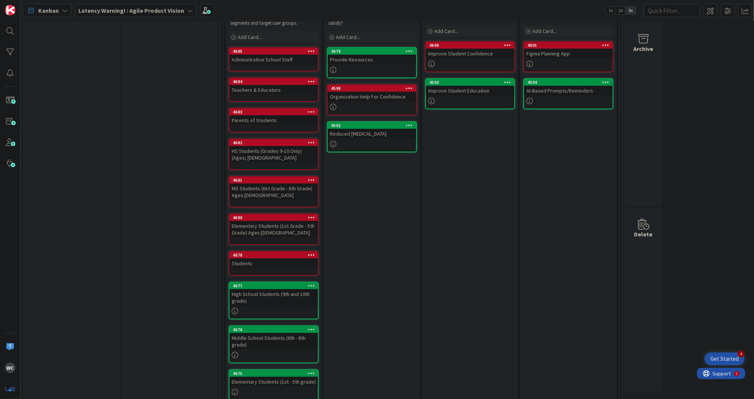
scroll to position [259, 0]
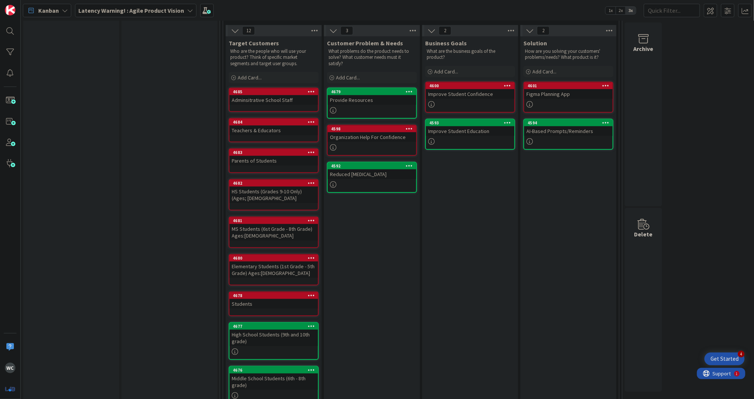
click at [370, 95] on div "Provide Resources" at bounding box center [372, 100] width 89 height 10
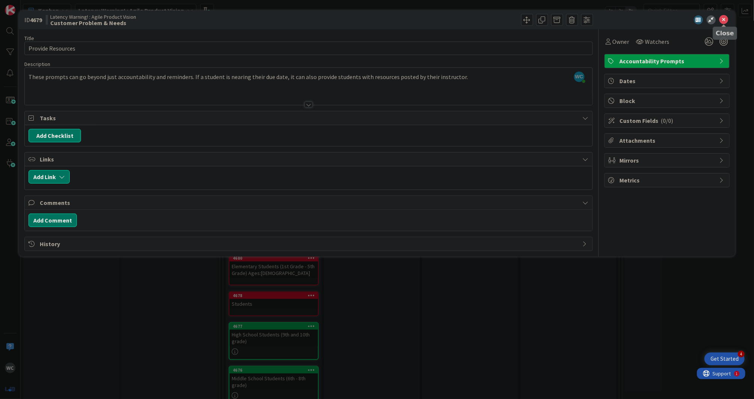
click at [724, 20] on icon at bounding box center [724, 19] width 9 height 9
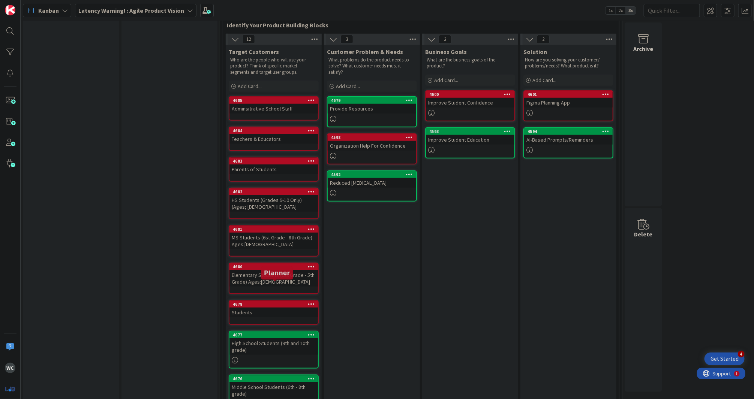
scroll to position [288, 0]
